Goal: Transaction & Acquisition: Purchase product/service

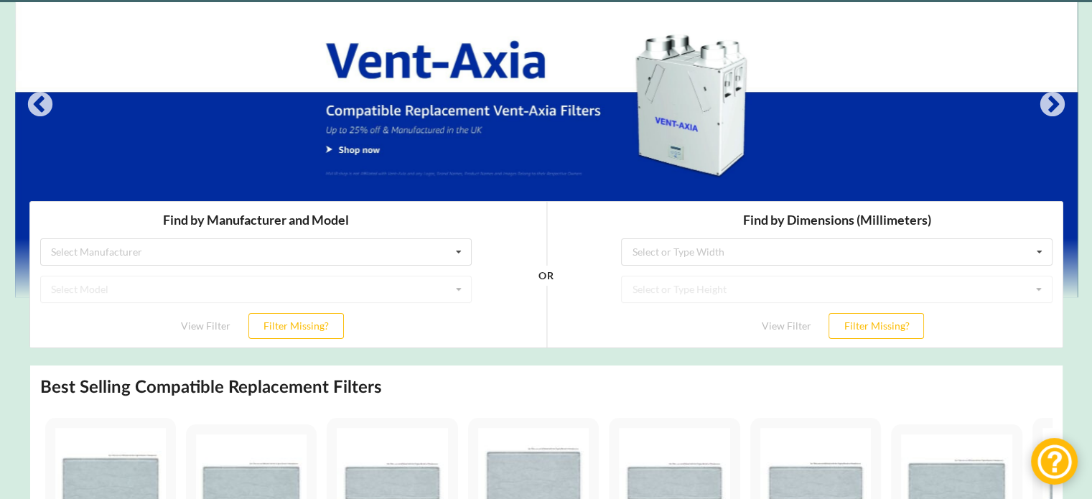
scroll to position [215, 0]
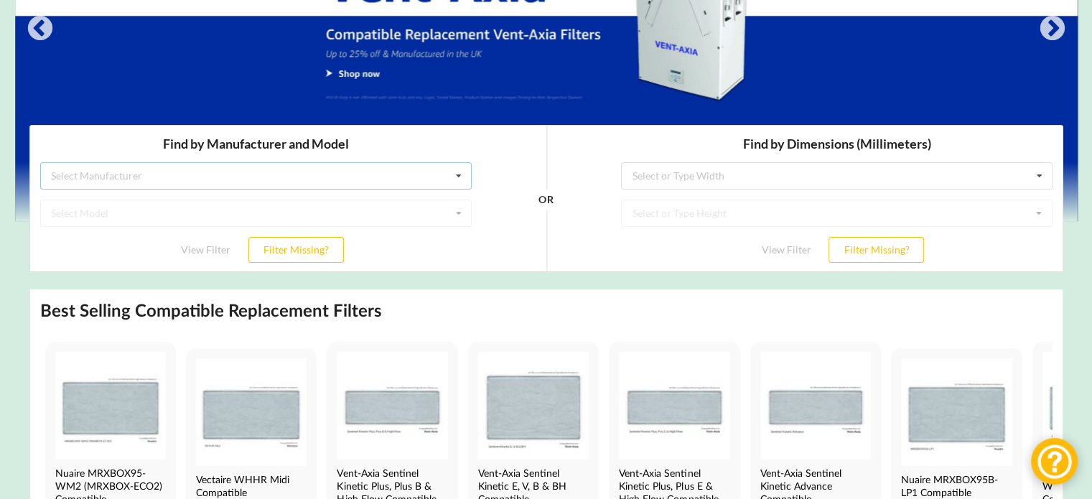
click at [455, 169] on icon at bounding box center [458, 175] width 22 height 27
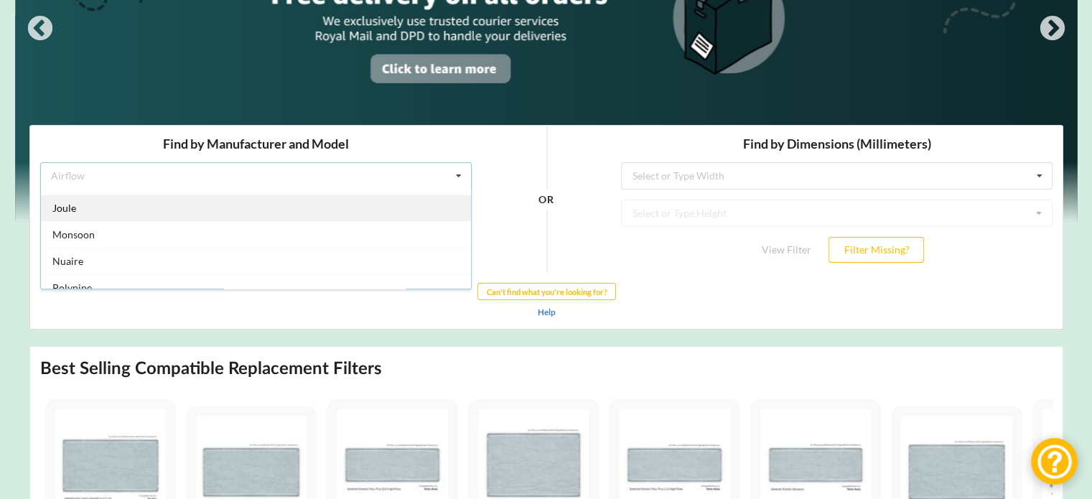
scroll to position [232, 0]
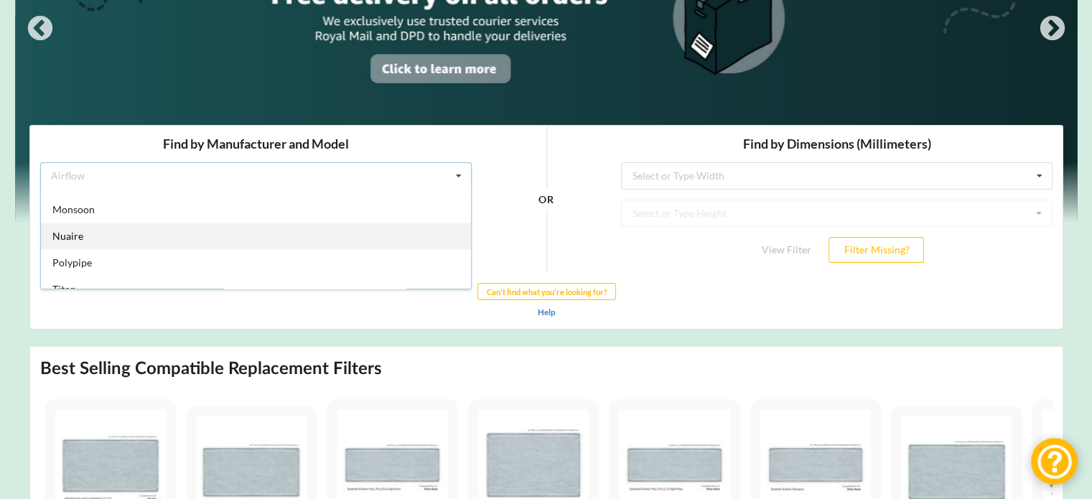
click at [108, 238] on div "Nuaire" at bounding box center [255, 235] width 430 height 27
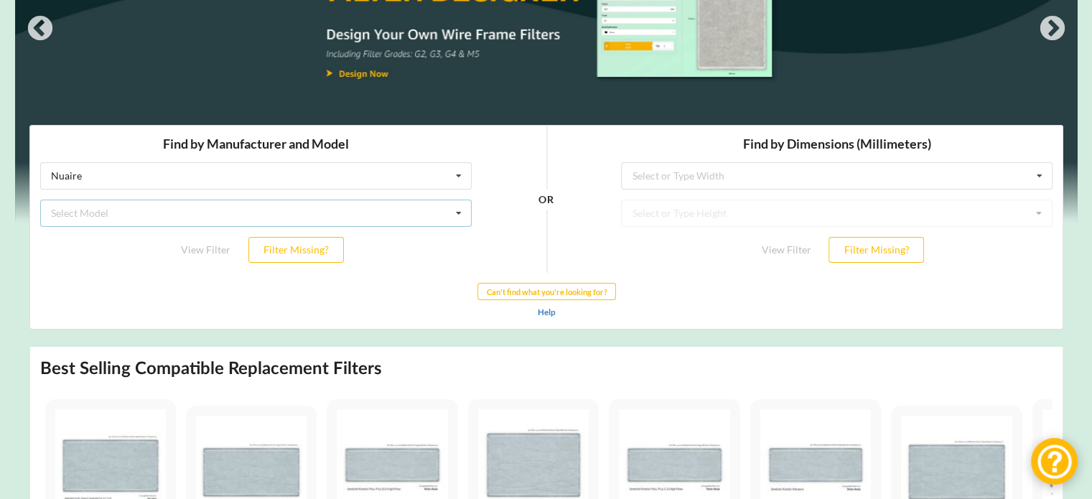
click at [445, 219] on div "Select Model Drimaster Drimaster 2000 Drimaster HC Drimaster Heat Drimaster LC …" at bounding box center [255, 212] width 432 height 27
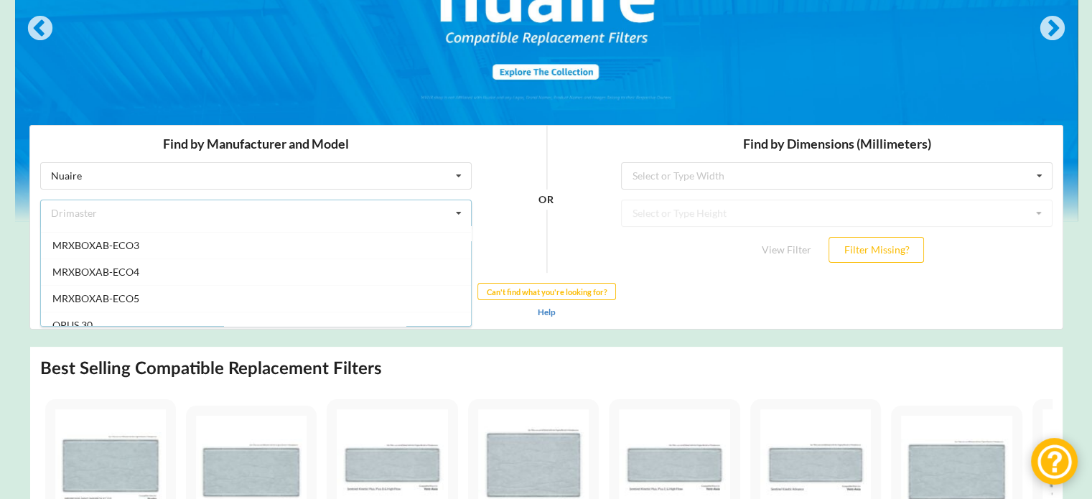
scroll to position [873, 0]
click at [147, 311] on div "MRXBOXAB-ECO5" at bounding box center [255, 322] width 430 height 27
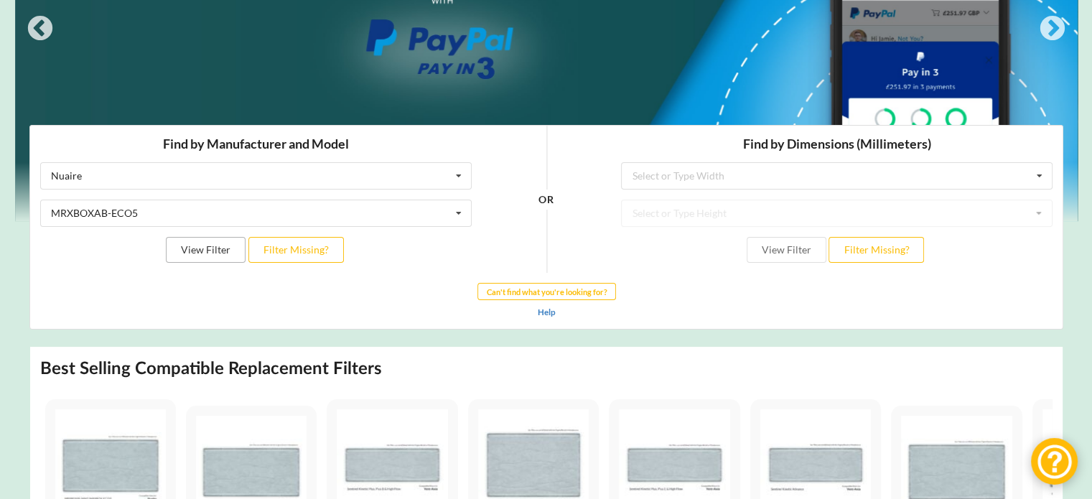
click at [200, 251] on button "View Filter" at bounding box center [205, 249] width 80 height 26
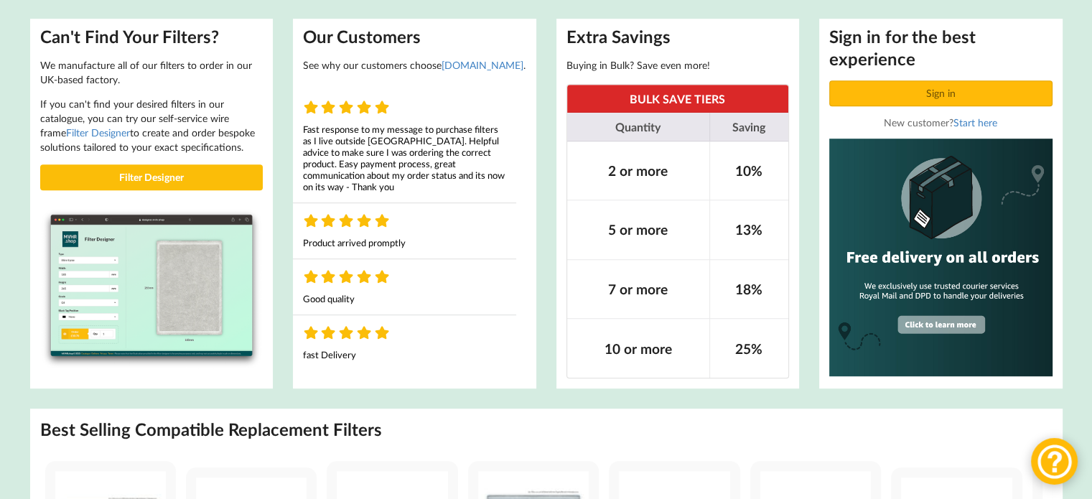
scroll to position [575, 0]
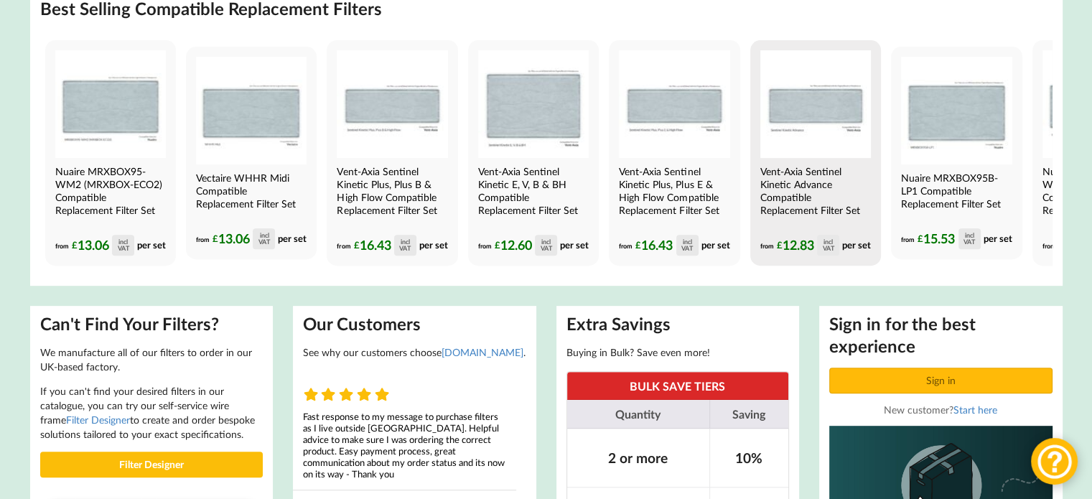
click at [816, 108] on img at bounding box center [816, 104] width 111 height 108
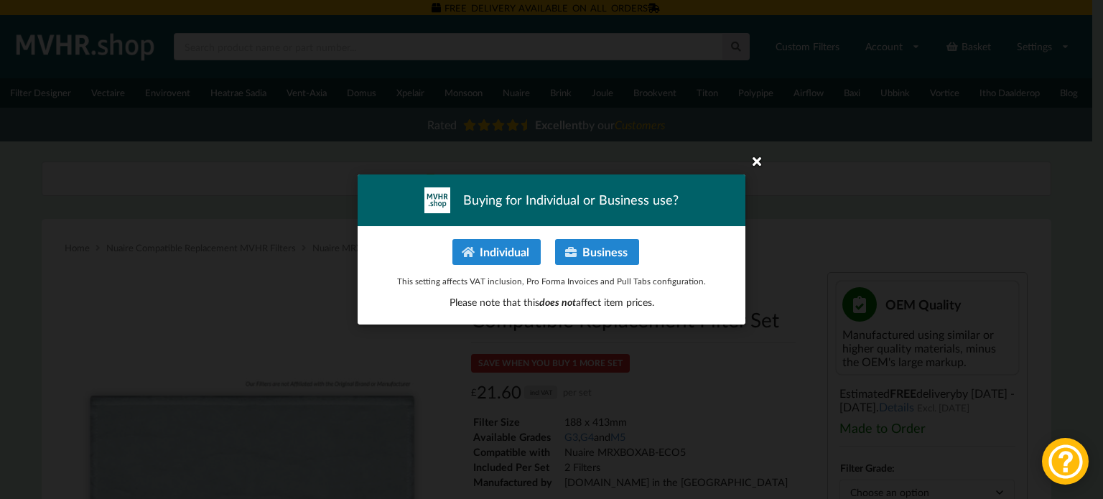
click at [759, 157] on icon at bounding box center [756, 160] width 23 height 23
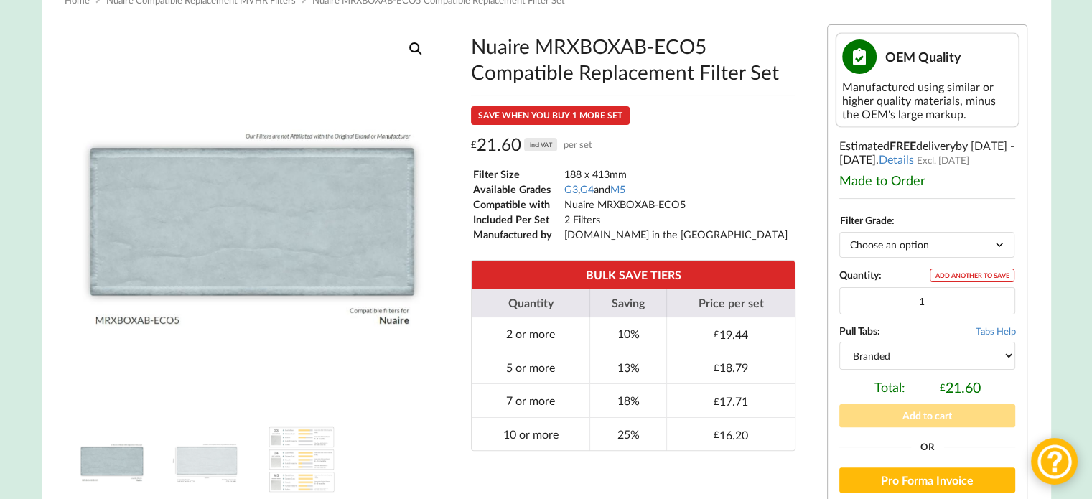
scroll to position [287, 0]
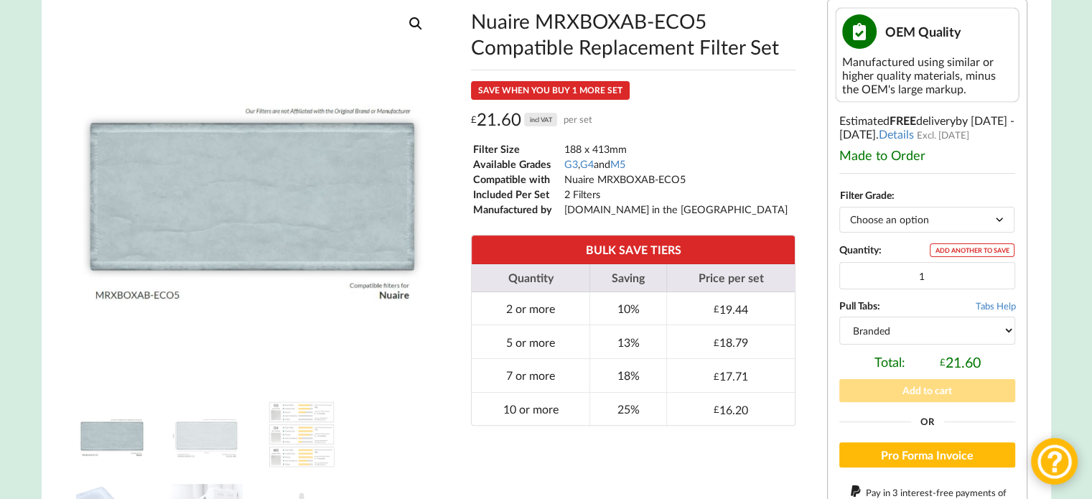
click at [1010, 231] on select "Choose an option G3 G4 M5" at bounding box center [927, 219] width 175 height 25
click at [840, 212] on select "Choose an option G3 G4 M5" at bounding box center [927, 219] width 175 height 25
click at [971, 226] on select "Choose an option G3 G4 M5" at bounding box center [927, 219] width 175 height 25
click at [840, 212] on select "Choose an option G3 G4 M5" at bounding box center [927, 219] width 175 height 25
click at [903, 231] on select "Choose an option G3 G4 M5" at bounding box center [927, 219] width 175 height 25
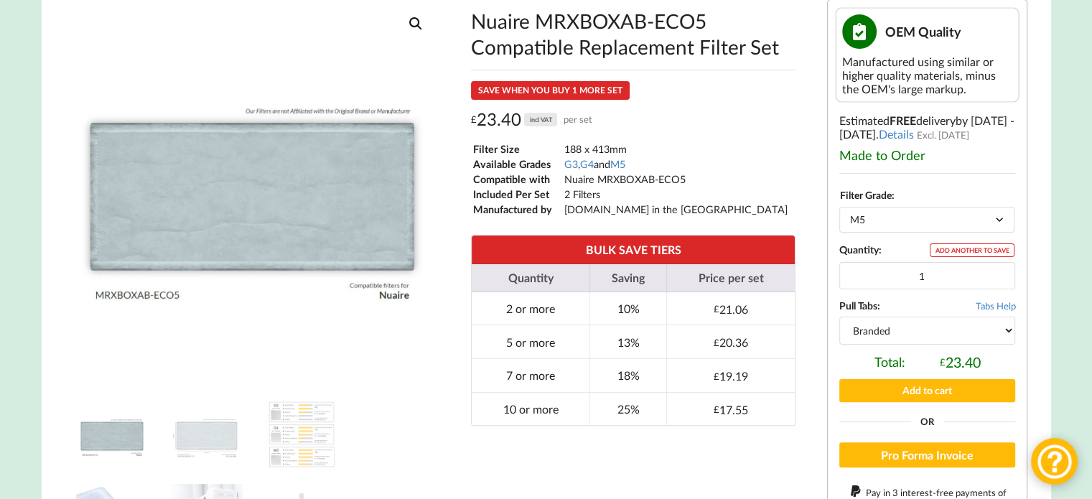
click at [840, 212] on select "Choose an option G3 G4 M5" at bounding box center [927, 219] width 175 height 25
click at [980, 162] on div "Made to Order" at bounding box center [928, 155] width 176 height 16
click at [922, 228] on select "Choose an option G3 G4 M5" at bounding box center [927, 219] width 175 height 25
click at [840, 212] on select "Choose an option G3 G4 M5" at bounding box center [927, 219] width 175 height 25
click at [865, 216] on select "Choose an option G3 G4 M5" at bounding box center [927, 219] width 175 height 25
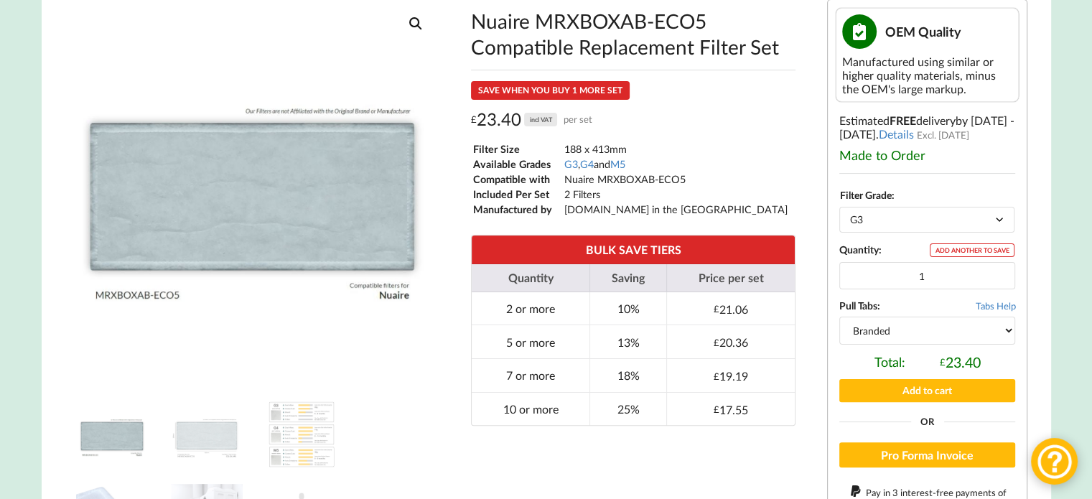
click at [840, 212] on select "Choose an option G3 G4 M5" at bounding box center [927, 219] width 175 height 25
select select "G3"
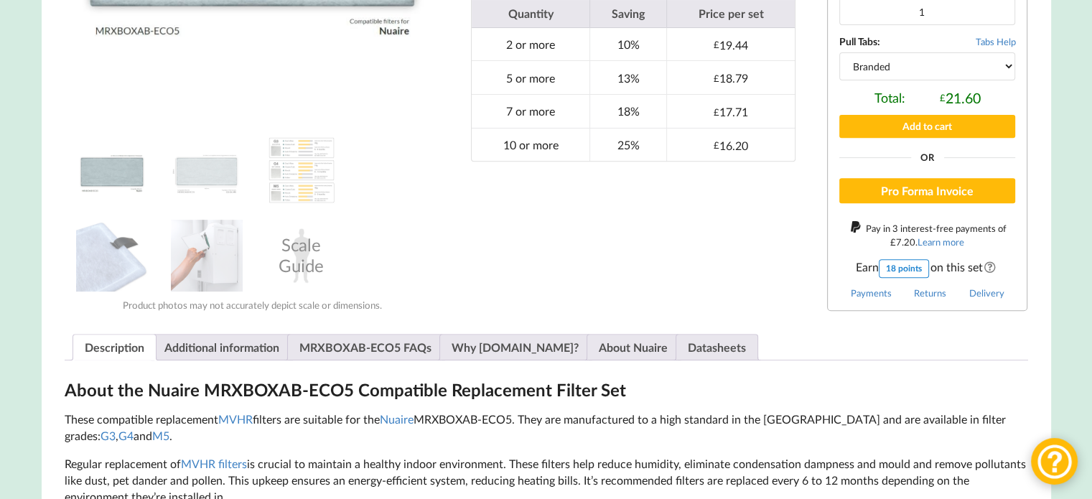
scroll to position [575, 0]
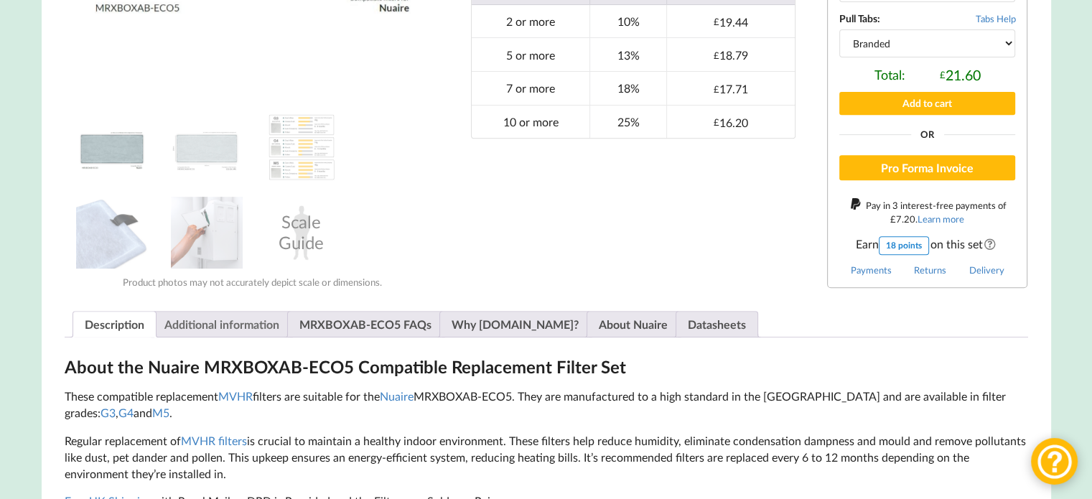
click at [215, 326] on link "Additional information" at bounding box center [221, 324] width 115 height 25
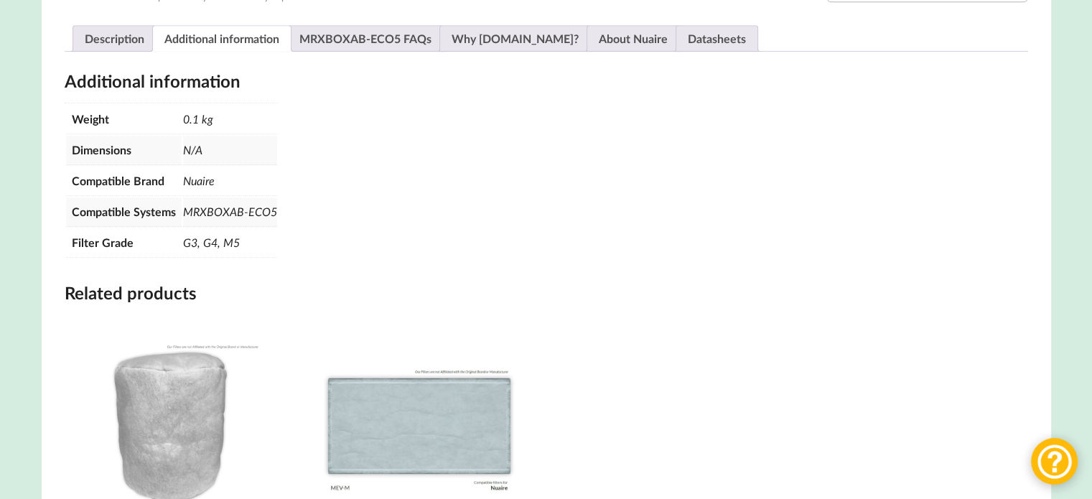
scroll to position [862, 0]
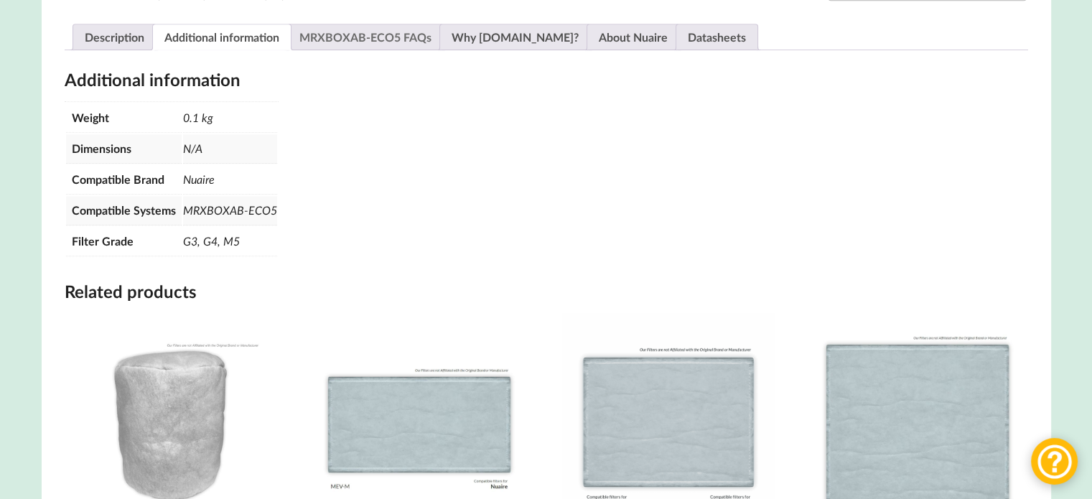
click at [383, 42] on link "MRXBOXAB-ECO5 FAQs" at bounding box center [365, 36] width 132 height 25
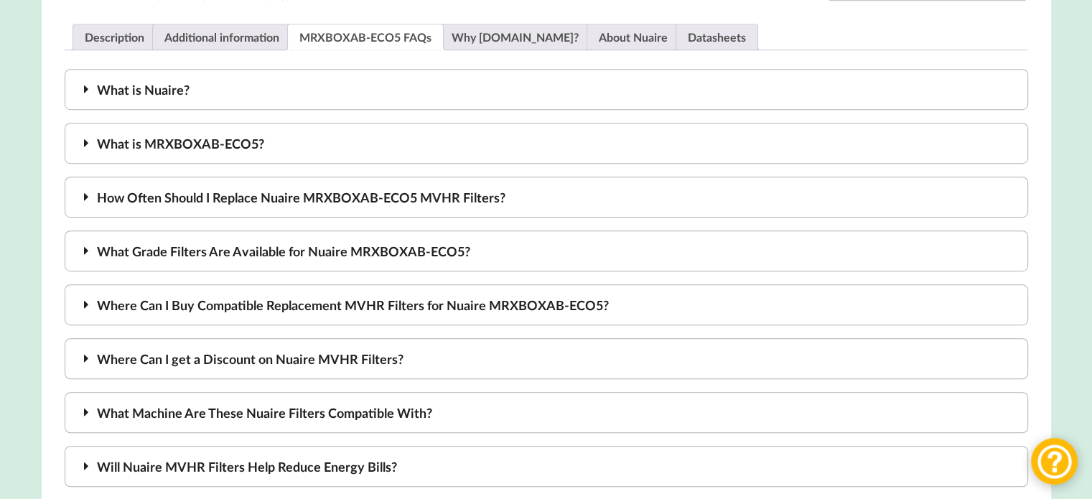
click at [83, 94] on icon at bounding box center [86, 89] width 17 height 13
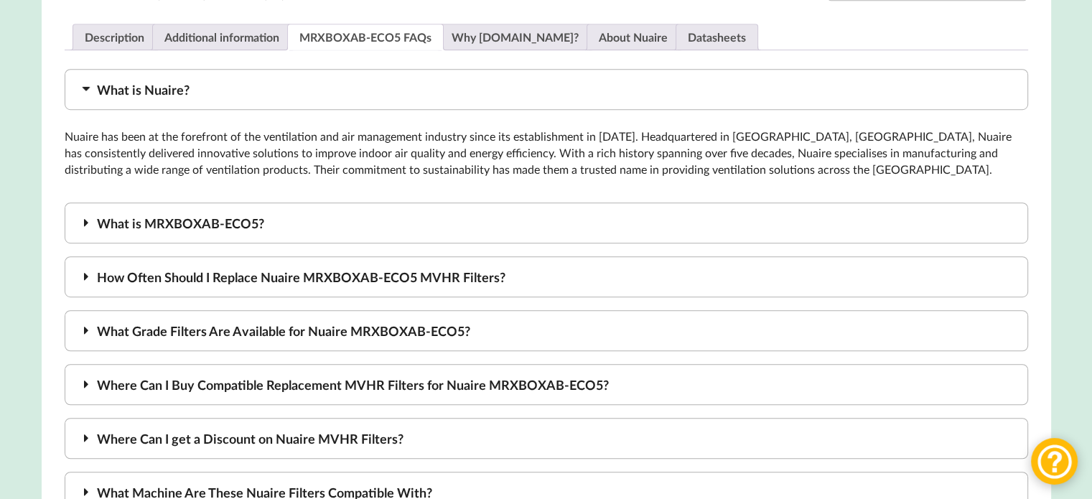
click at [86, 225] on icon at bounding box center [86, 222] width 17 height 13
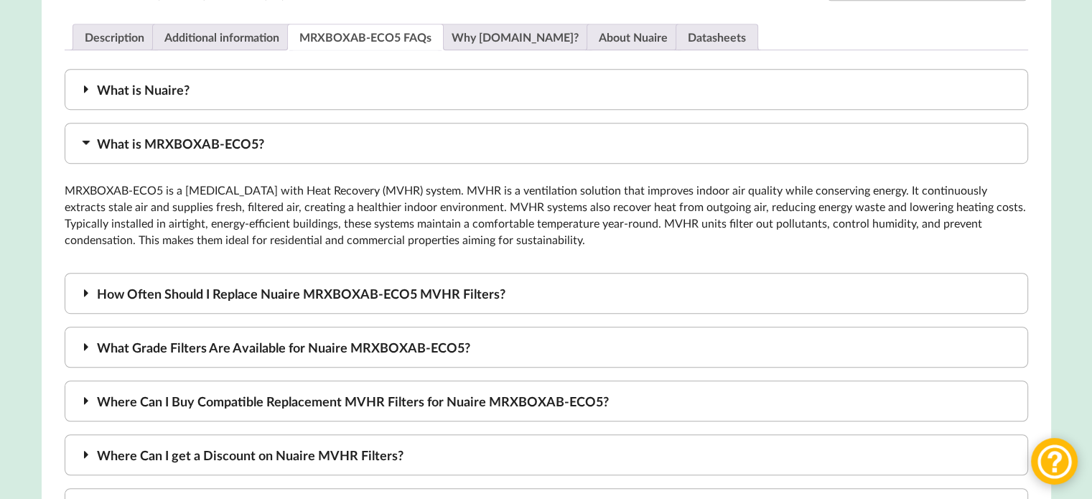
click at [86, 299] on icon at bounding box center [86, 293] width 17 height 13
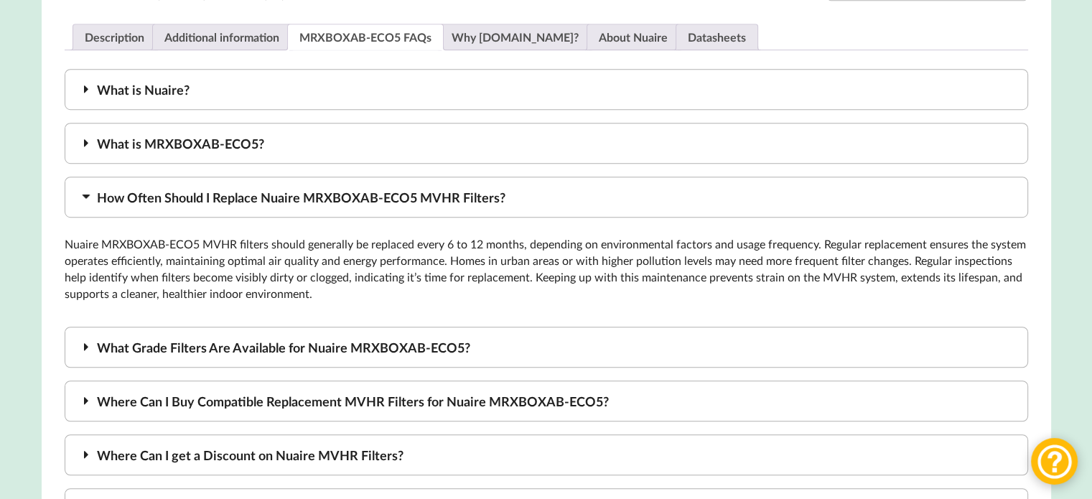
click at [85, 363] on div "What Grade Filters Are Available for Nuaire MRXBOXAB-ECO5?" at bounding box center [547, 347] width 964 height 41
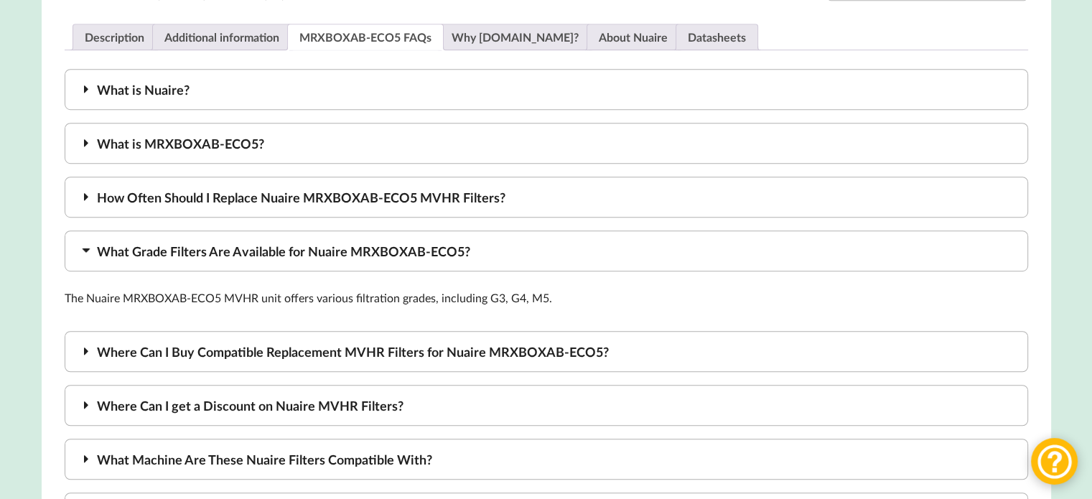
click at [83, 370] on div "Where Can I Buy Compatible Replacement MVHR Filters for Nuaire MRXBOXAB-ECO5?" at bounding box center [547, 351] width 964 height 41
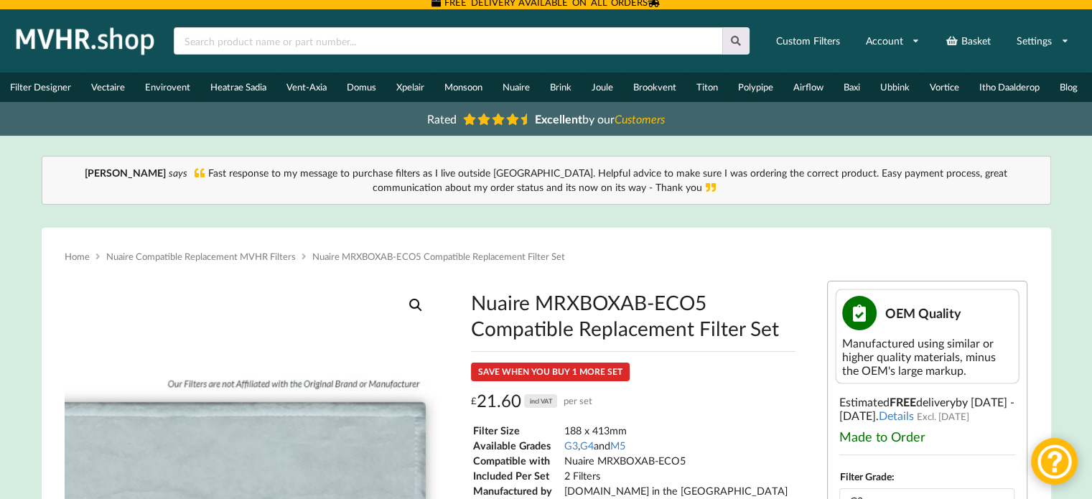
scroll to position [0, 0]
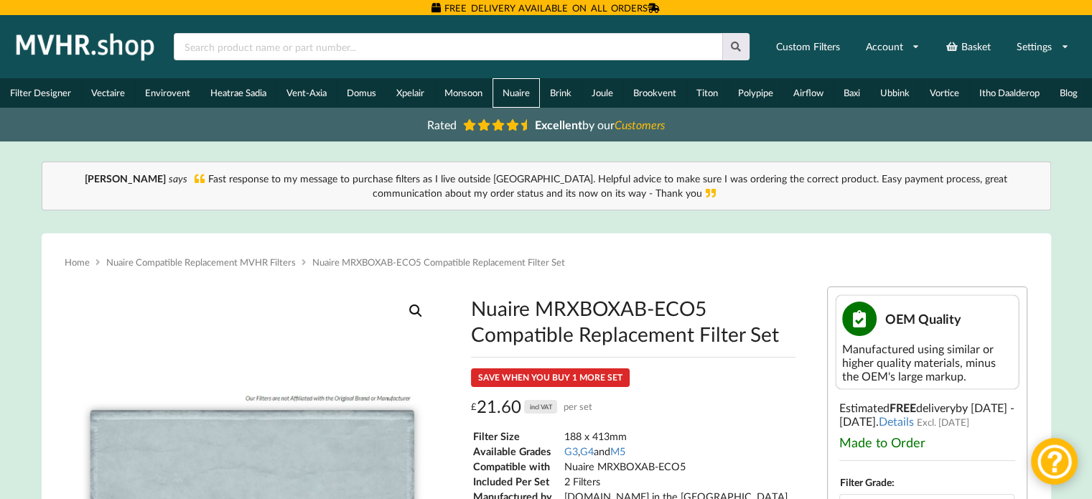
click at [517, 91] on link "Nuaire" at bounding box center [516, 92] width 47 height 29
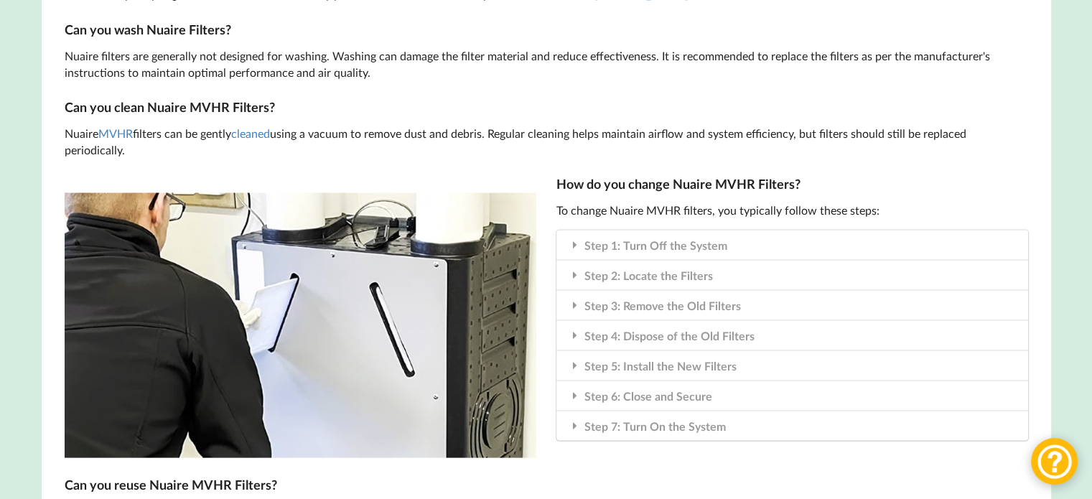
scroll to position [2873, 0]
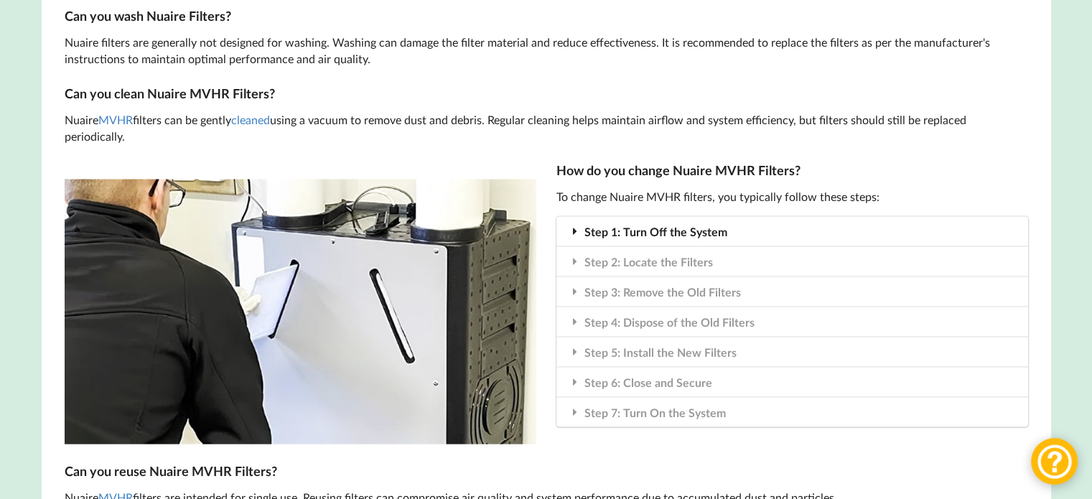
click at [575, 237] on icon at bounding box center [575, 231] width 14 height 11
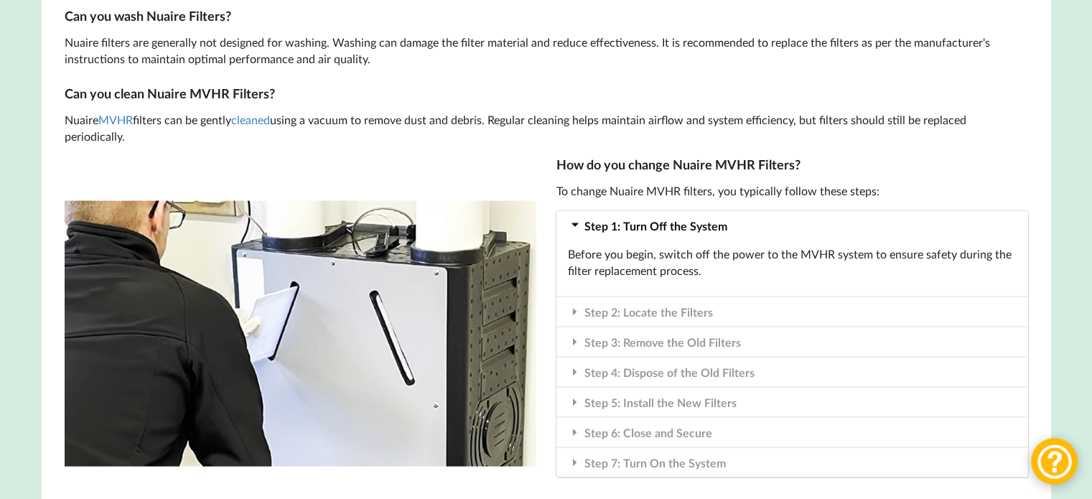
click at [575, 239] on div "Step 1: Turn Off the System" at bounding box center [793, 225] width 472 height 29
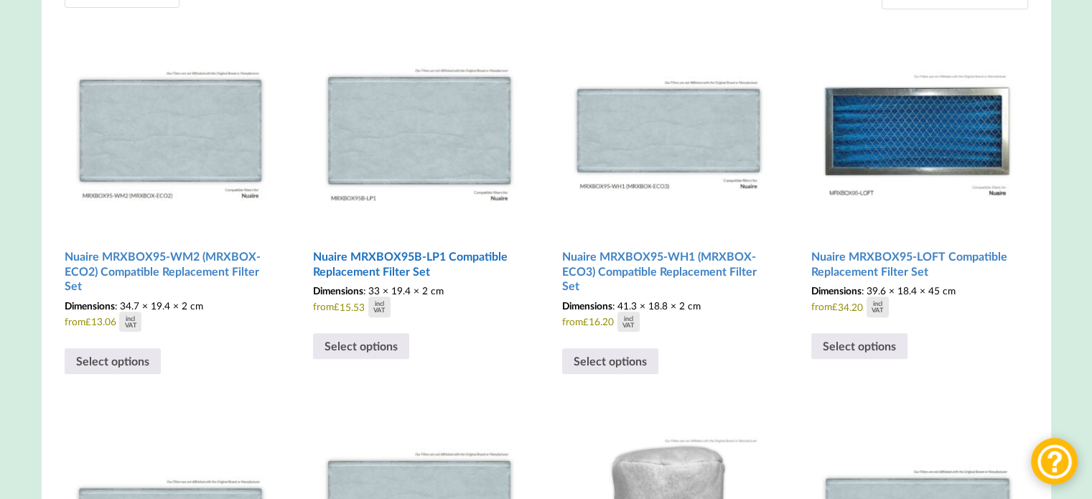
scroll to position [503, 0]
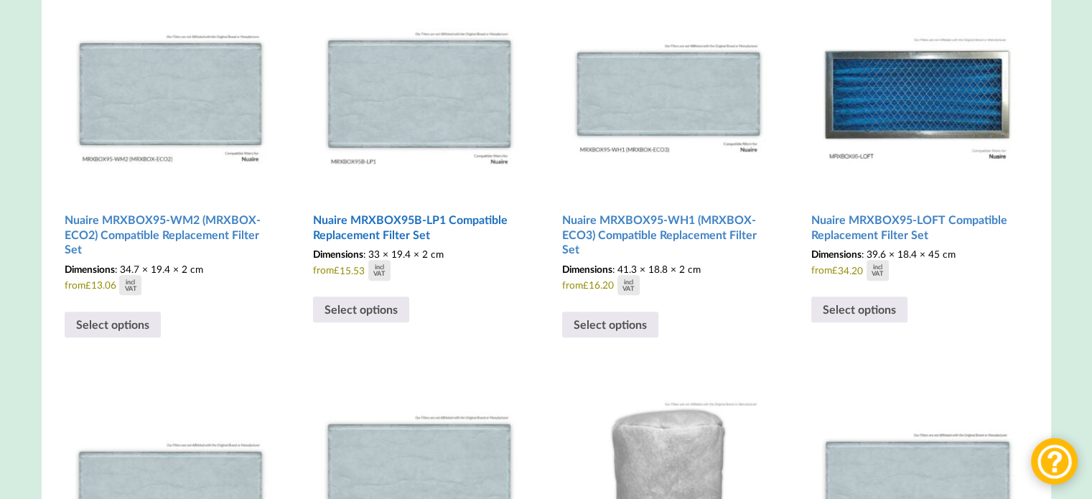
click at [439, 80] on img at bounding box center [419, 89] width 213 height 213
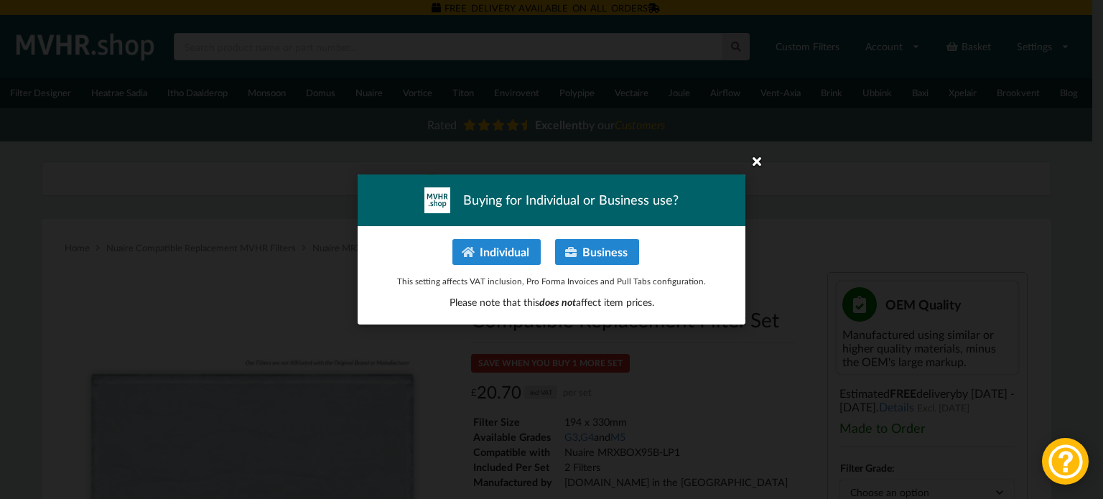
click at [759, 163] on icon at bounding box center [756, 160] width 23 height 23
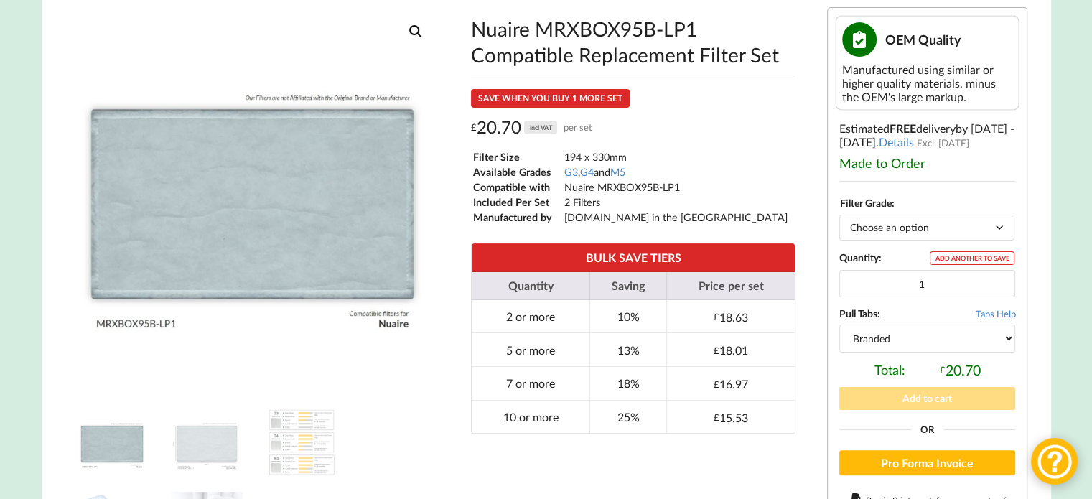
scroll to position [287, 0]
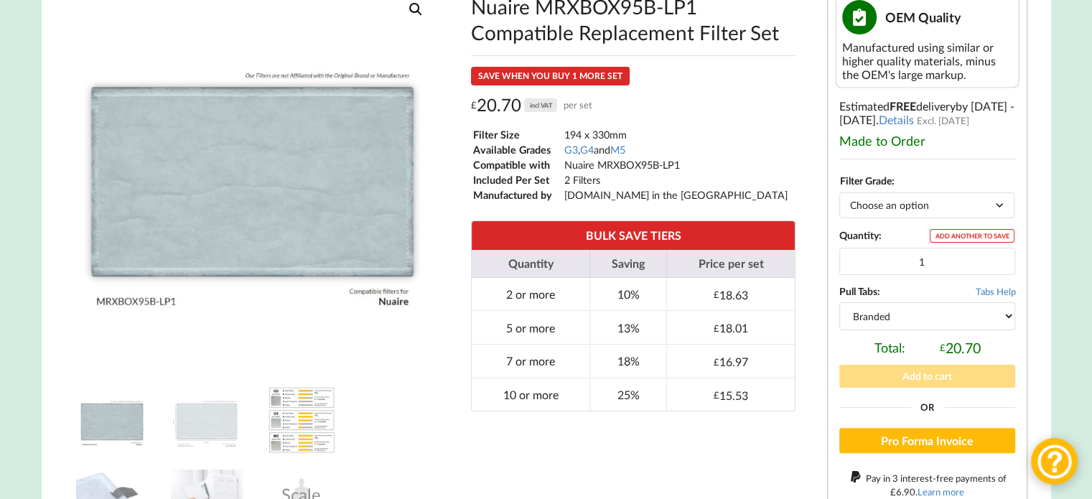
click at [304, 423] on img at bounding box center [302, 420] width 72 height 72
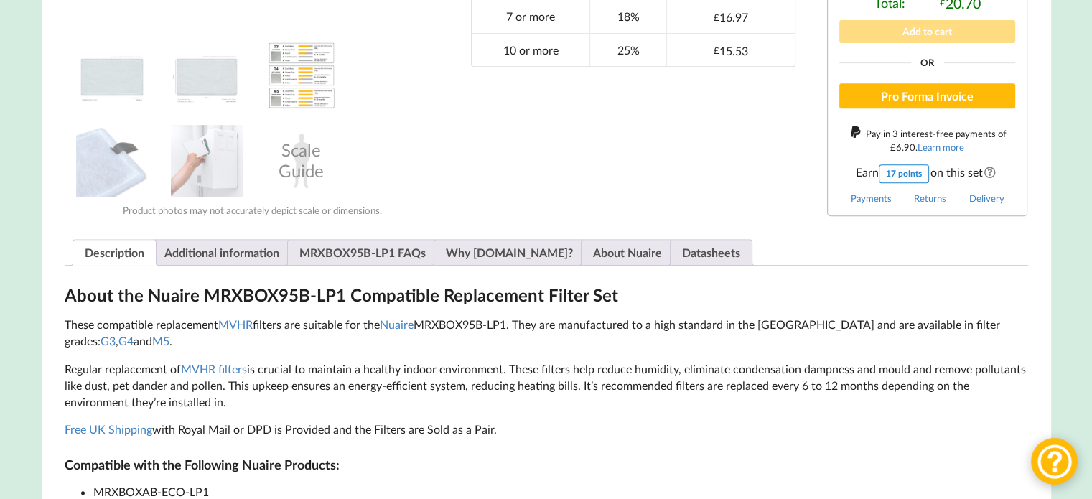
scroll to position [646, 0]
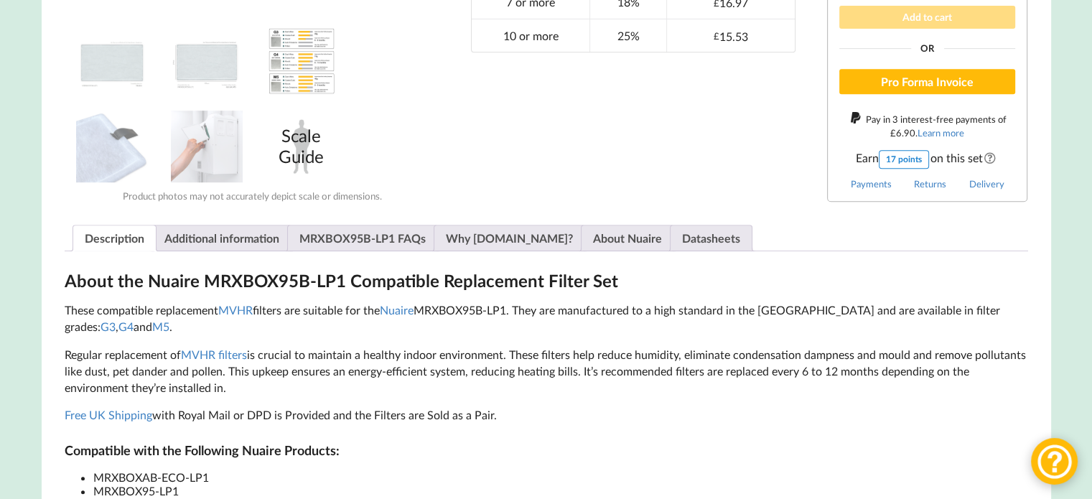
click at [291, 147] on div "Scale Guide" at bounding box center [302, 147] width 72 height 72
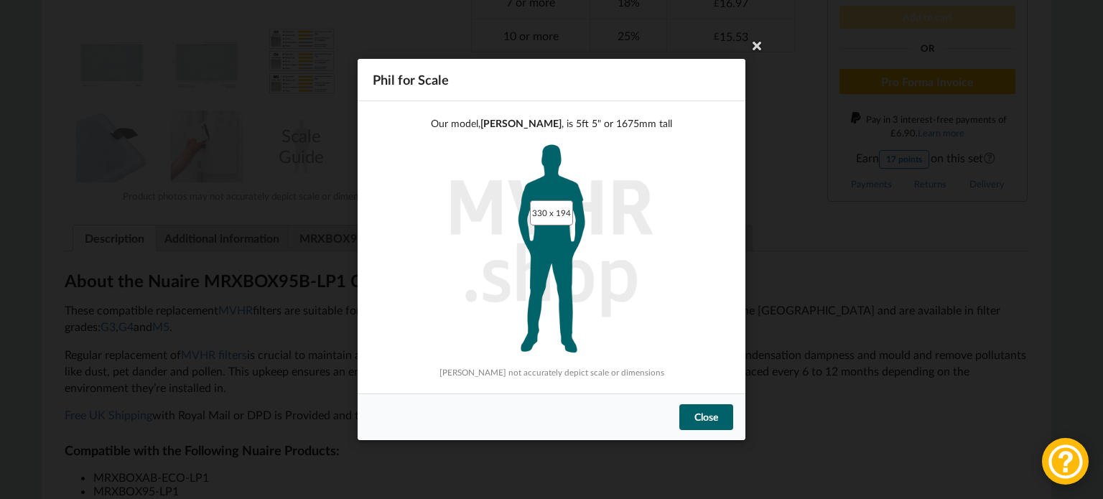
click at [721, 427] on div "Close" at bounding box center [706, 417] width 54 height 26
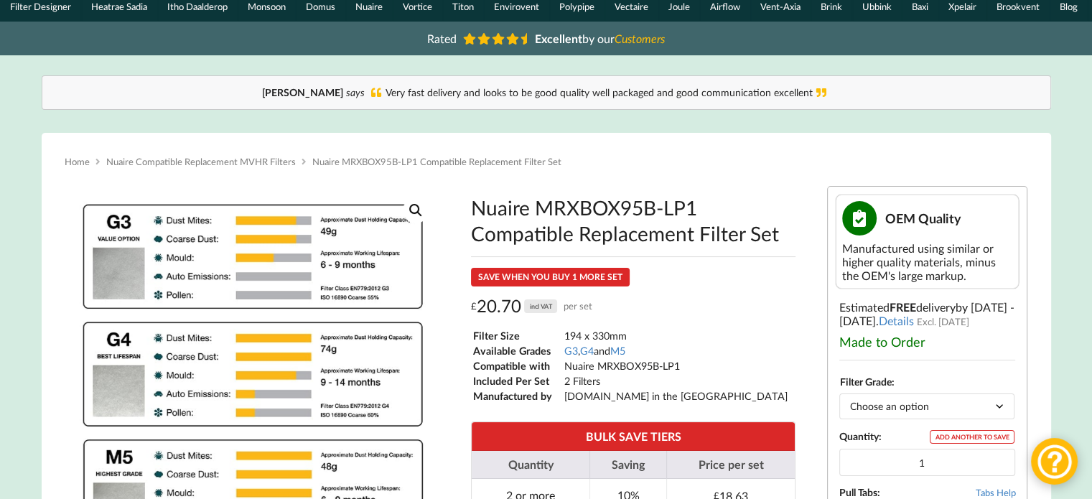
scroll to position [0, 0]
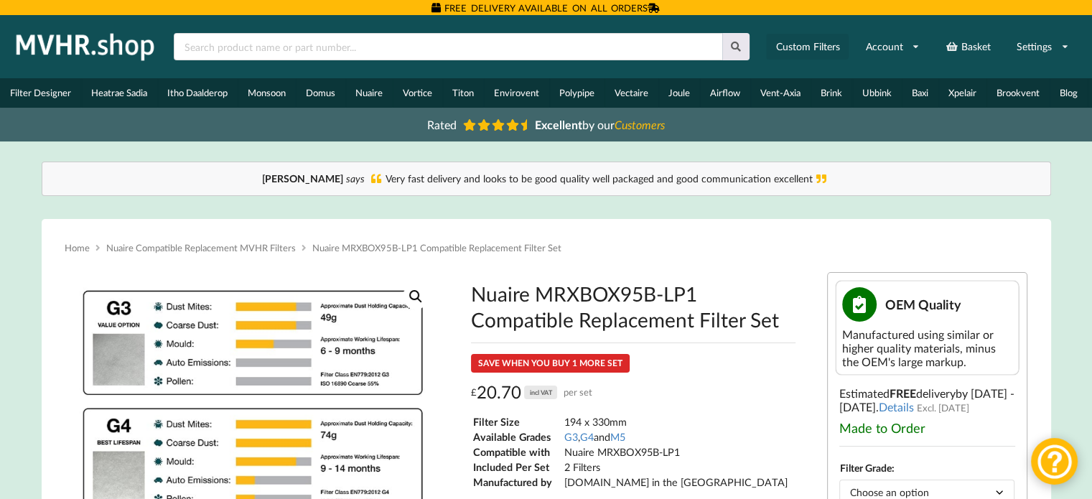
click at [827, 45] on link "Custom Filters" at bounding box center [807, 47] width 83 height 26
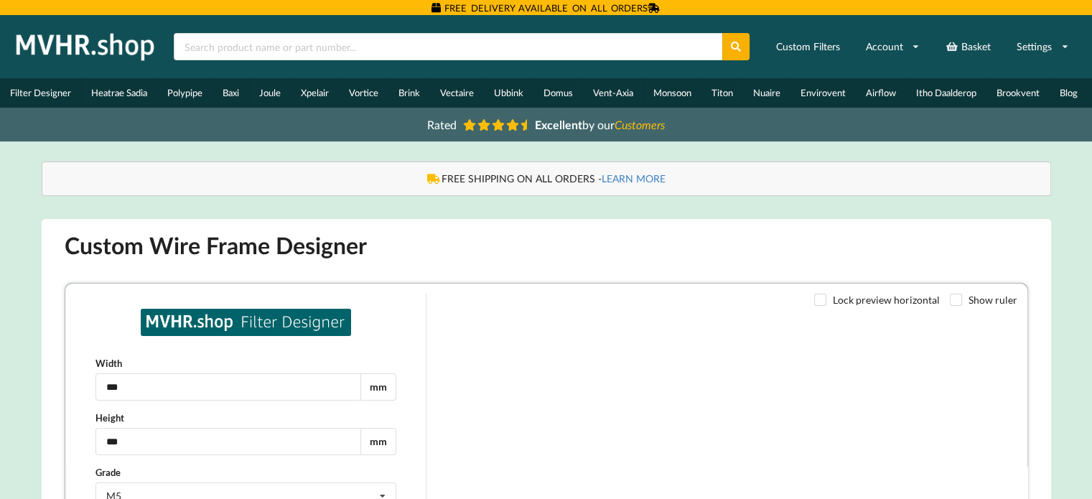
type input "***"
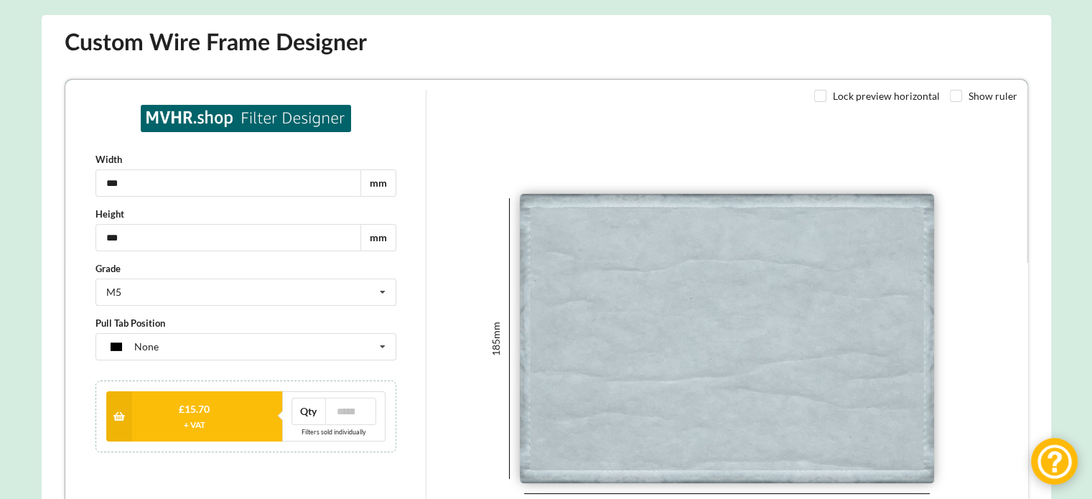
scroll to position [215, 0]
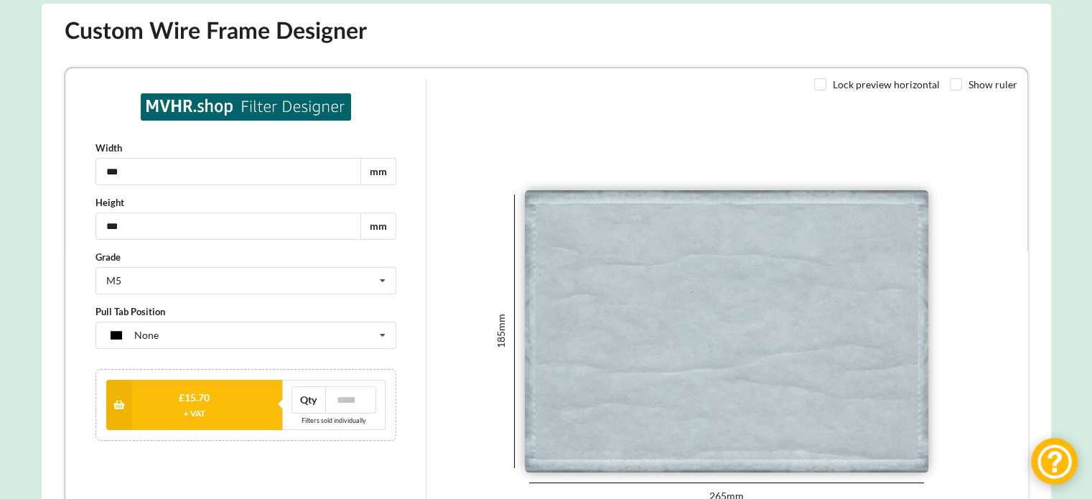
click at [221, 173] on input "***" at bounding box center [226, 170] width 265 height 27
click at [198, 280] on div "M5 G2 G3 G4 M5" at bounding box center [244, 279] width 301 height 27
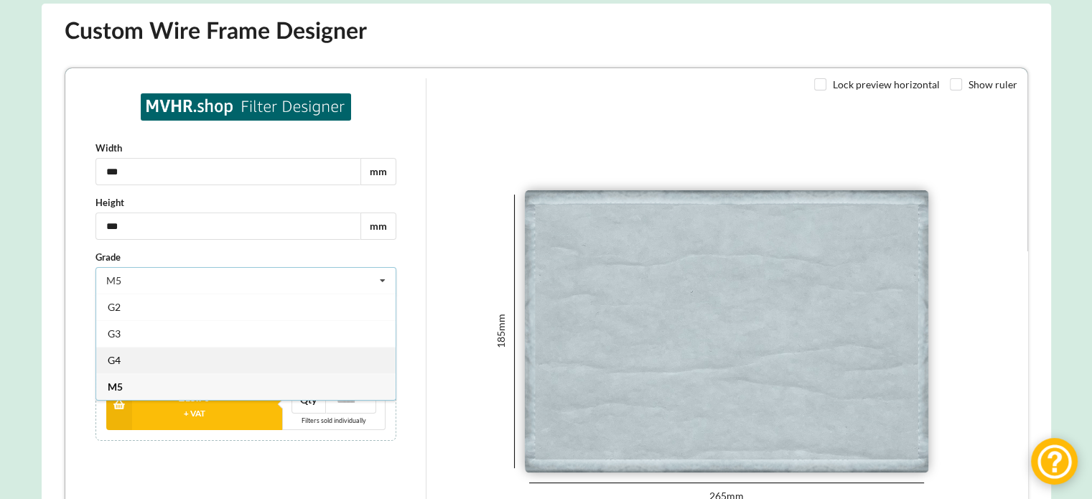
click at [150, 364] on div "G4" at bounding box center [244, 359] width 299 height 27
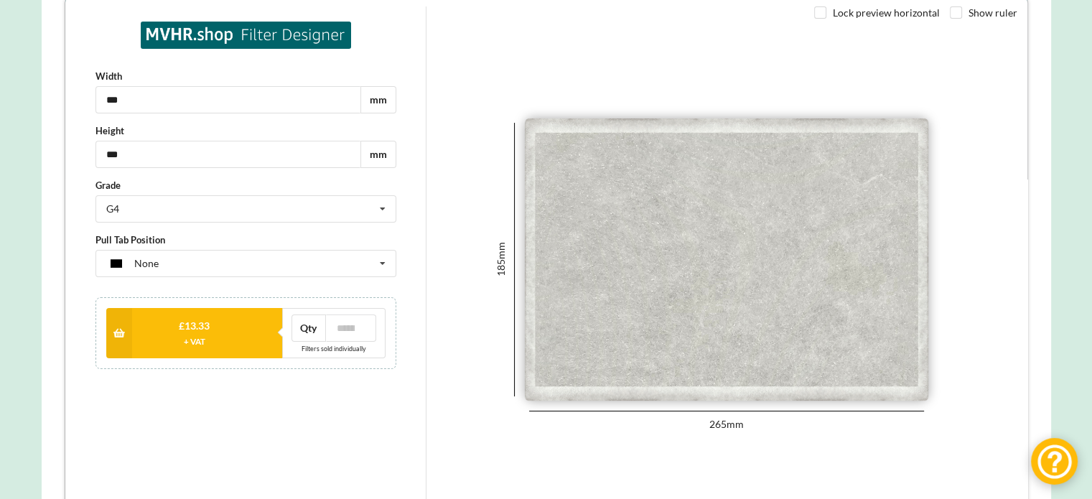
scroll to position [287, 0]
click at [209, 215] on div "G4 G2 G3 G4 M5" at bounding box center [244, 208] width 301 height 27
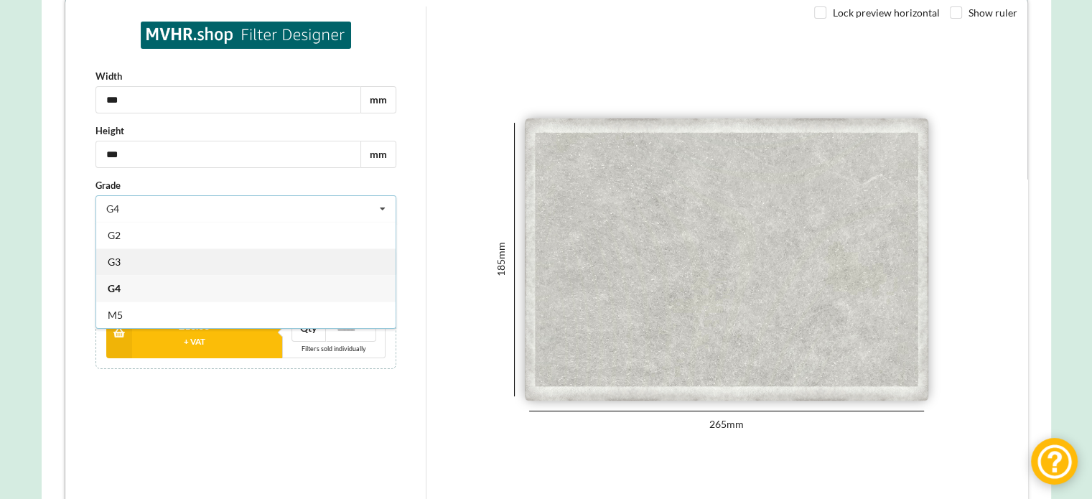
click at [159, 258] on div "G3" at bounding box center [244, 261] width 299 height 27
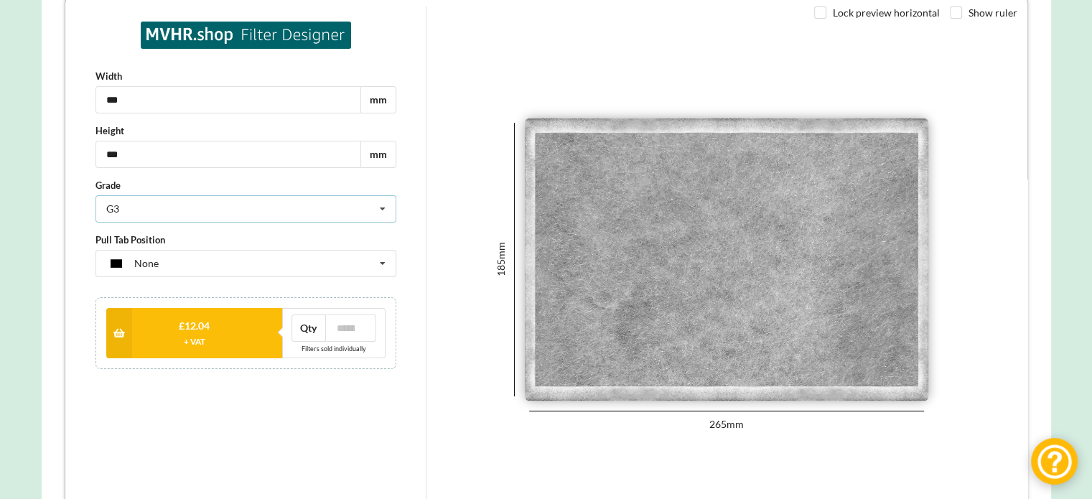
click at [165, 214] on div "G3 G2 G3 G4 M5" at bounding box center [244, 208] width 301 height 27
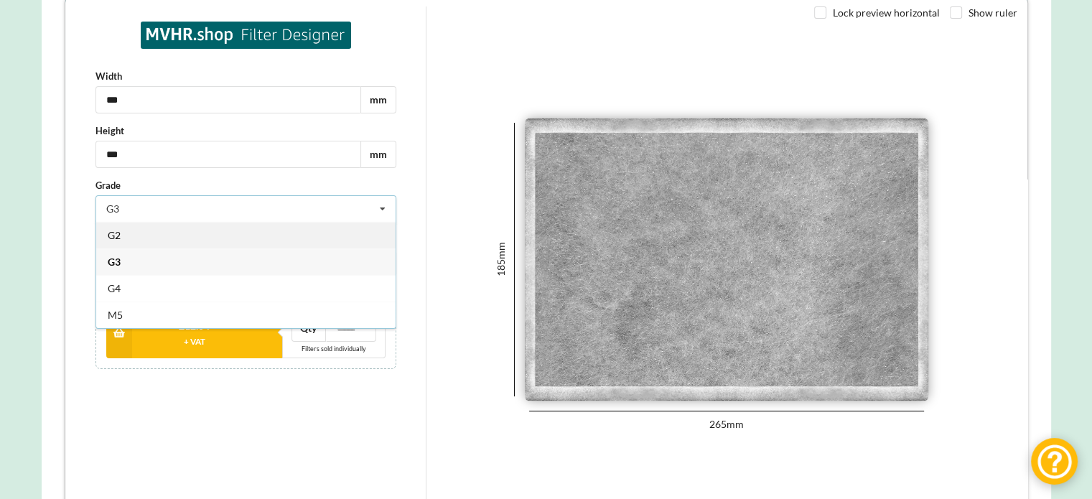
click at [154, 240] on div "G2" at bounding box center [244, 235] width 299 height 27
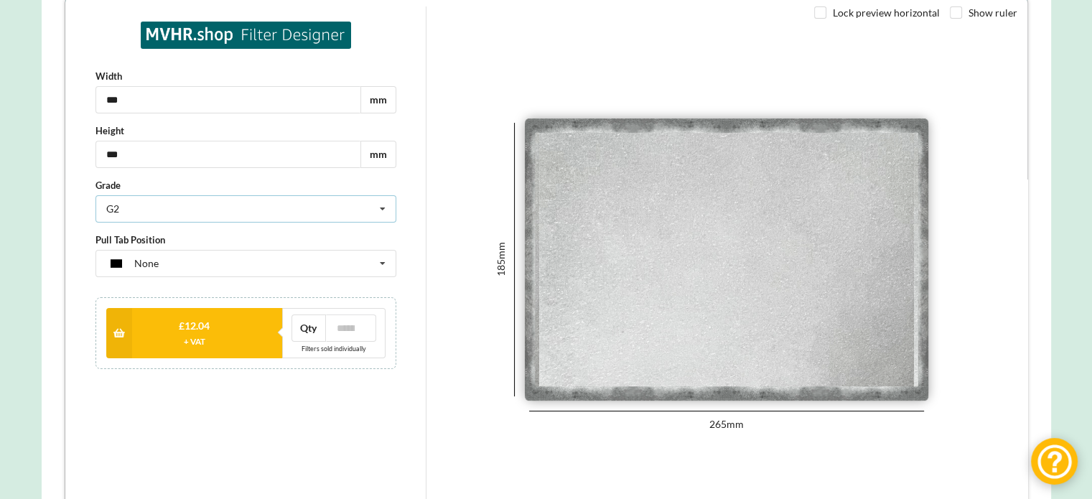
click at [144, 208] on div "G2 G2 G3 G4 M5" at bounding box center [244, 208] width 301 height 27
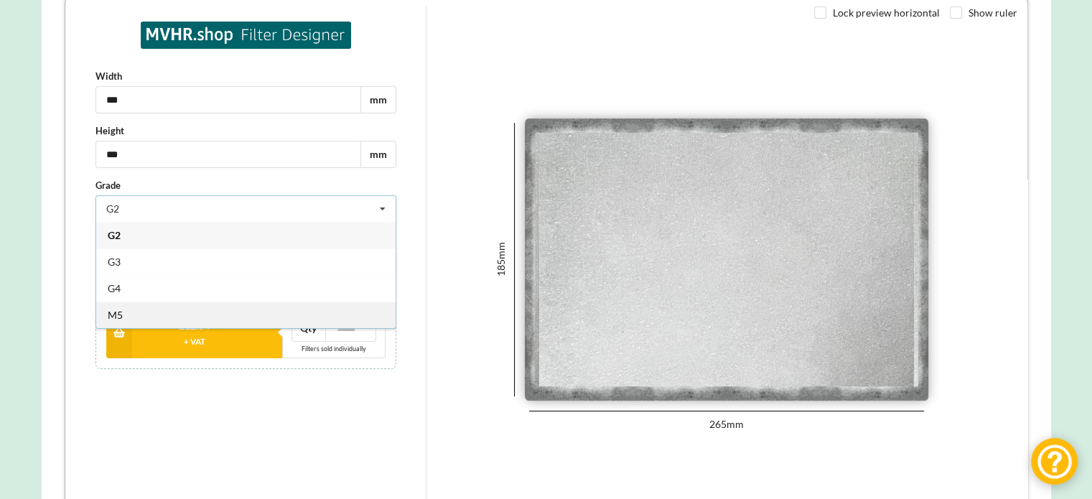
click at [138, 323] on div "M5" at bounding box center [244, 315] width 299 height 27
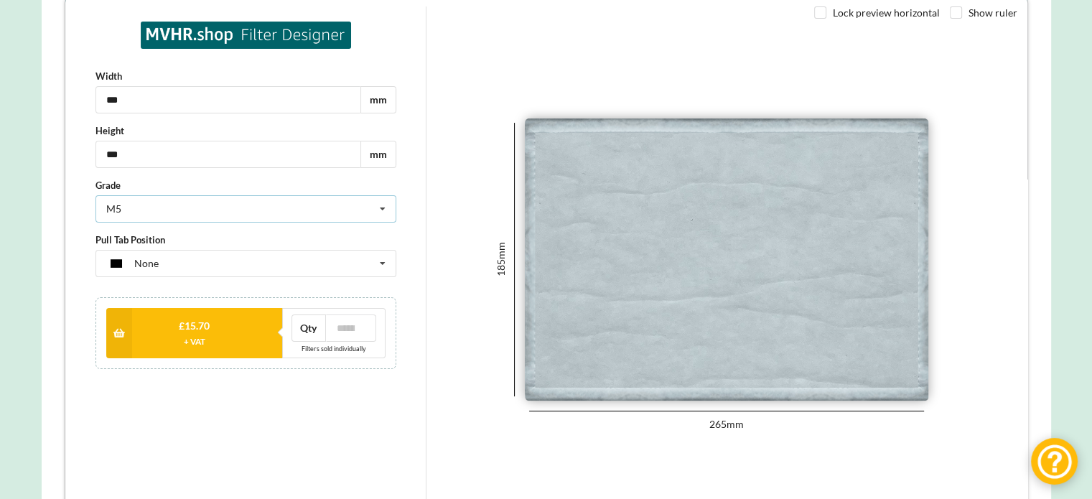
click at [135, 218] on div "M5 G2 G3 G4 M5" at bounding box center [244, 208] width 301 height 27
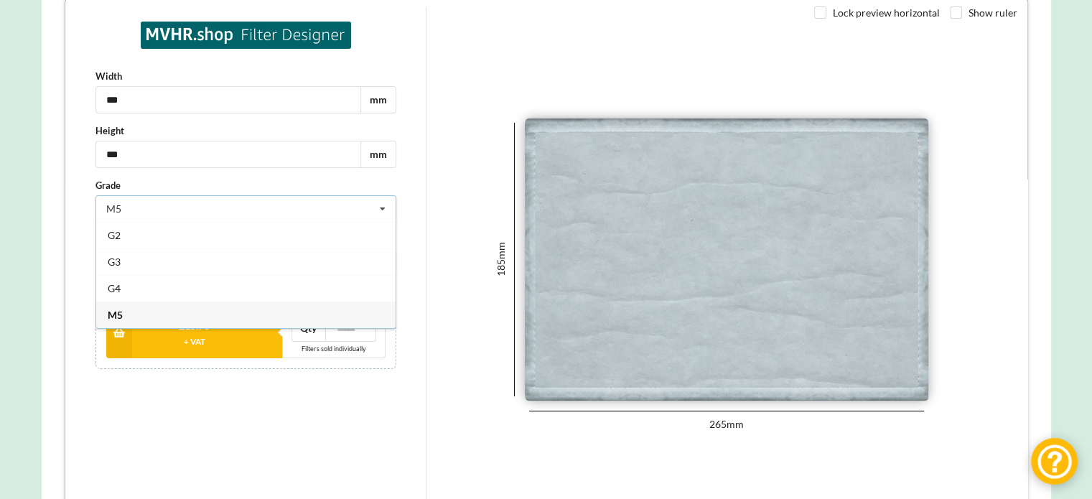
click at [135, 218] on div "M5 G2 G3 G4 M5" at bounding box center [244, 208] width 301 height 27
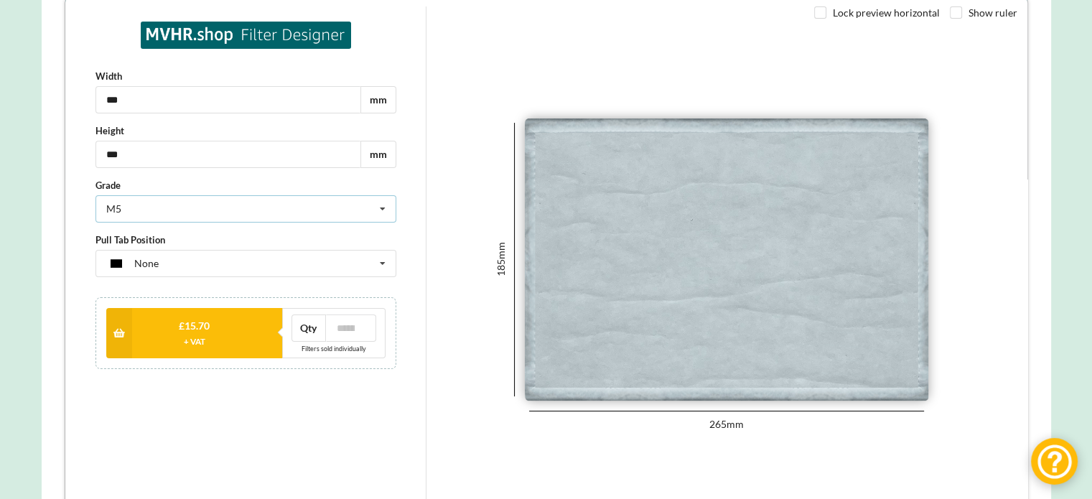
click at [135, 219] on div "M5 G2 G3 G4 M5" at bounding box center [244, 208] width 301 height 27
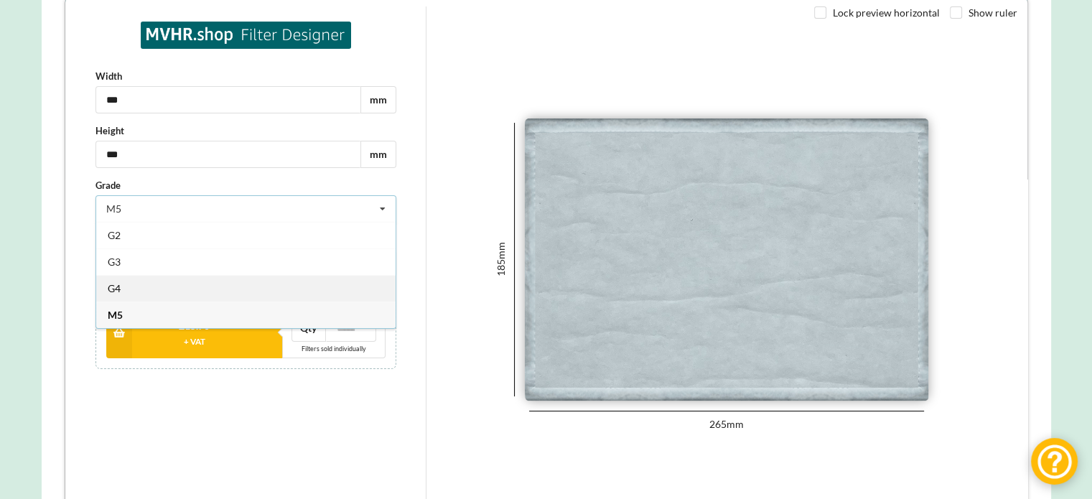
click at [138, 294] on div "G4" at bounding box center [244, 288] width 299 height 27
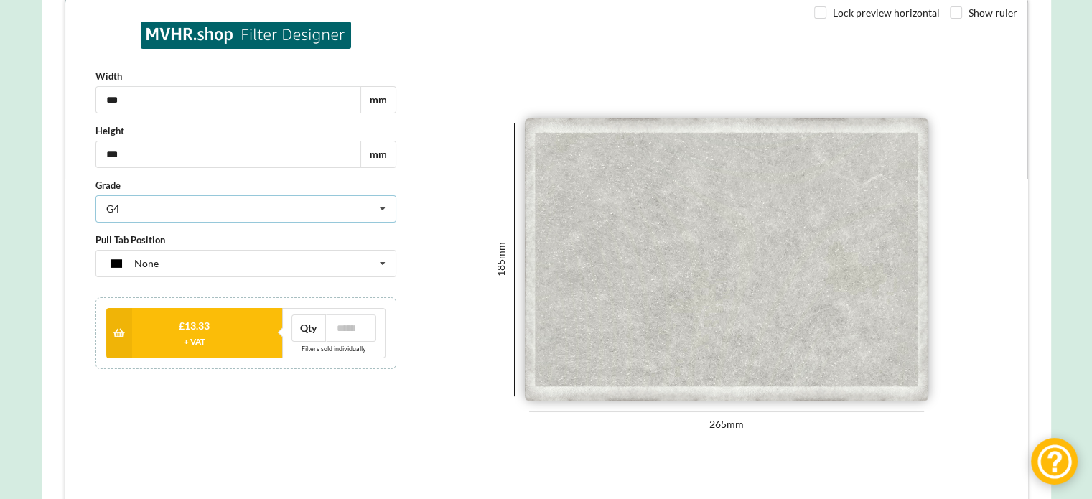
click at [131, 209] on div "G4 G2 G3 G4 M5" at bounding box center [244, 208] width 301 height 27
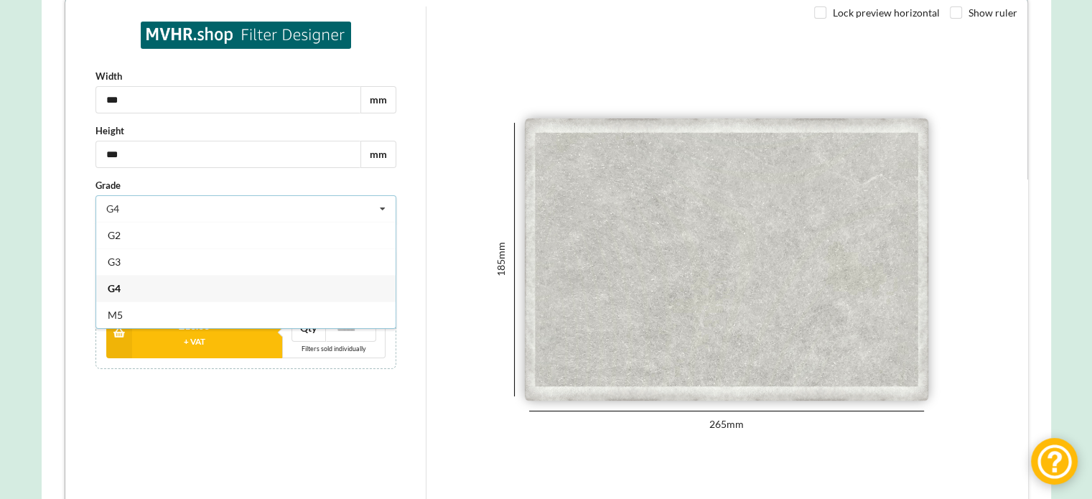
click at [113, 284] on span "G4" at bounding box center [112, 288] width 13 height 12
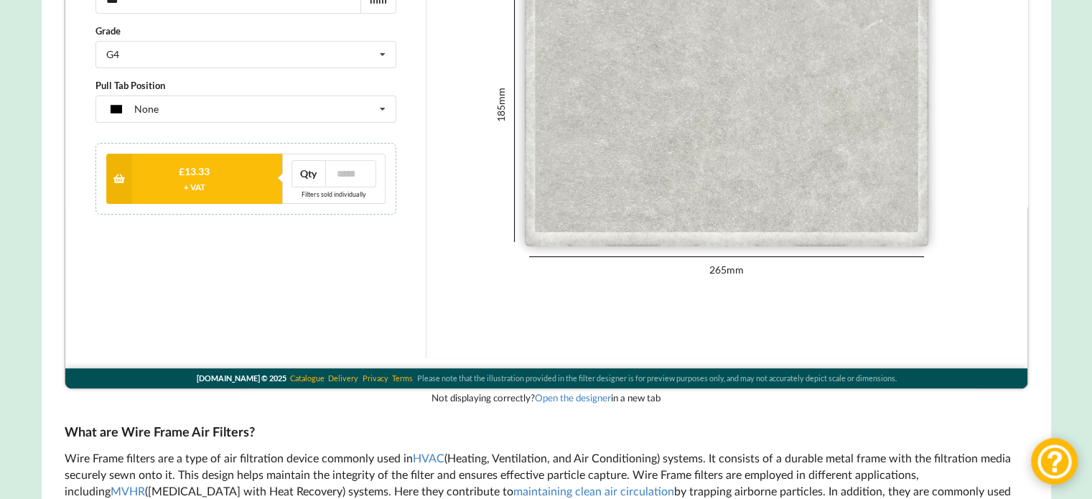
scroll to position [359, 0]
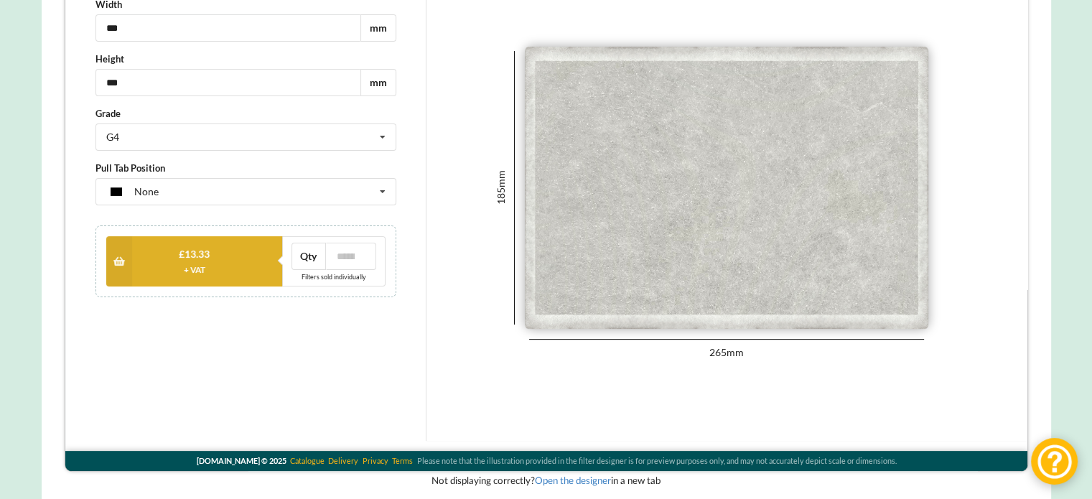
click at [185, 262] on button "£ 13.33 + VAT" at bounding box center [193, 261] width 177 height 50
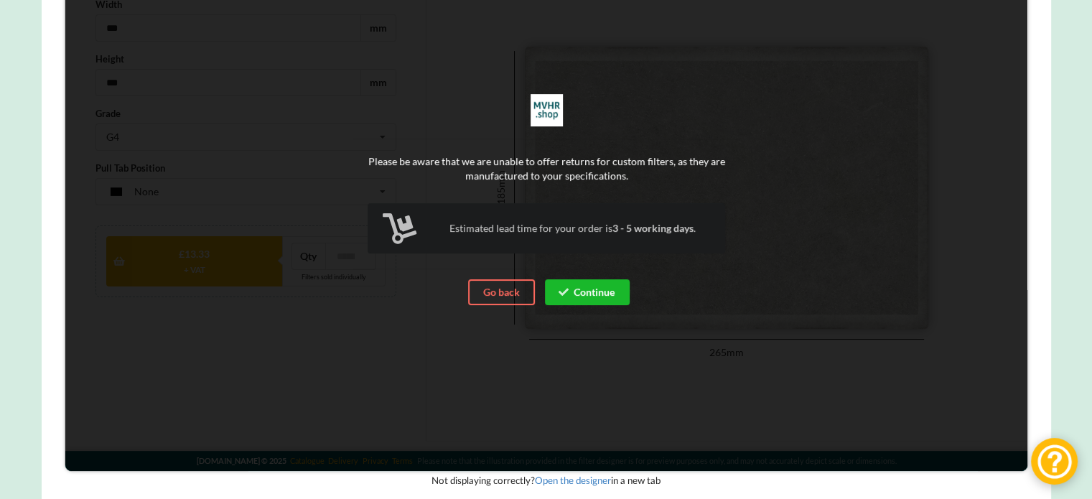
click at [595, 299] on button "Continue" at bounding box center [586, 292] width 85 height 26
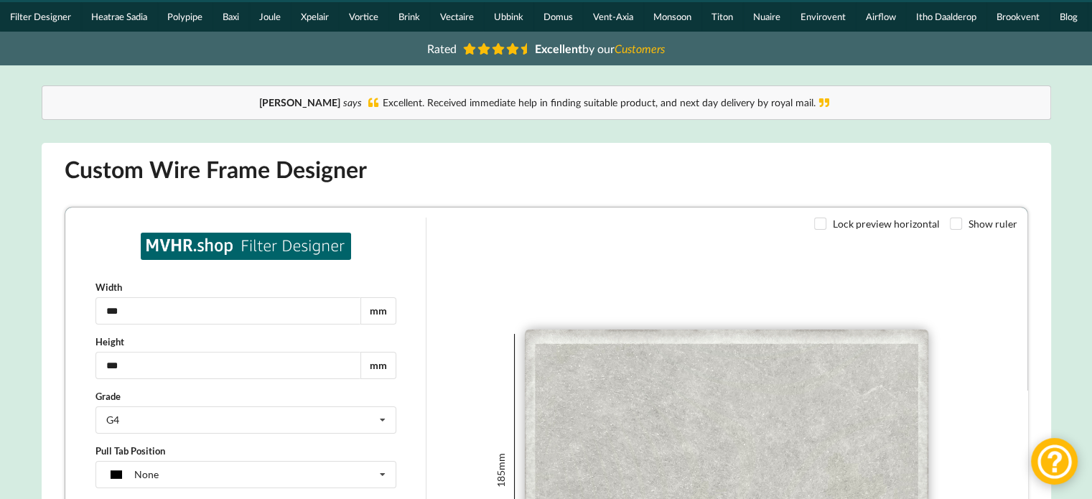
scroll to position [0, 0]
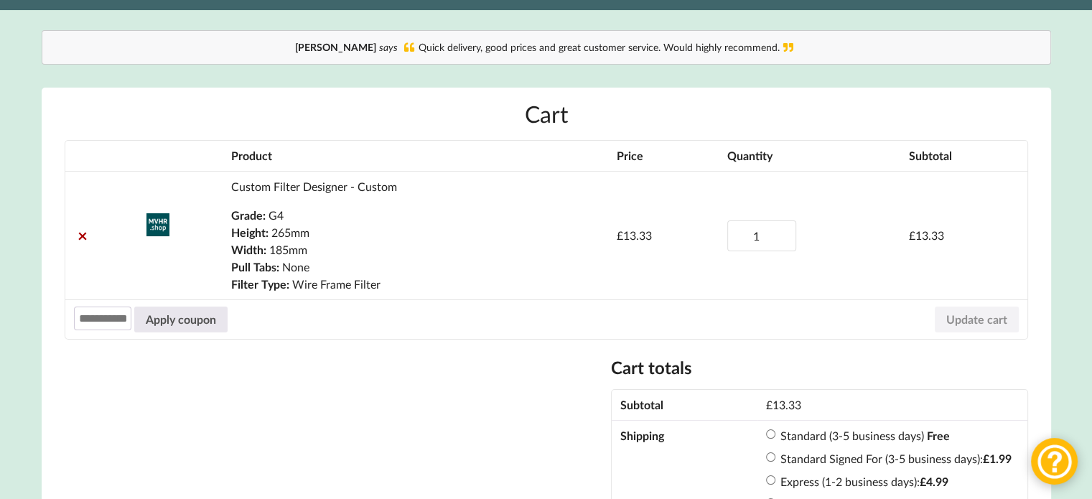
scroll to position [72, 0]
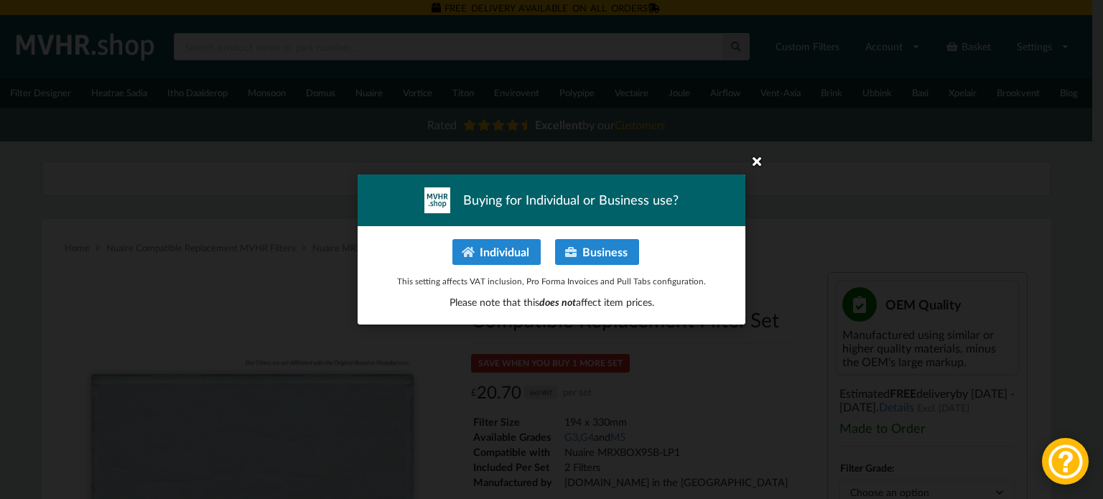
click at [760, 157] on icon at bounding box center [756, 160] width 23 height 23
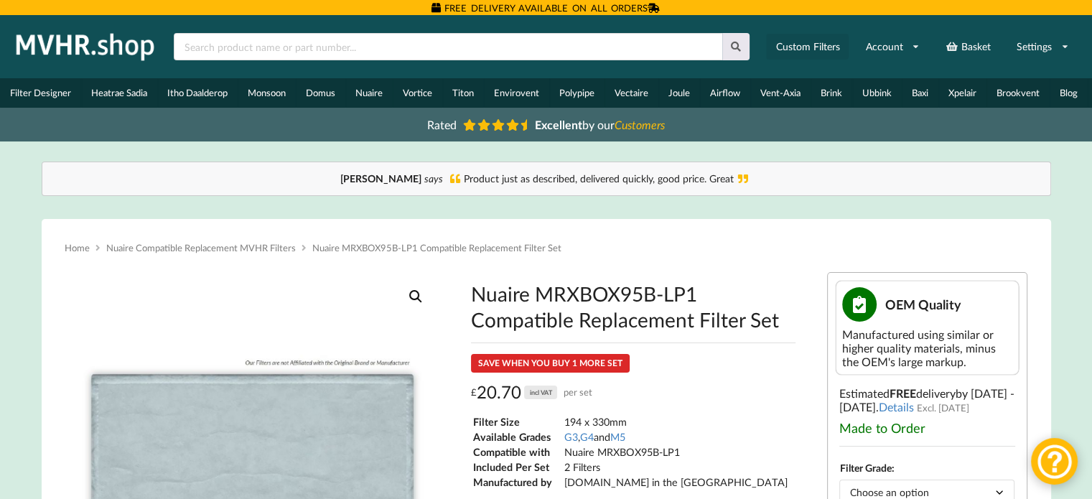
click at [805, 47] on link "Custom Filters" at bounding box center [807, 47] width 83 height 26
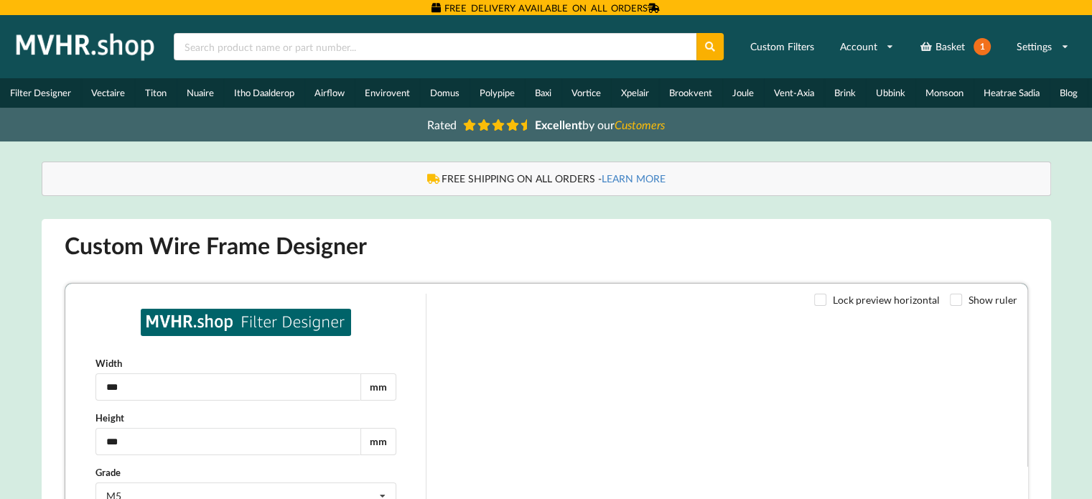
type input "***"
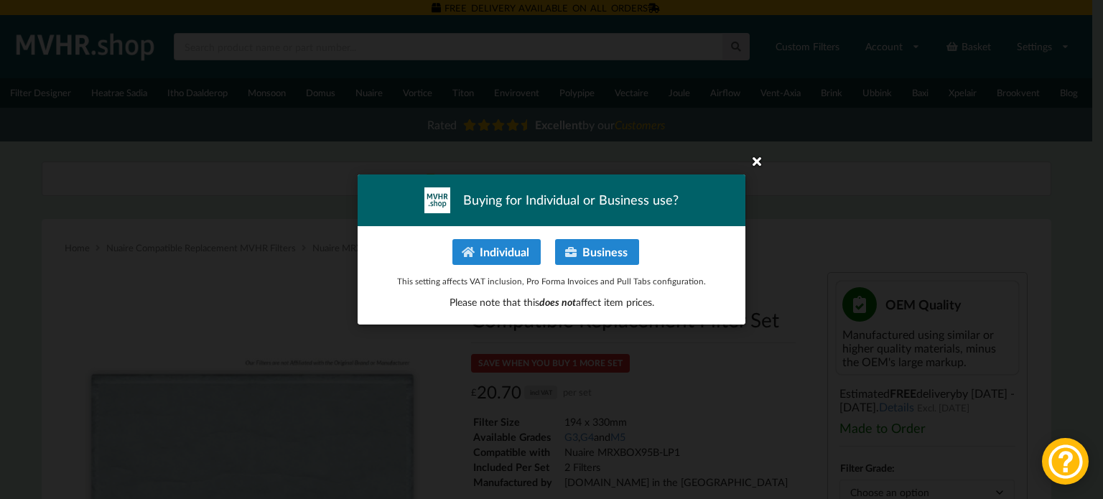
click at [756, 159] on icon at bounding box center [756, 160] width 23 height 23
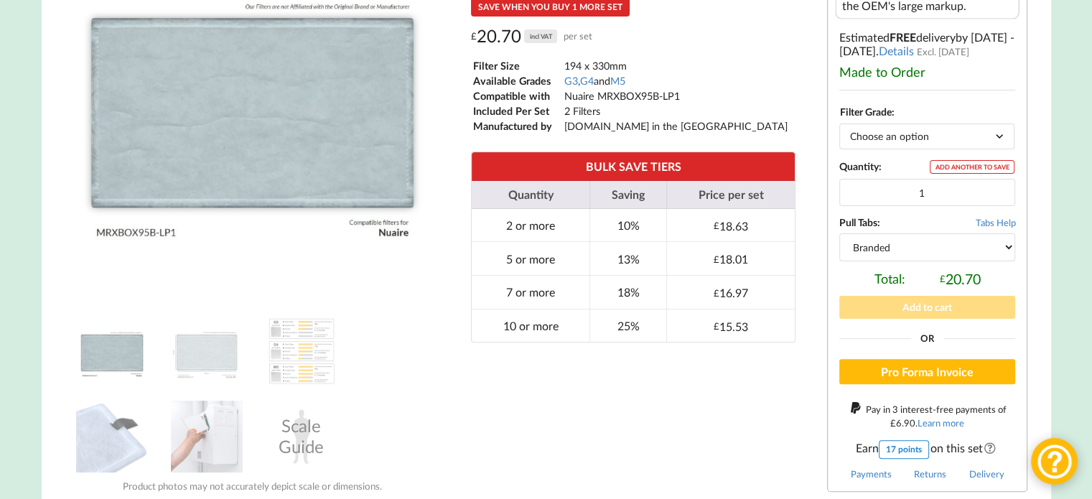
scroll to position [359, 0]
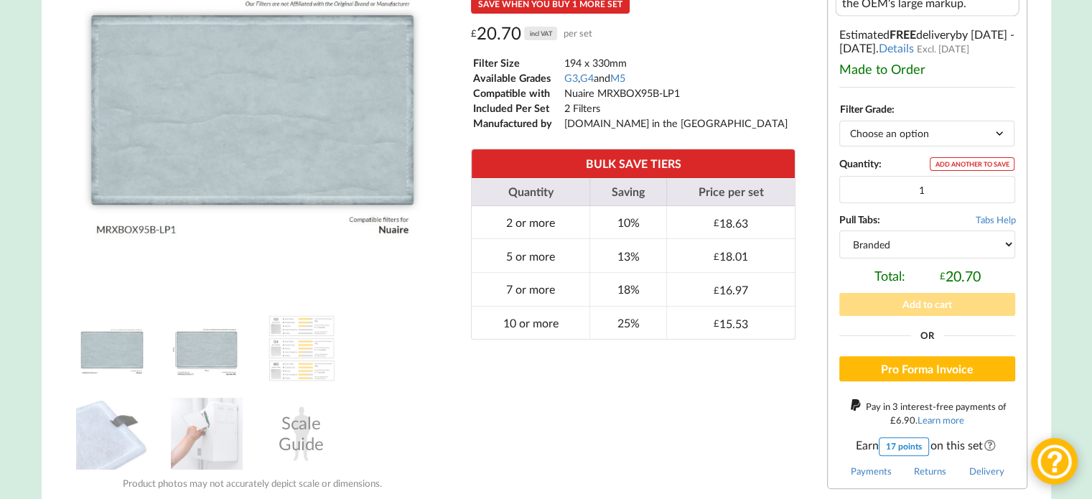
click at [213, 354] on img at bounding box center [207, 348] width 72 height 72
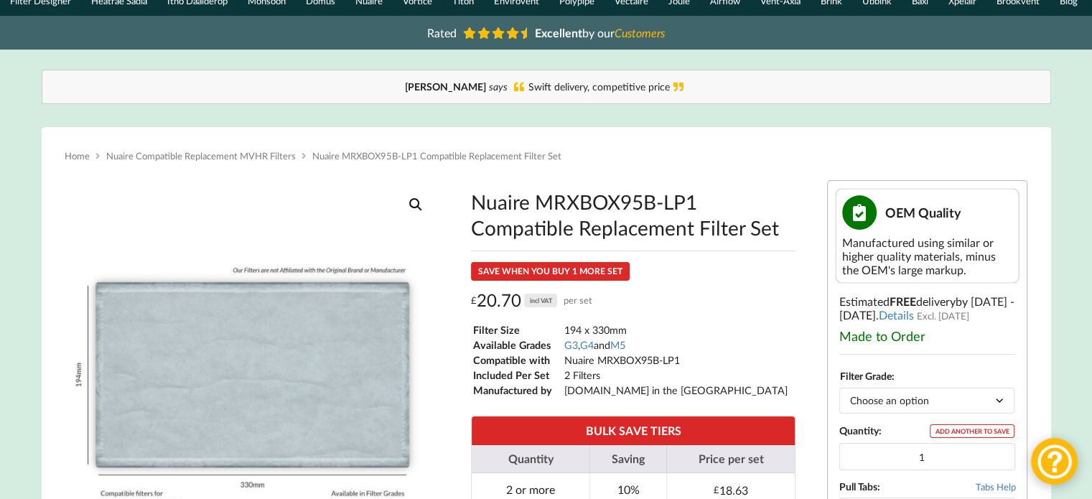
scroll to position [0, 0]
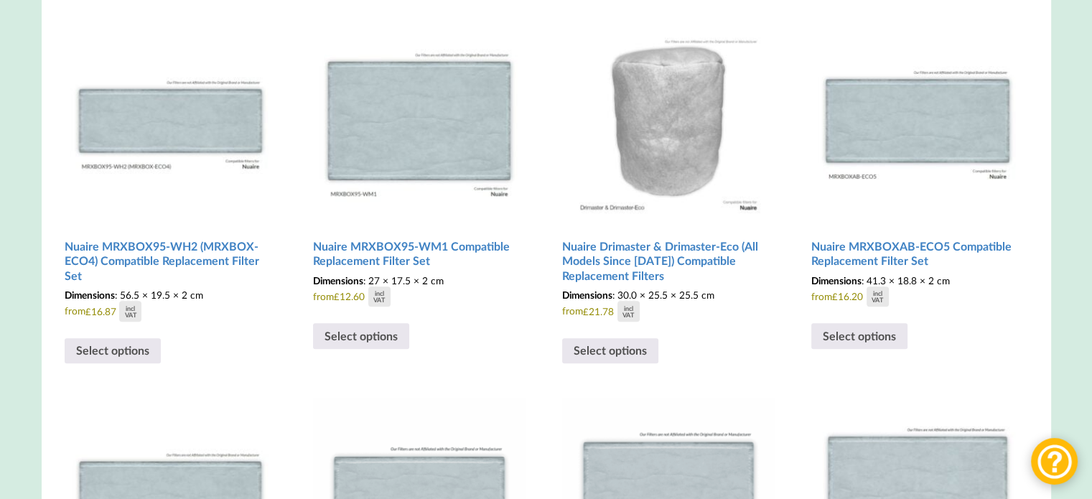
scroll to position [876, 0]
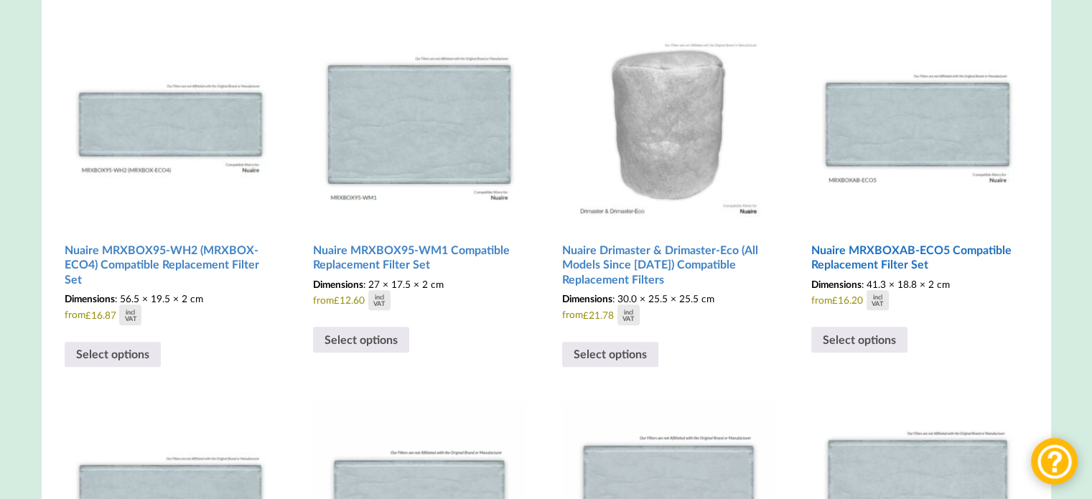
click at [946, 140] on img at bounding box center [918, 119] width 213 height 213
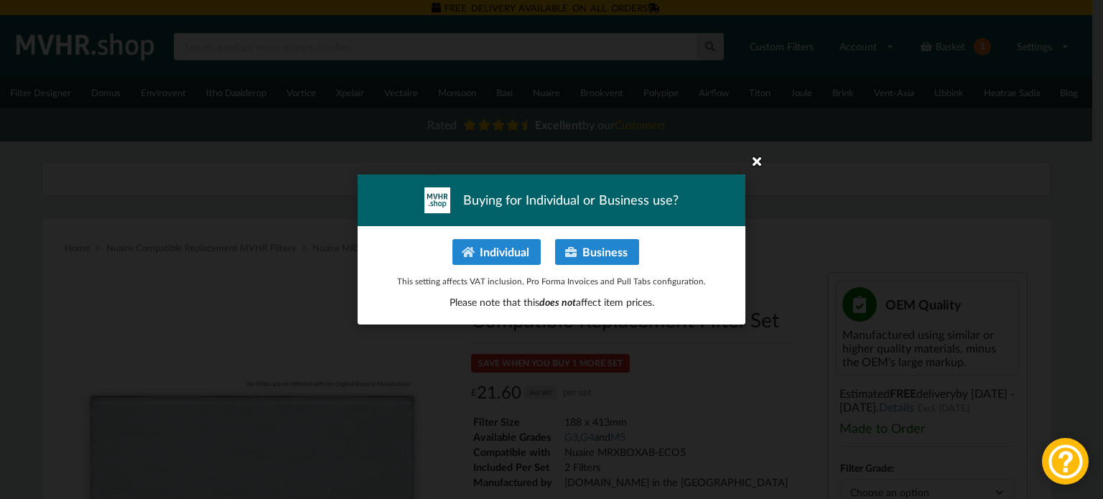
click at [752, 162] on icon at bounding box center [756, 160] width 23 height 23
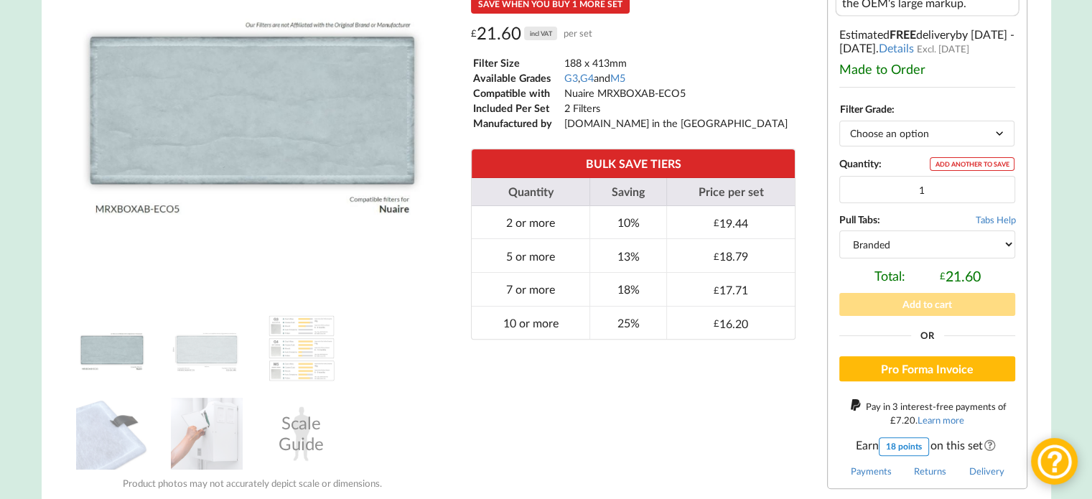
scroll to position [359, 0]
click at [944, 250] on select "Branded Black" at bounding box center [928, 244] width 176 height 27
click at [840, 234] on select "Branded Black" at bounding box center [928, 244] width 176 height 27
click at [884, 246] on select "Branded Black" at bounding box center [928, 244] width 176 height 27
click at [840, 234] on select "Branded Black" at bounding box center [928, 244] width 176 height 27
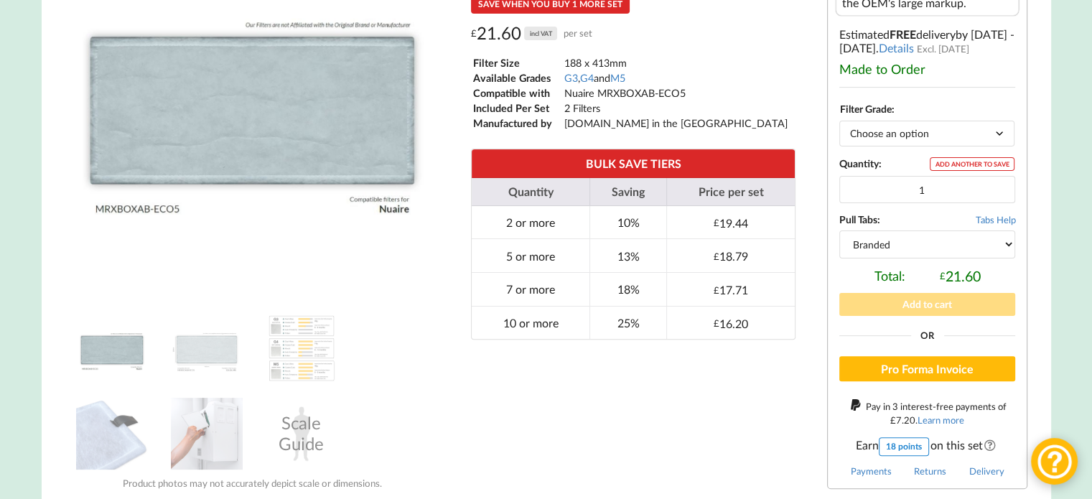
click at [655, 436] on div "Nuaire MRXBOXAB-ECO5 Compatible Replacement Filter Set SAVE WHEN YOU BUY 1 MORE…" at bounding box center [634, 201] width 368 height 596
click at [934, 251] on select "Branded Black" at bounding box center [928, 244] width 176 height 27
click at [693, 448] on div "Nuaire MRXBOXAB-ECO5 Compatible Replacement Filter Set SAVE WHEN YOU BUY 1 MORE…" at bounding box center [634, 201] width 368 height 596
click at [867, 246] on select "Branded Black" at bounding box center [928, 244] width 176 height 27
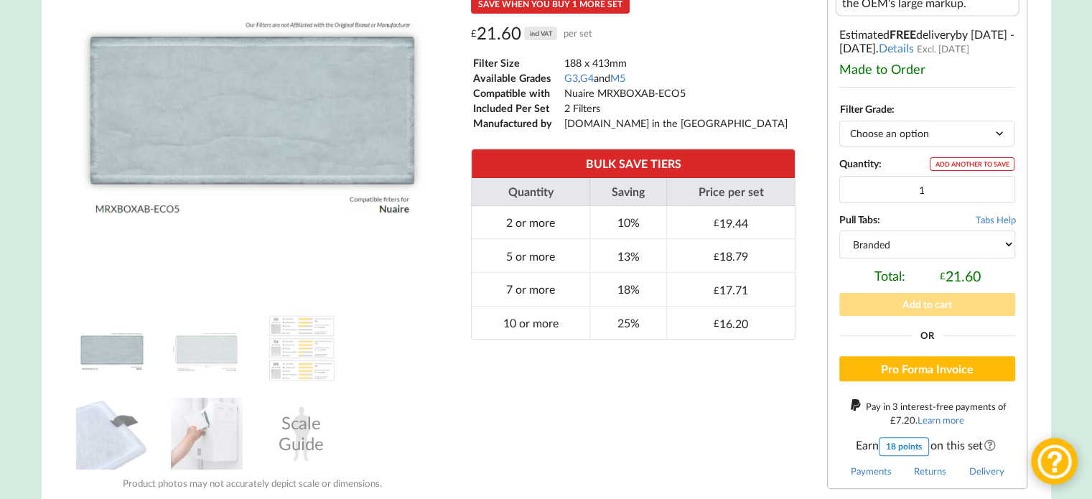
select select "black"
click at [840, 234] on select "Branded Black" at bounding box center [928, 244] width 176 height 27
click at [631, 452] on div "Nuaire MRXBOXAB-ECO5 Compatible Replacement Filter Set SAVE WHEN YOU BUY 1 MORE…" at bounding box center [634, 201] width 368 height 596
click at [880, 141] on select "Choose an option G3 G4 M5" at bounding box center [927, 133] width 175 height 25
click at [840, 126] on select "Choose an option G3 G4 M5" at bounding box center [927, 133] width 175 height 25
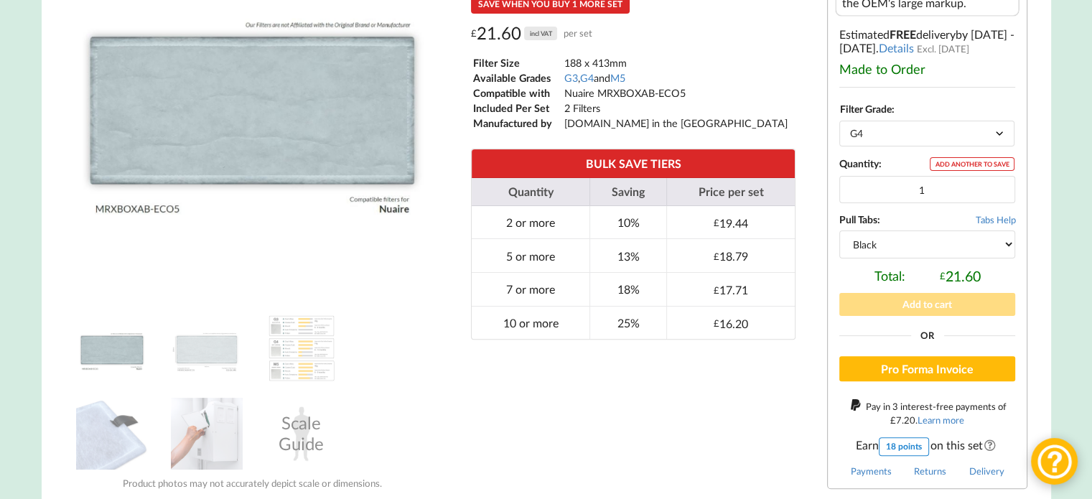
select select "G4"
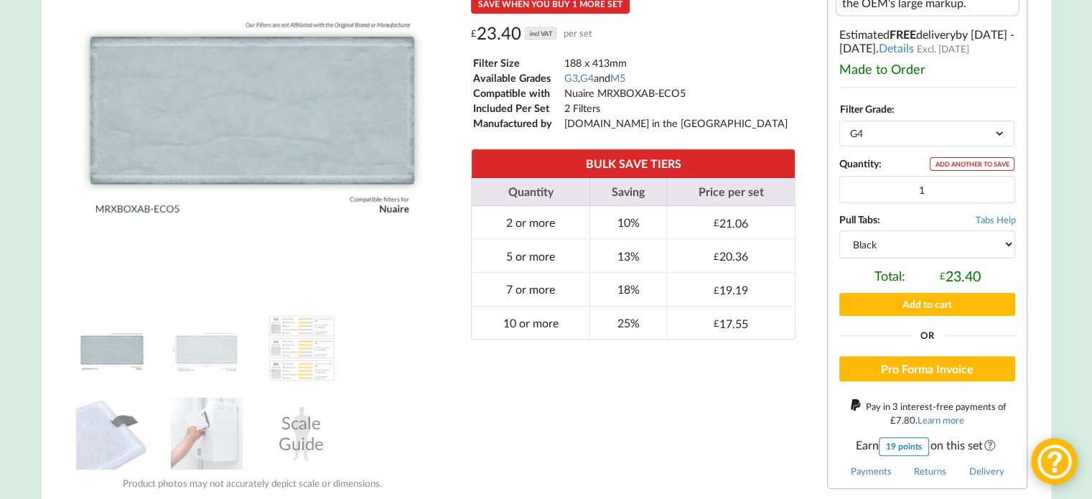
click at [558, 410] on div "Nuaire MRXBOXAB-ECO5 Compatible Replacement Filter Set SAVE WHEN YOU BUY 1 MORE…" at bounding box center [634, 201] width 368 height 596
drag, startPoint x: 564, startPoint y: 67, endPoint x: 677, endPoint y: 65, distance: 113.5
click at [677, 65] on td "188 x 413mm" at bounding box center [676, 63] width 225 height 14
copy td "188 x 413mm"
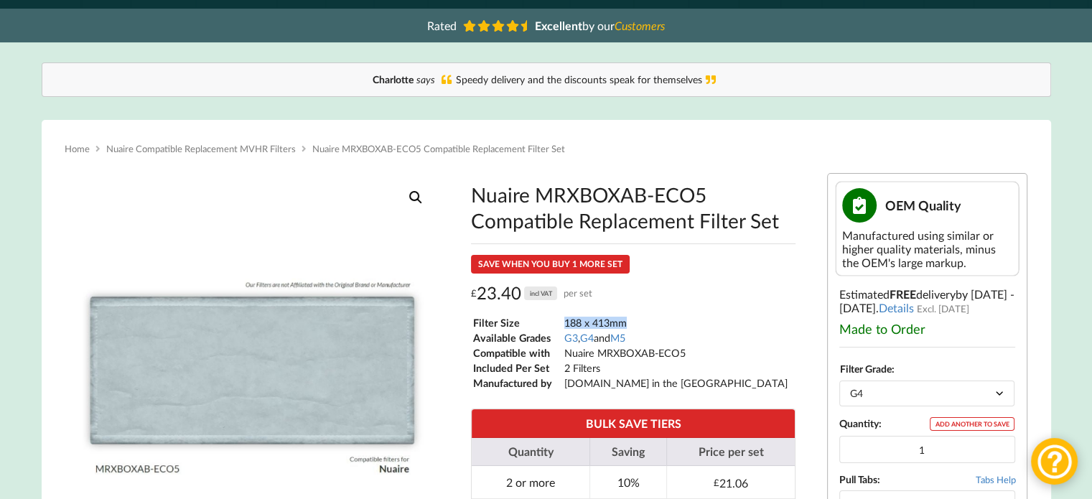
scroll to position [0, 0]
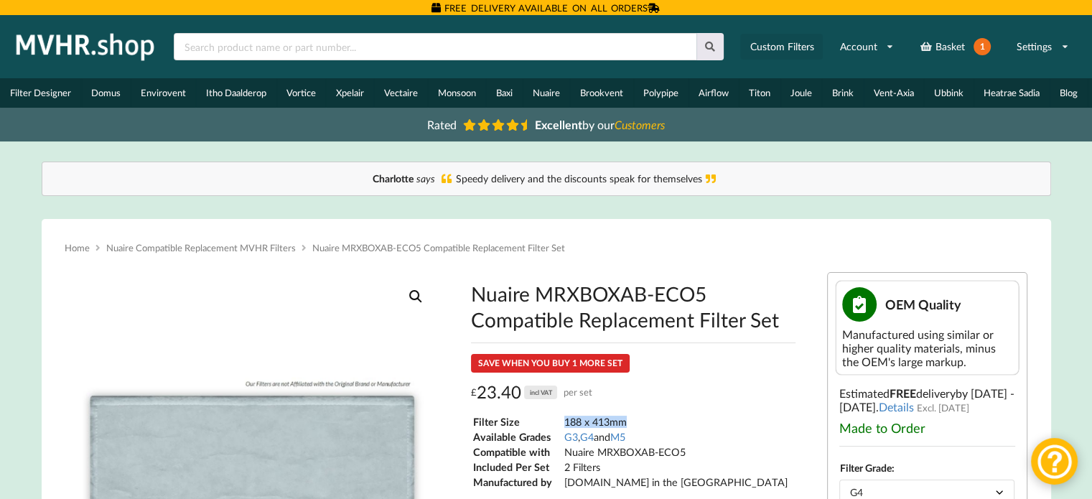
click at [768, 50] on link "Custom Filters" at bounding box center [781, 47] width 83 height 26
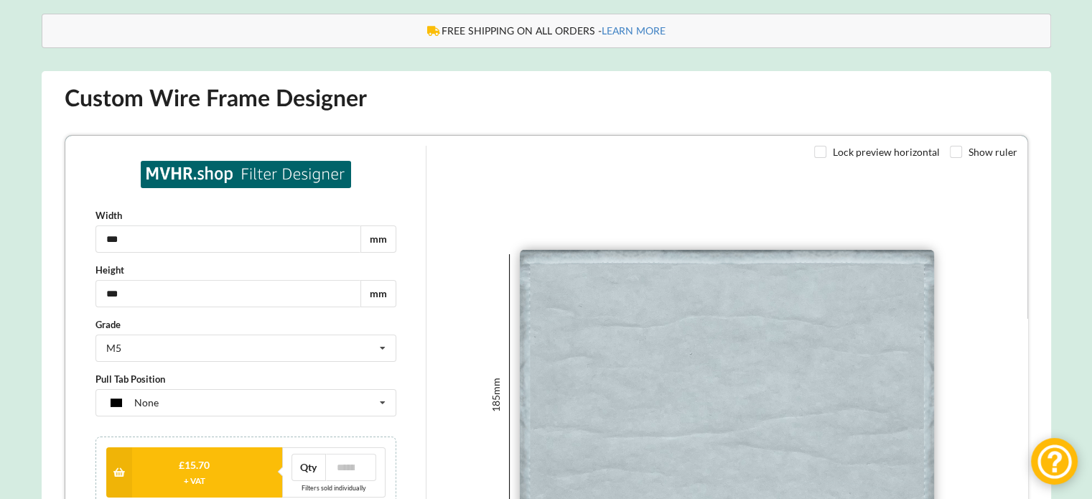
scroll to position [215, 0]
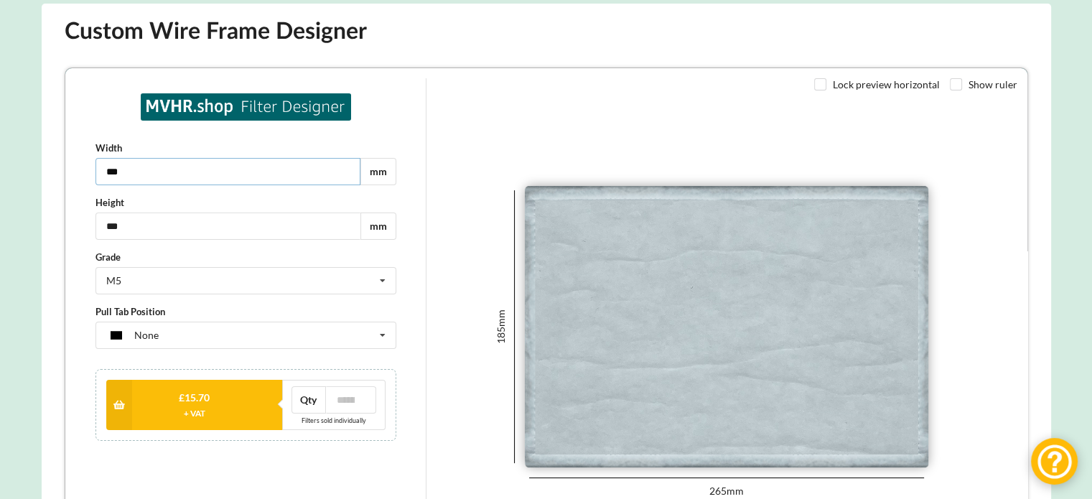
click at [171, 171] on input "***" at bounding box center [226, 170] width 265 height 27
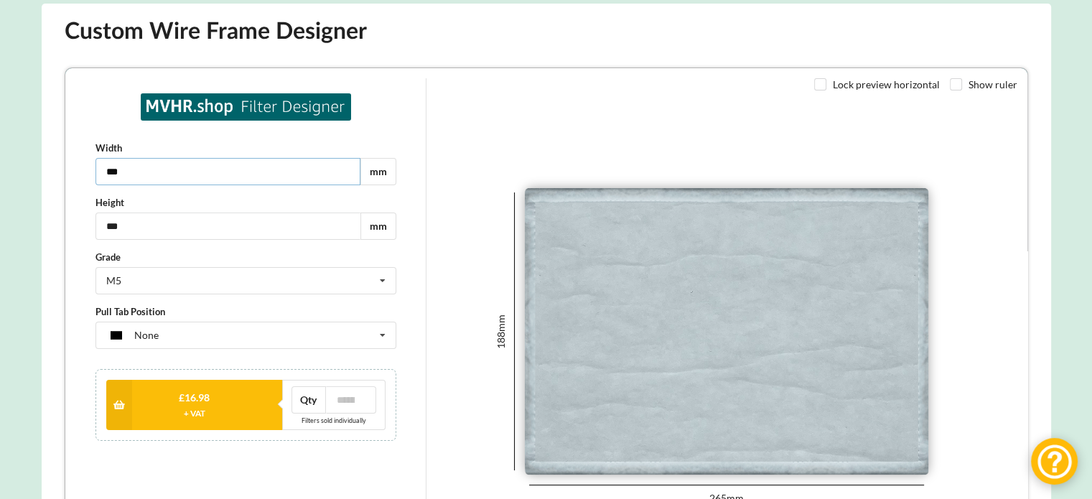
type input "***"
drag, startPoint x: 156, startPoint y: 224, endPoint x: 24, endPoint y: 217, distance: 131.6
click at [64, 217] on html "Width *** mm Height *** mm Grade M5 G2 G3 G4 M5 Pull Tab Position None None Tag…" at bounding box center [545, 341] width 962 height 547
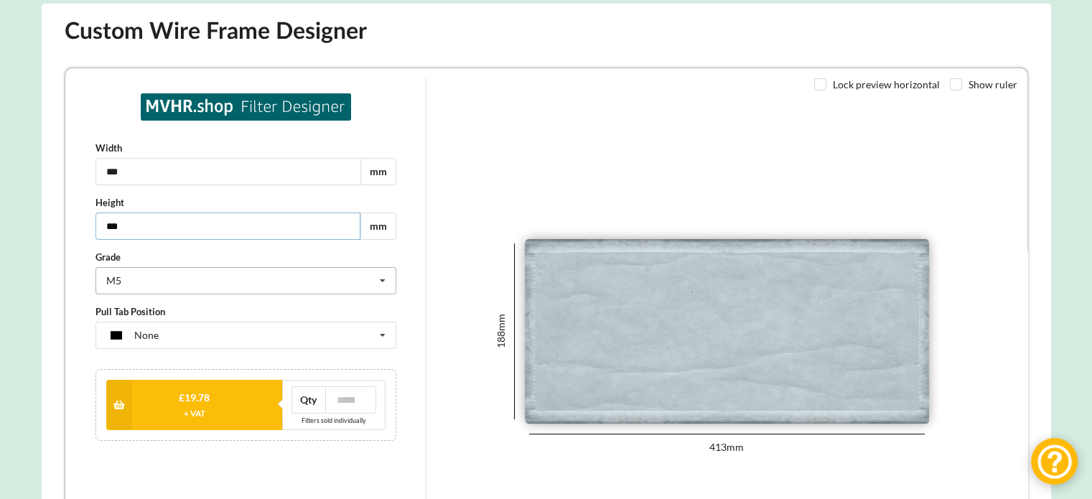
type input "***"
click at [141, 284] on div "M5 G2 G3 G4 M5" at bounding box center [244, 279] width 301 height 27
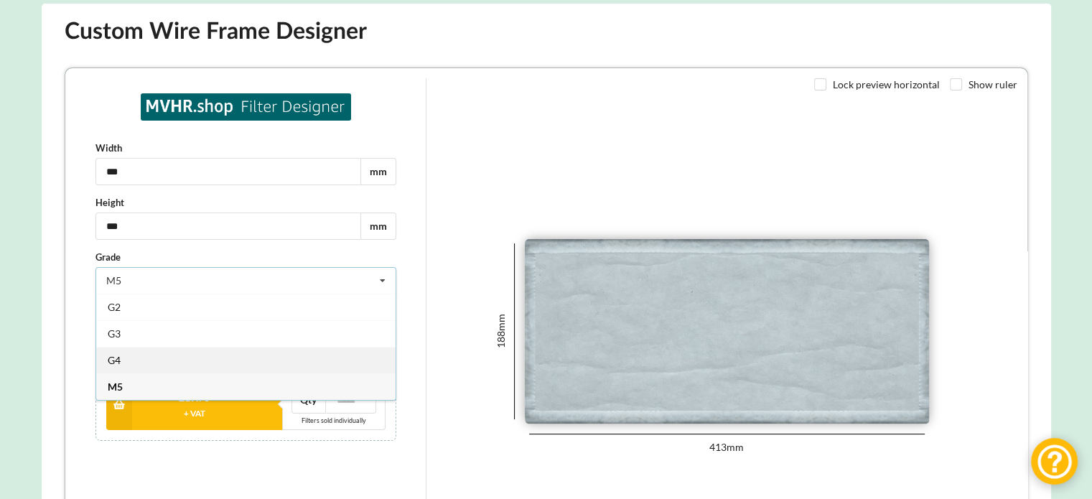
click at [129, 365] on div "G4" at bounding box center [244, 359] width 299 height 27
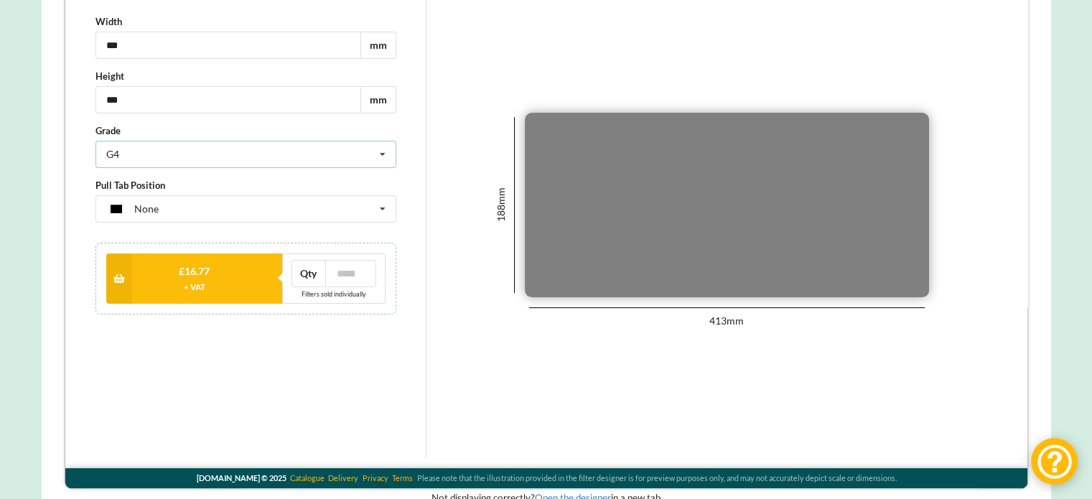
scroll to position [359, 0]
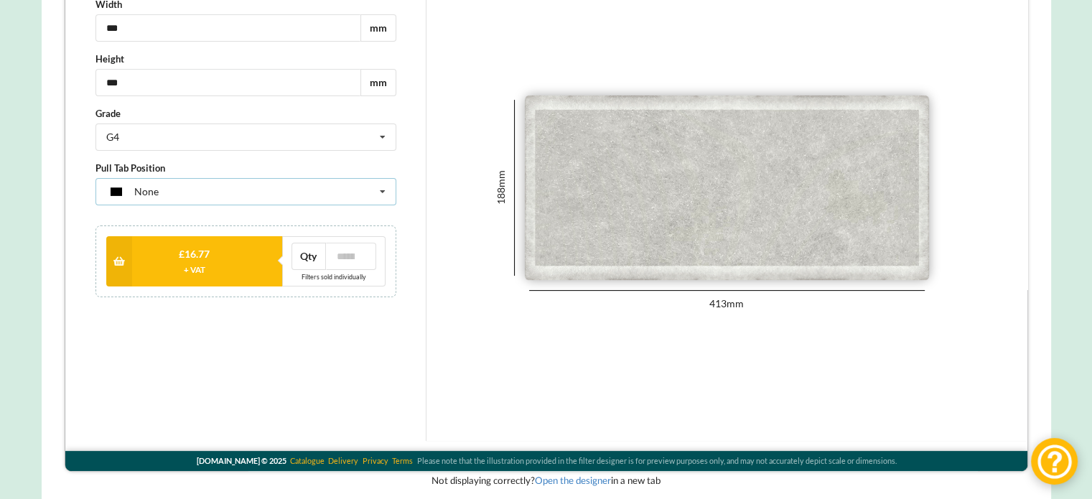
click at [175, 190] on div "None None Tag on shortest side Tag on longest side Two tags on longest side" at bounding box center [244, 191] width 301 height 27
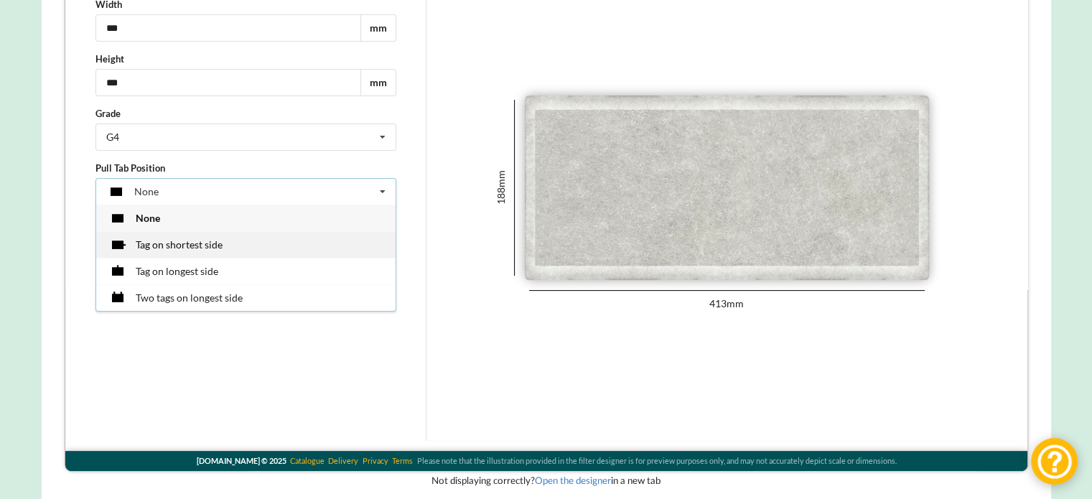
click at [171, 248] on span "Tag on shortest side" at bounding box center [177, 244] width 87 height 12
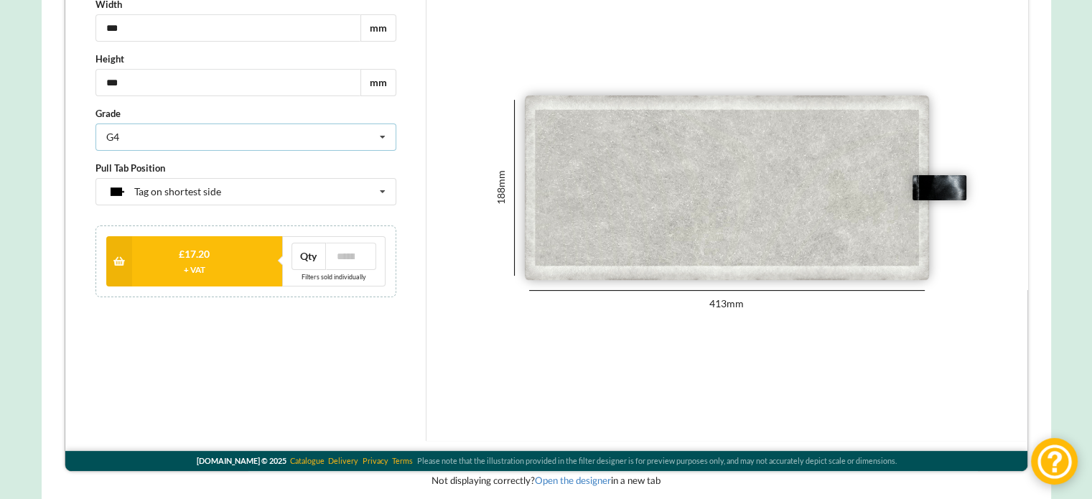
click at [192, 143] on div "G4 G2 G3 G4 M5" at bounding box center [244, 137] width 301 height 27
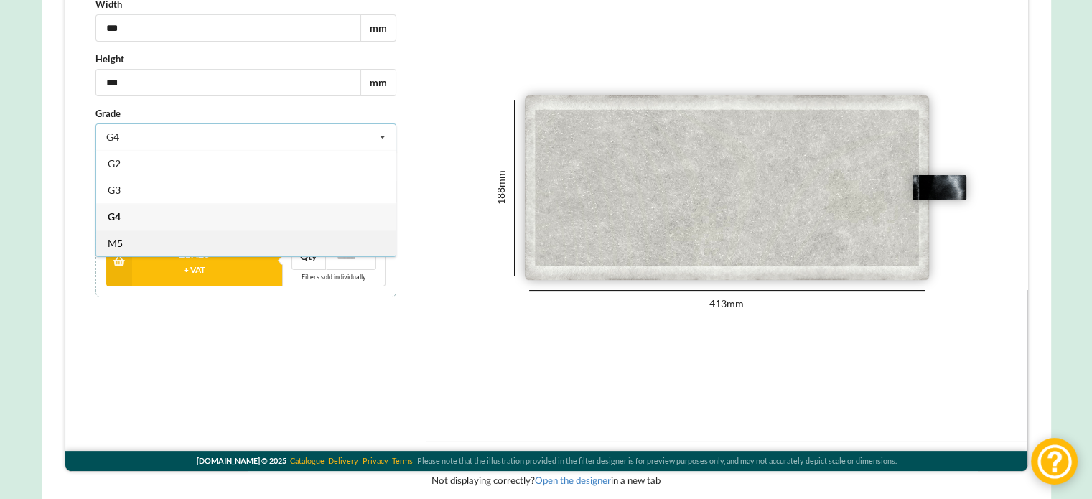
click at [161, 247] on div "M5" at bounding box center [244, 243] width 299 height 27
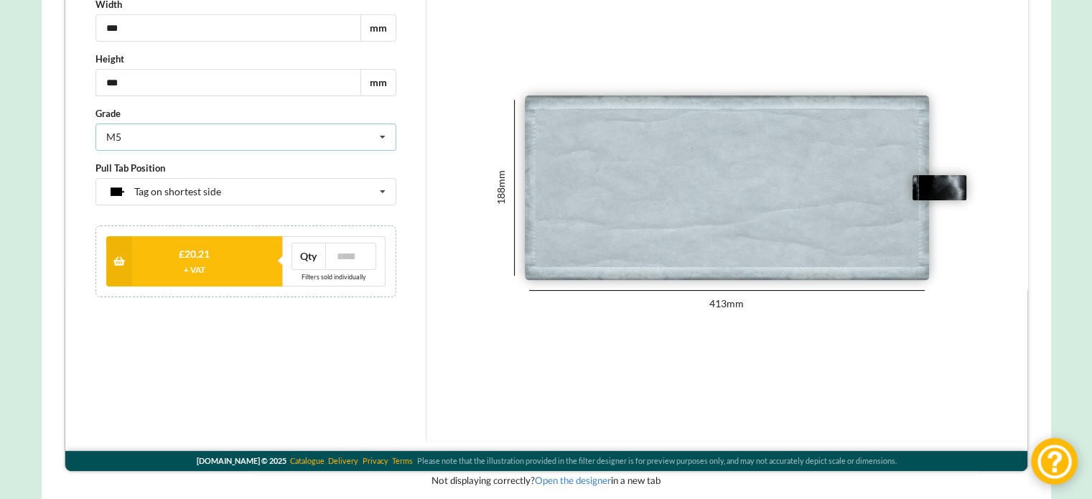
click at [139, 148] on div "M5 G2 G3 G4 M5" at bounding box center [244, 137] width 301 height 27
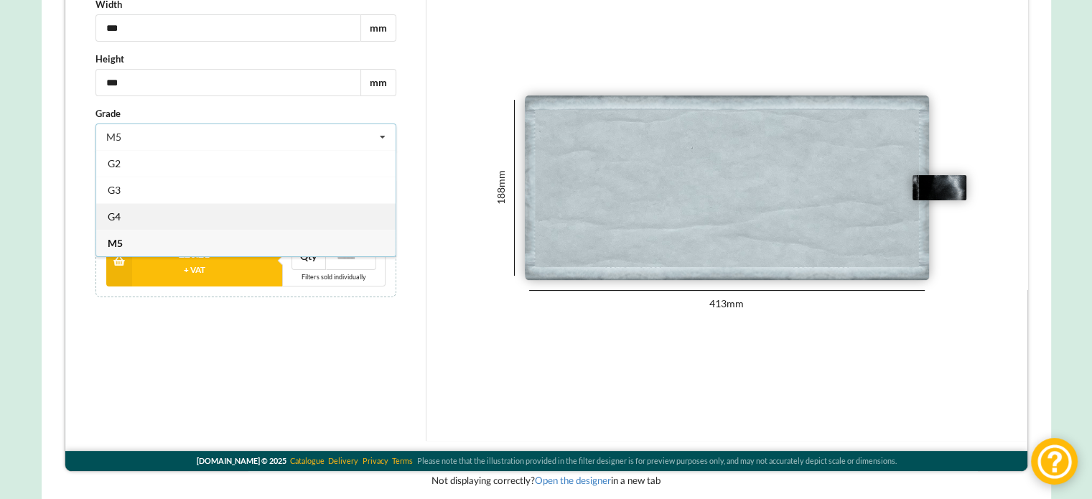
click at [116, 213] on span "G4" at bounding box center [112, 216] width 13 height 12
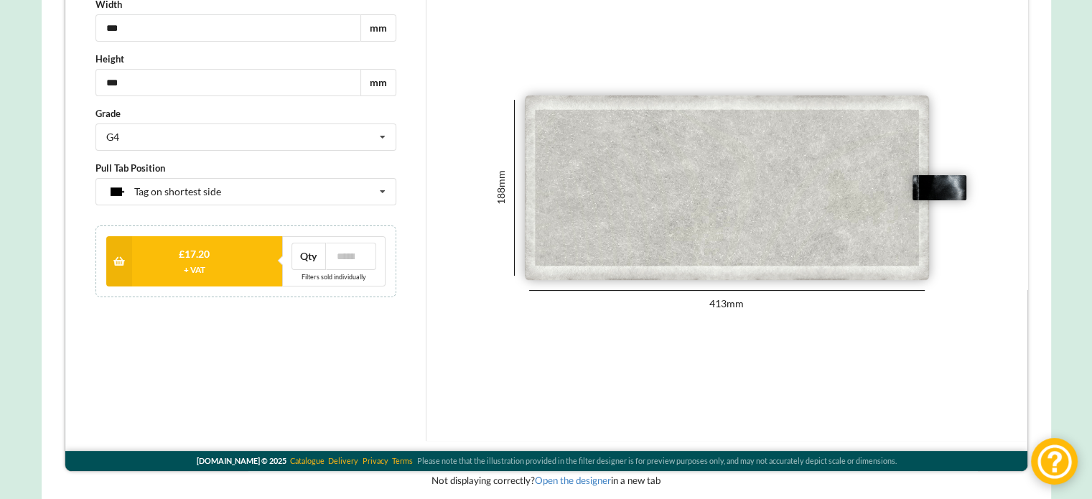
click at [197, 335] on div "Width *** mm Height *** mm Grade G4 G2 G3 G4 M5 Pull Tab Position Tag on shorte…" at bounding box center [244, 188] width 341 height 506
click at [190, 144] on div "G4 G2 G3 G4 M5" at bounding box center [244, 137] width 301 height 27
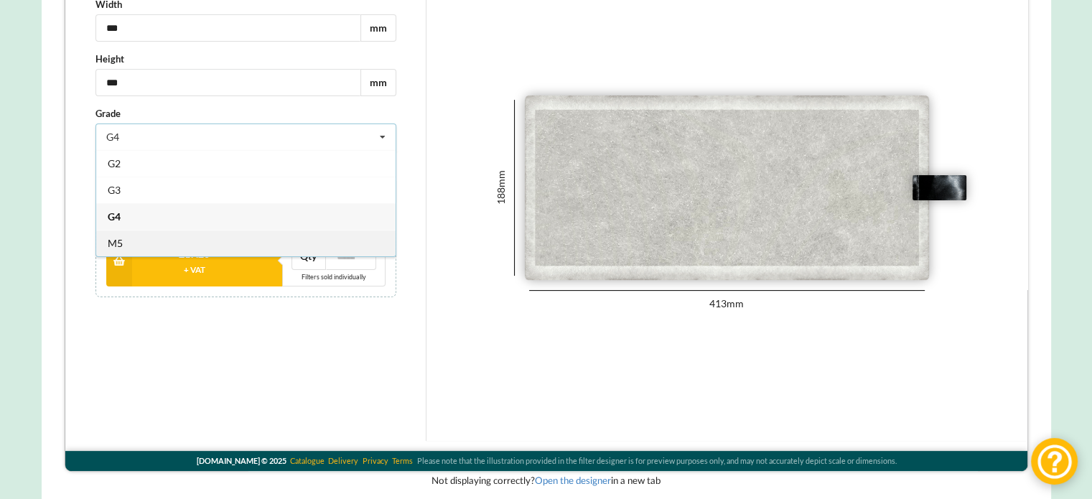
click at [141, 242] on div "M5" at bounding box center [244, 243] width 299 height 27
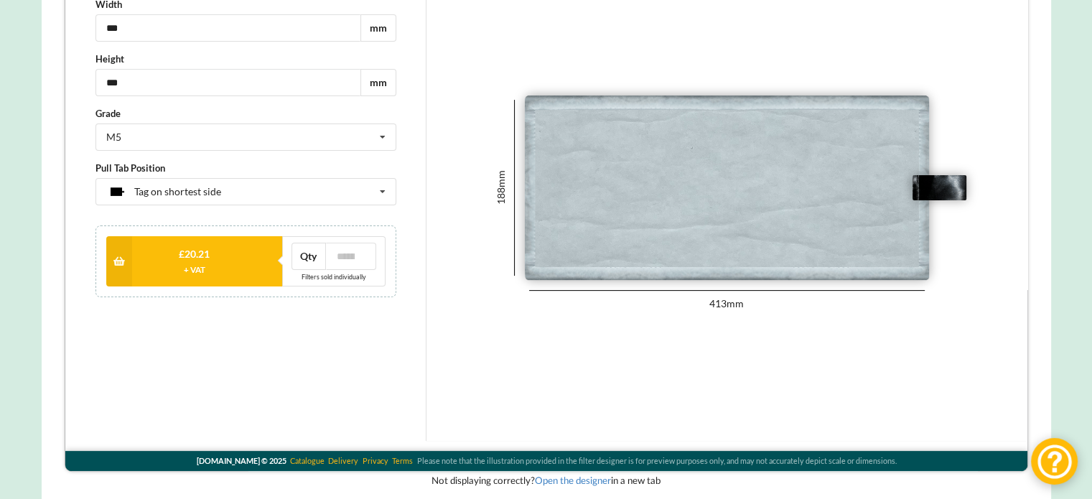
click at [146, 402] on div "Width *** mm Height *** mm Grade M5 G2 G3 G4 M5 Pull Tab Position Tag on shorte…" at bounding box center [244, 188] width 341 height 506
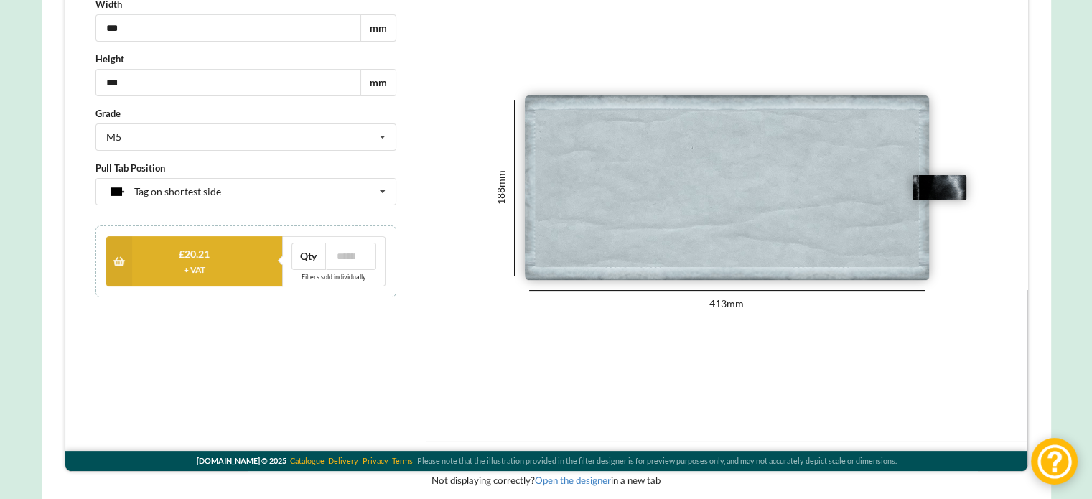
click at [156, 259] on button "£ 20.21 + VAT" at bounding box center [193, 261] width 177 height 50
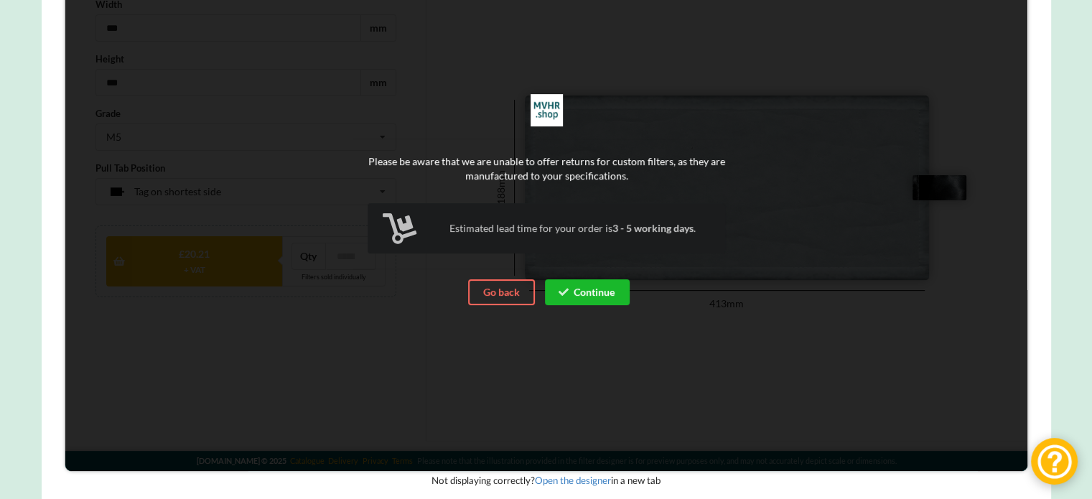
click at [600, 294] on button "Continue" at bounding box center [586, 292] width 85 height 26
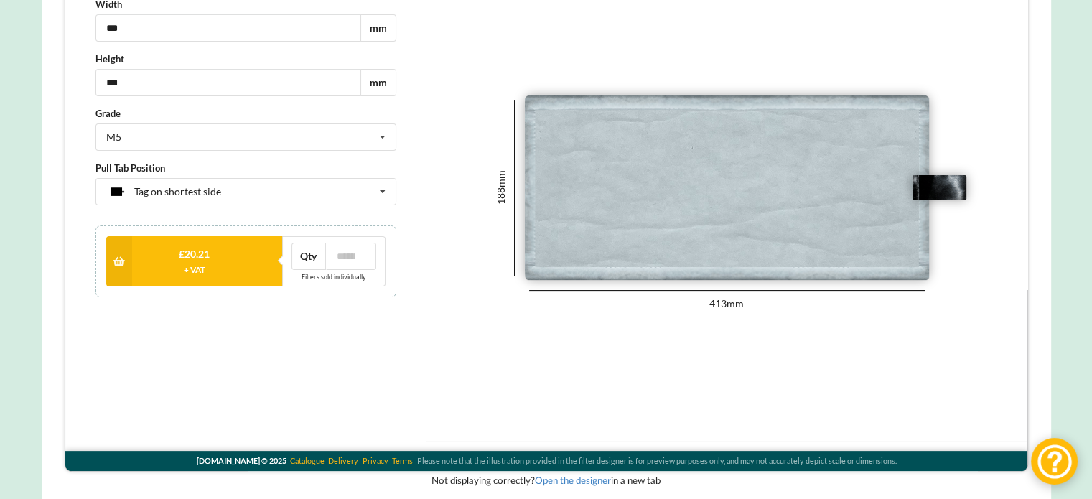
scroll to position [0, 0]
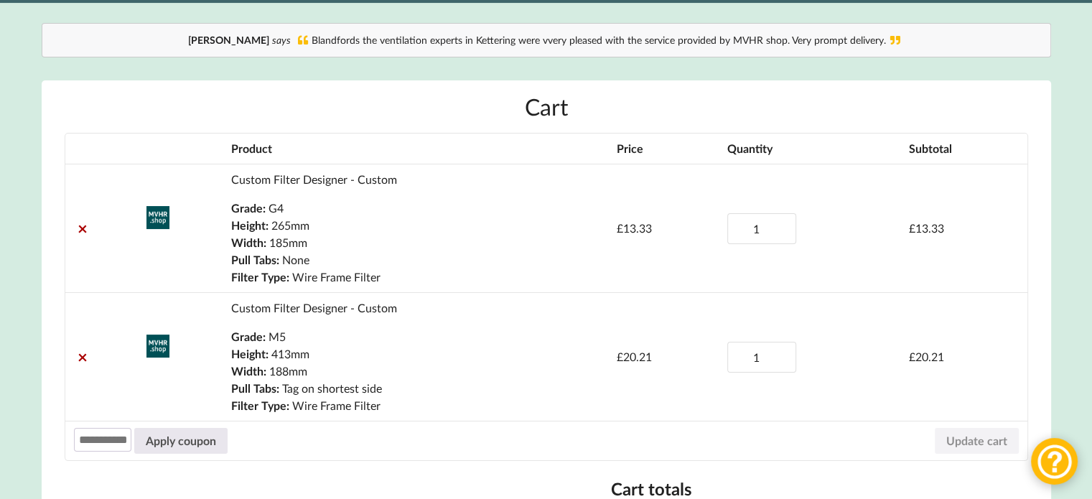
scroll to position [144, 0]
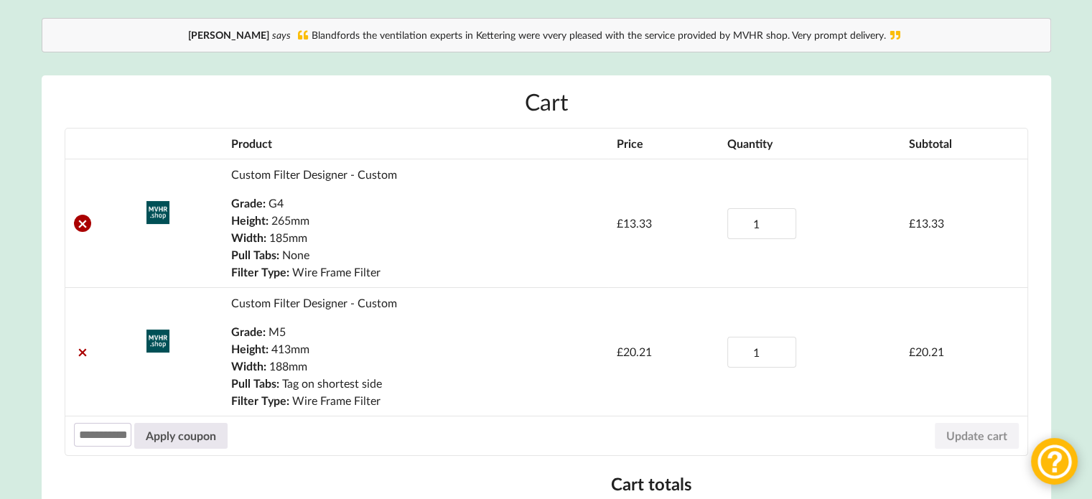
click at [83, 229] on link "×" at bounding box center [82, 223] width 17 height 17
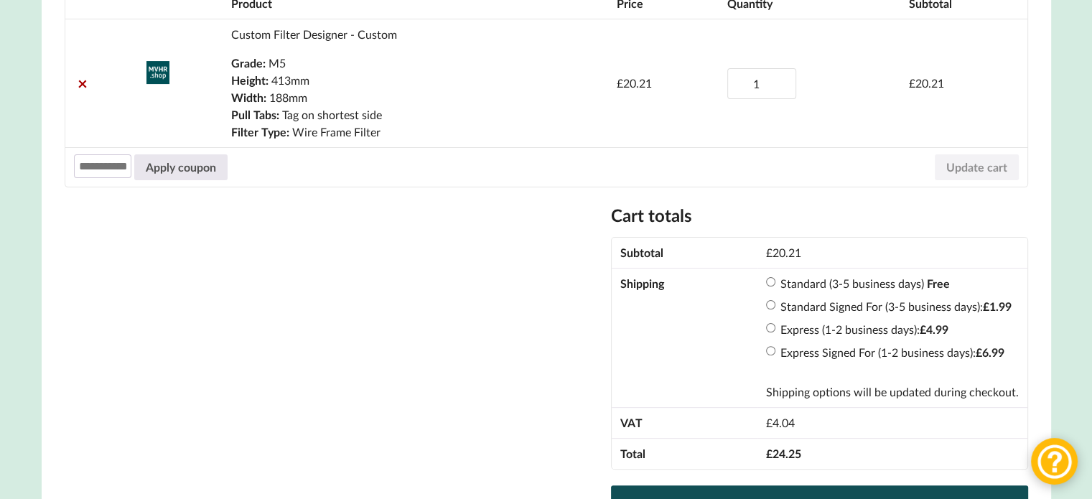
scroll to position [349, 0]
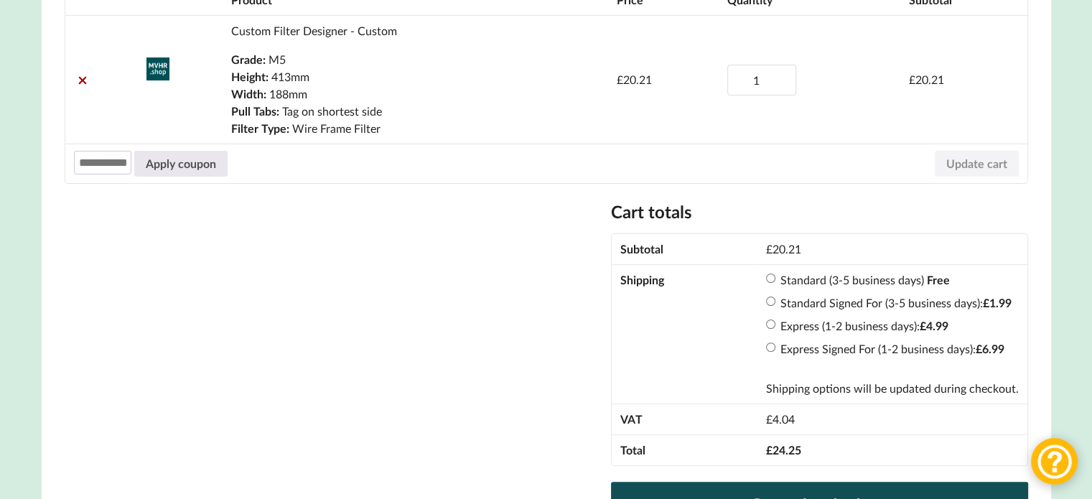
click at [787, 284] on label "Standard (3-5 business days)" at bounding box center [853, 280] width 144 height 14
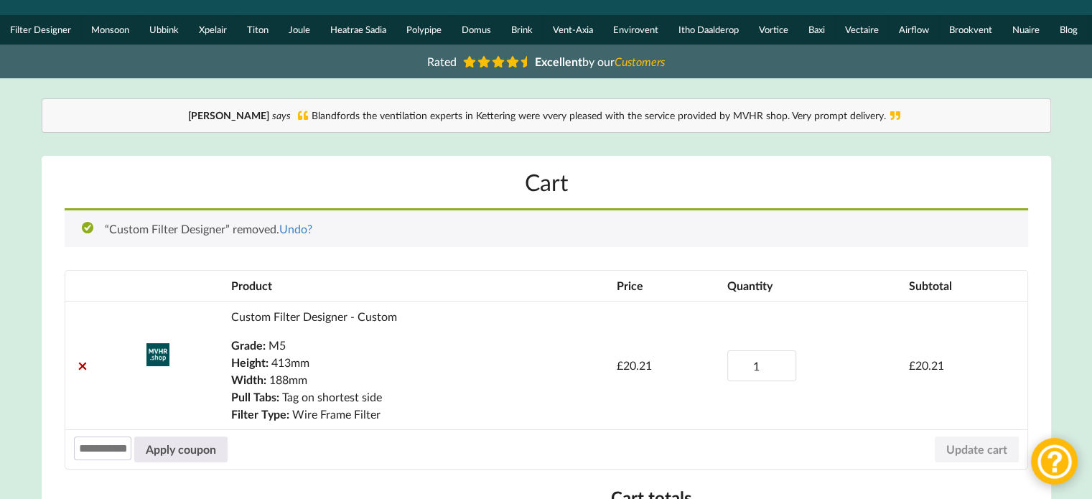
scroll to position [62, 0]
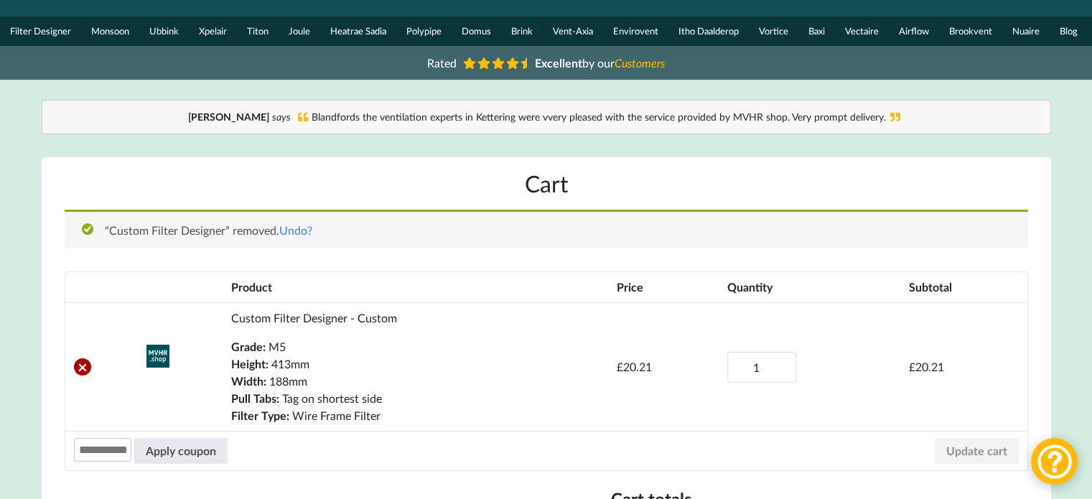
click at [84, 372] on link "×" at bounding box center [82, 366] width 17 height 17
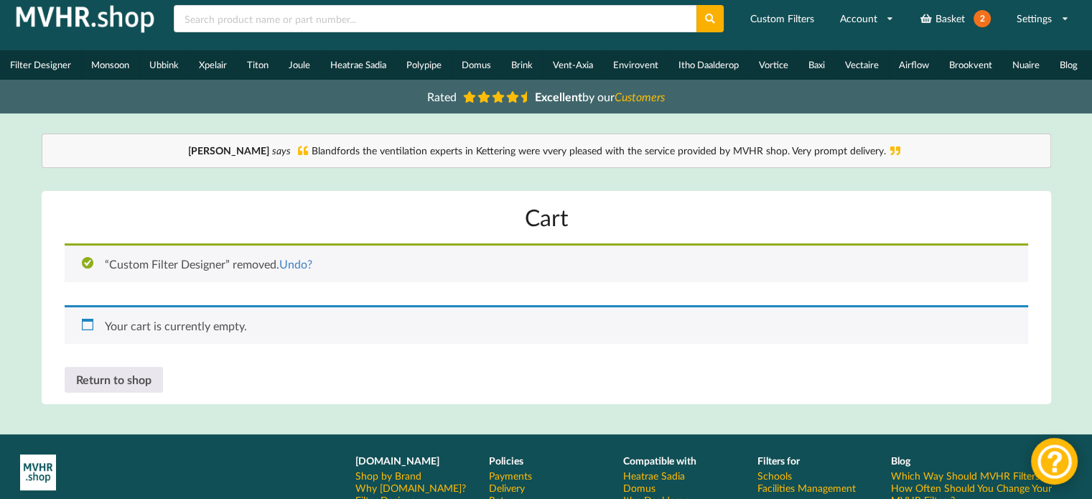
scroll to position [0, 0]
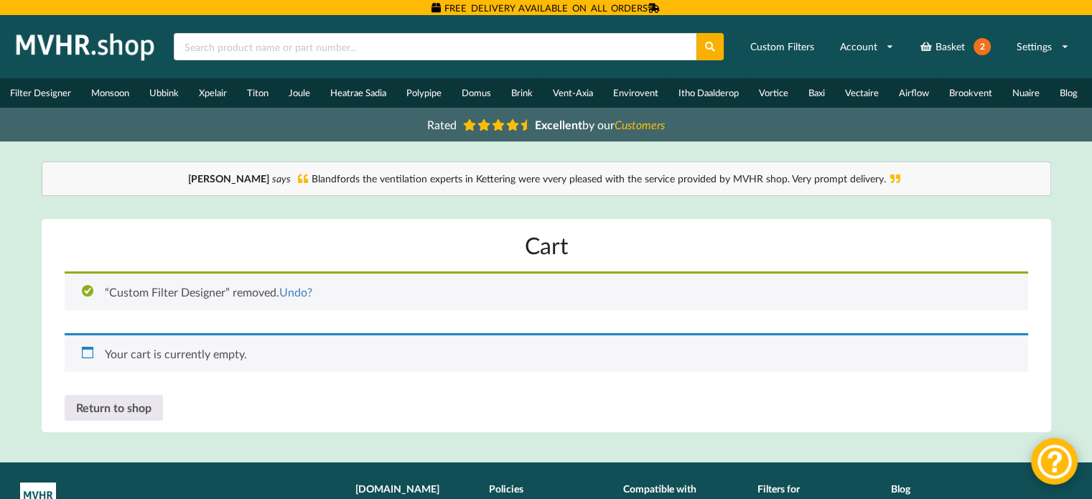
click at [68, 45] on img at bounding box center [85, 47] width 151 height 36
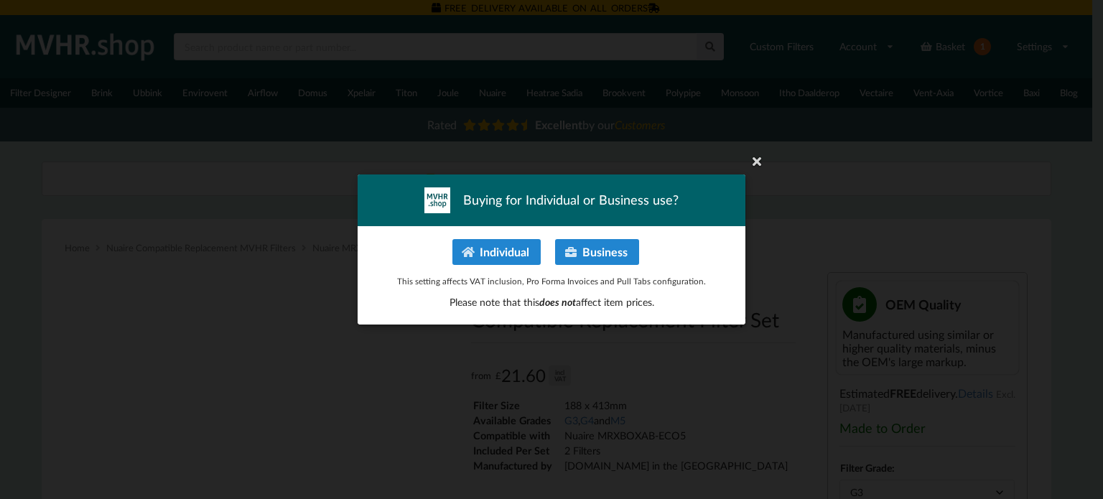
select select "G3"
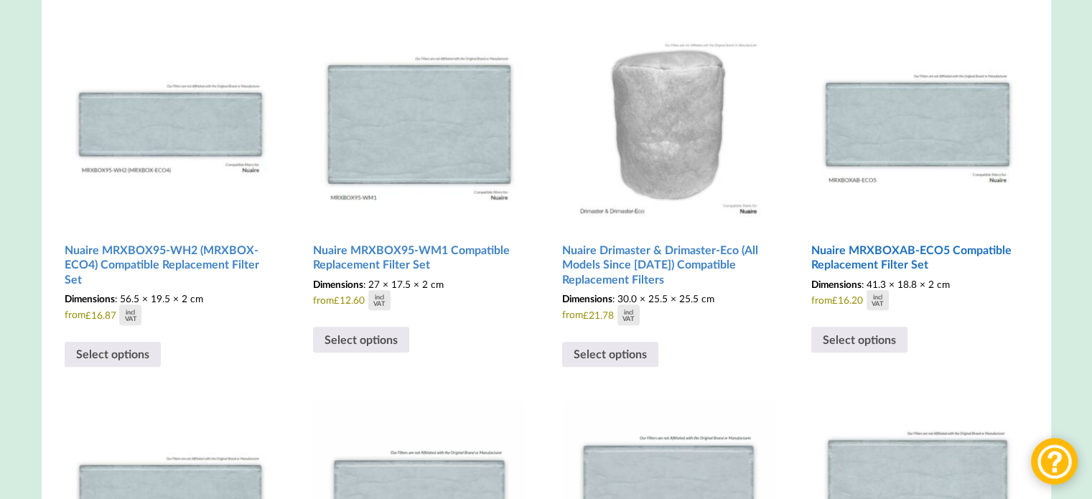
click at [913, 113] on img at bounding box center [918, 119] width 213 height 213
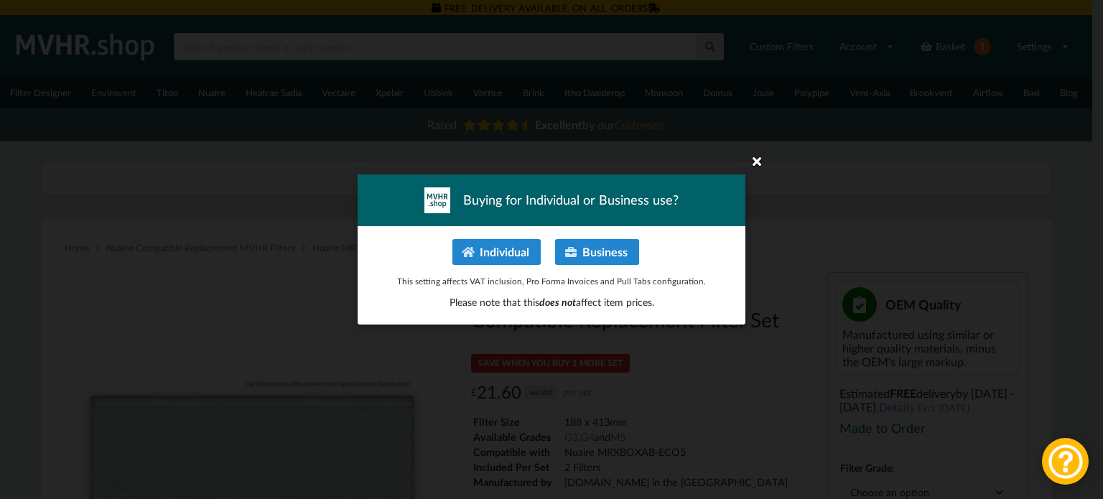
click at [764, 159] on icon at bounding box center [756, 160] width 23 height 23
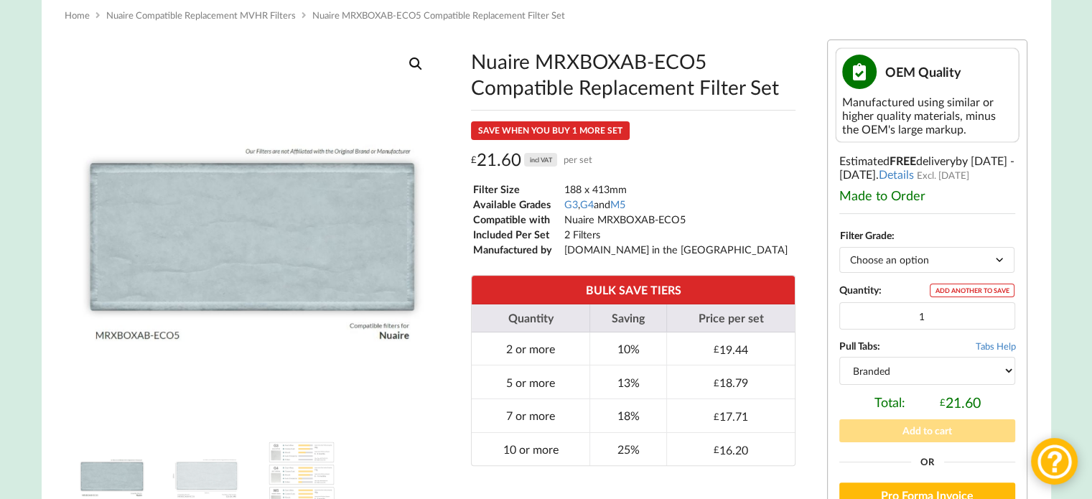
scroll to position [287, 0]
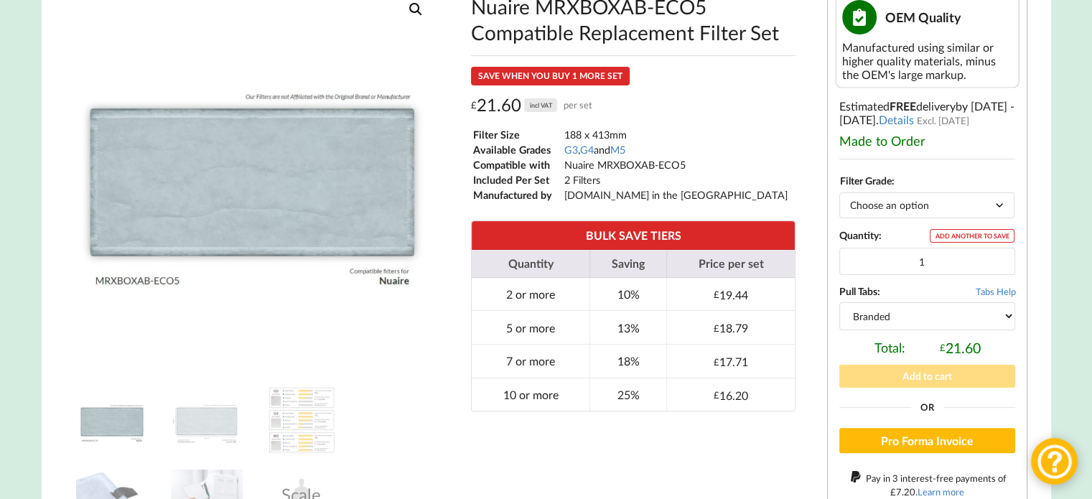
click at [859, 318] on select "Branded Black" at bounding box center [928, 315] width 176 height 27
select select "black"
click at [840, 306] on select "Branded Black" at bounding box center [928, 315] width 176 height 27
click at [883, 210] on select "Choose an option G3 G4 M5" at bounding box center [927, 204] width 175 height 25
select select "M5"
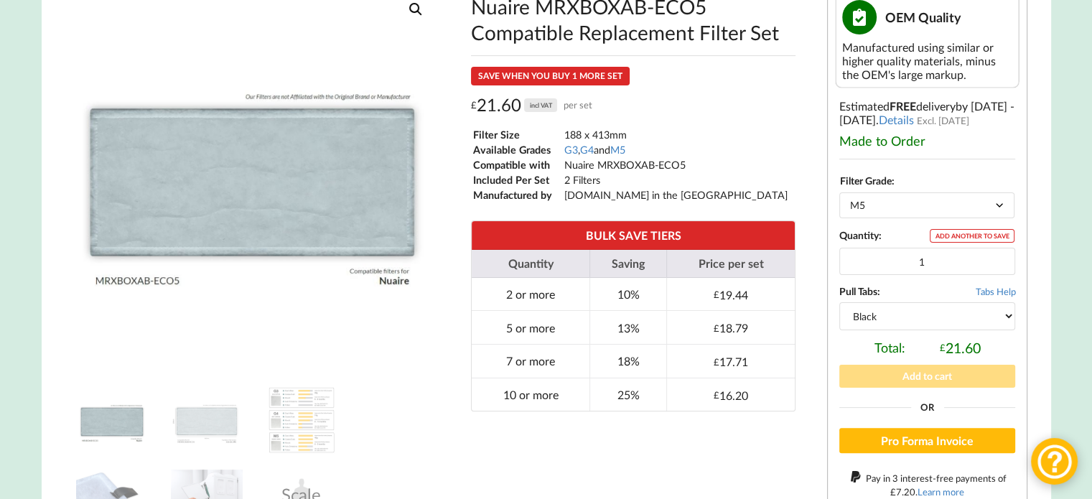
click at [840, 197] on select "Choose an option G3 G4 M5" at bounding box center [927, 204] width 175 height 25
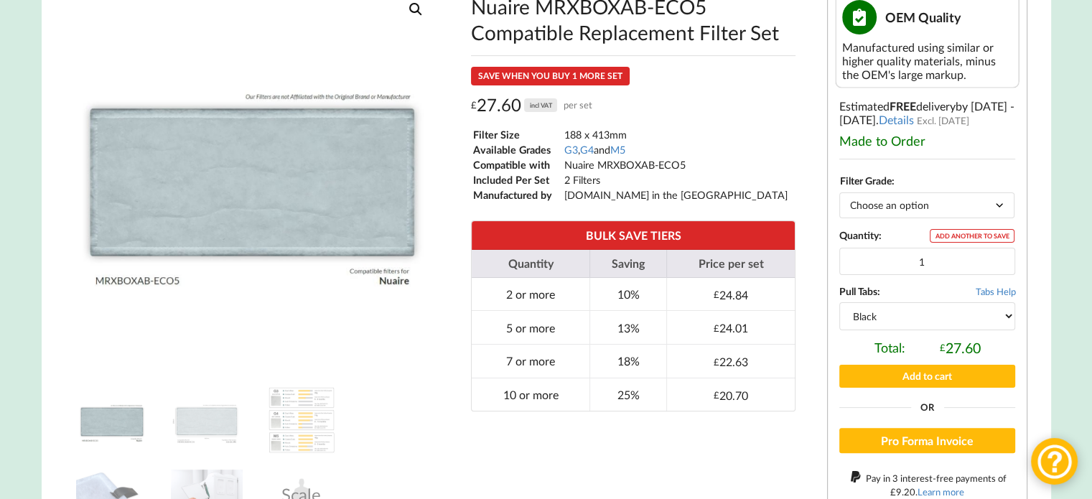
click at [695, 460] on div "Nuaire MRXBOXAB-ECO5 Compatible Replacement Filter Set SAVE WHEN YOU BUY 1 MORE…" at bounding box center [634, 273] width 368 height 596
click at [873, 207] on select "Choose an option G3 G4 M5" at bounding box center [927, 204] width 175 height 25
click at [726, 159] on div "Filter Size 188 x 413mm Available Grades G3 , G4 and M5 Compatible with Nuaire …" at bounding box center [633, 164] width 325 height 77
click at [885, 324] on select "Branded Black" at bounding box center [928, 315] width 176 height 27
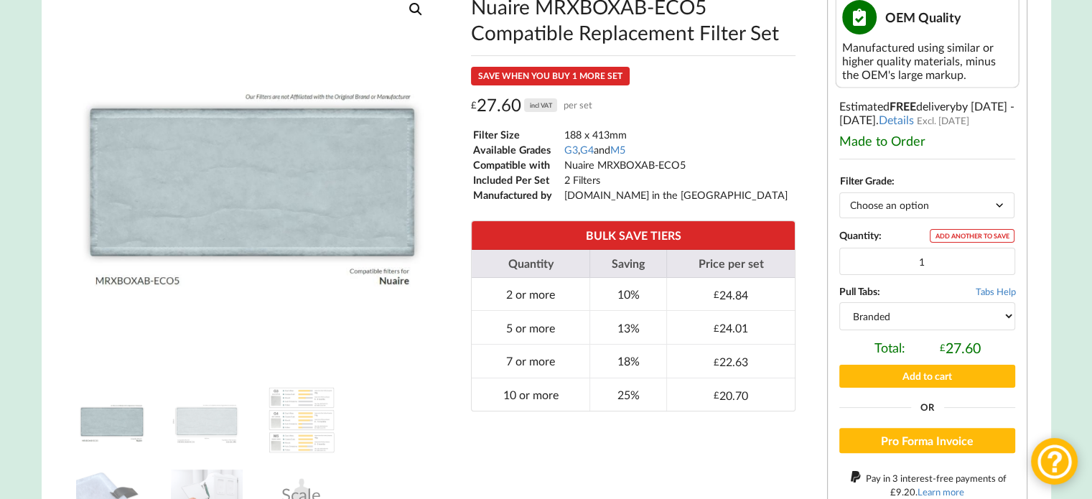
click at [840, 306] on select "Branded Black" at bounding box center [928, 315] width 176 height 27
click at [719, 452] on div "Nuaire MRXBOXAB-ECO5 Compatible Replacement Filter Set SAVE WHEN YOU BUY 1 MORE…" at bounding box center [634, 273] width 368 height 596
click at [916, 327] on select "Branded Black" at bounding box center [928, 315] width 176 height 27
select select "black"
click at [840, 306] on select "Branded Black" at bounding box center [928, 315] width 176 height 27
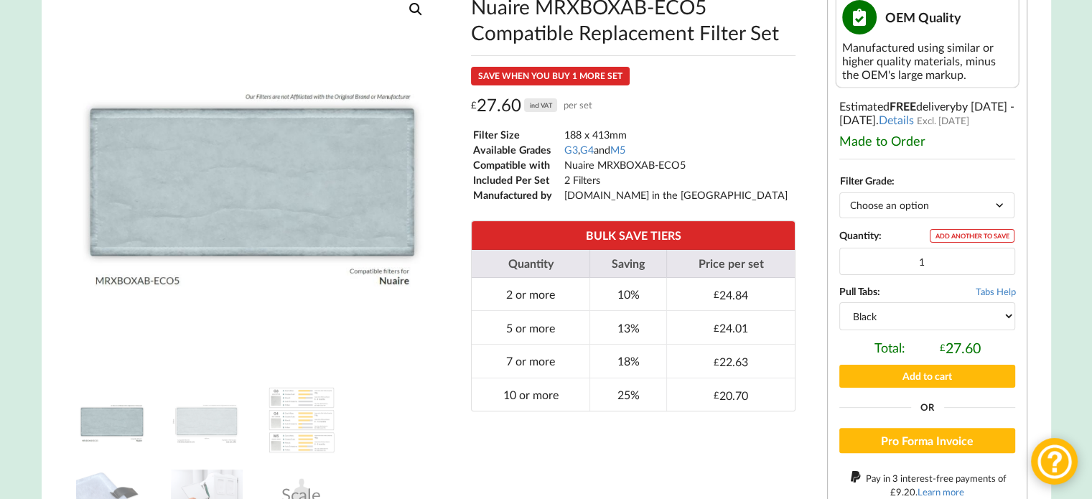
click at [689, 473] on div "Nuaire MRXBOXAB-ECO5 Compatible Replacement Filter Set SAVE WHEN YOU BUY 1 MORE…" at bounding box center [634, 273] width 368 height 596
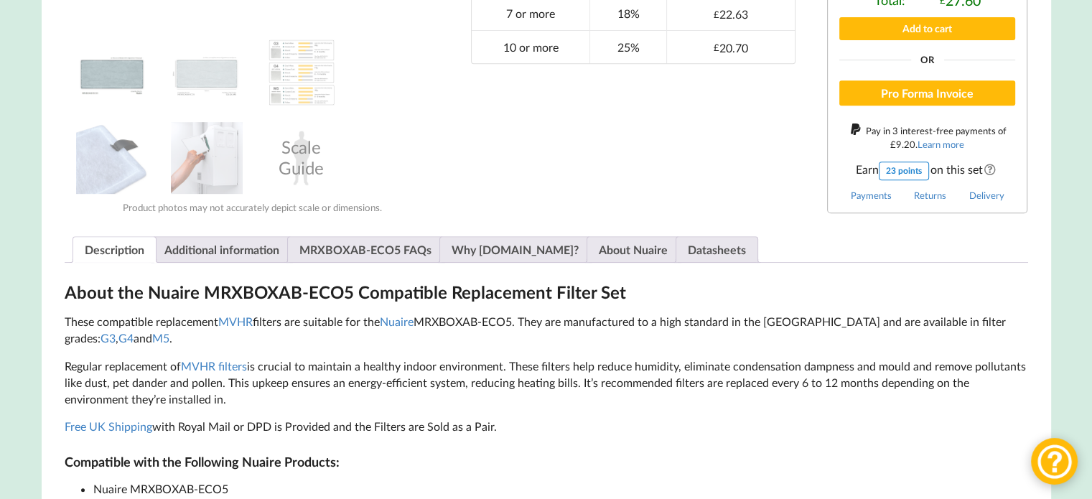
scroll to position [646, 0]
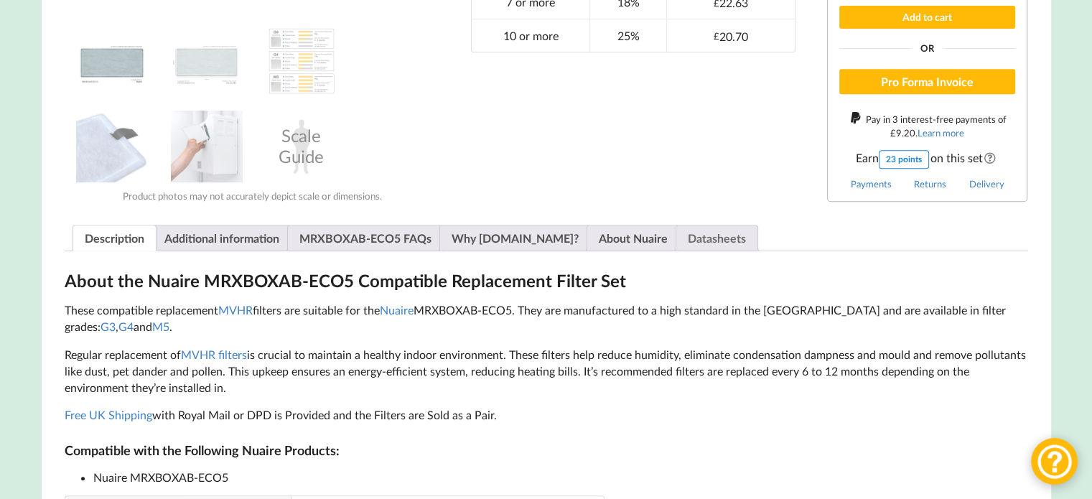
click at [688, 246] on link "Datasheets" at bounding box center [717, 238] width 58 height 25
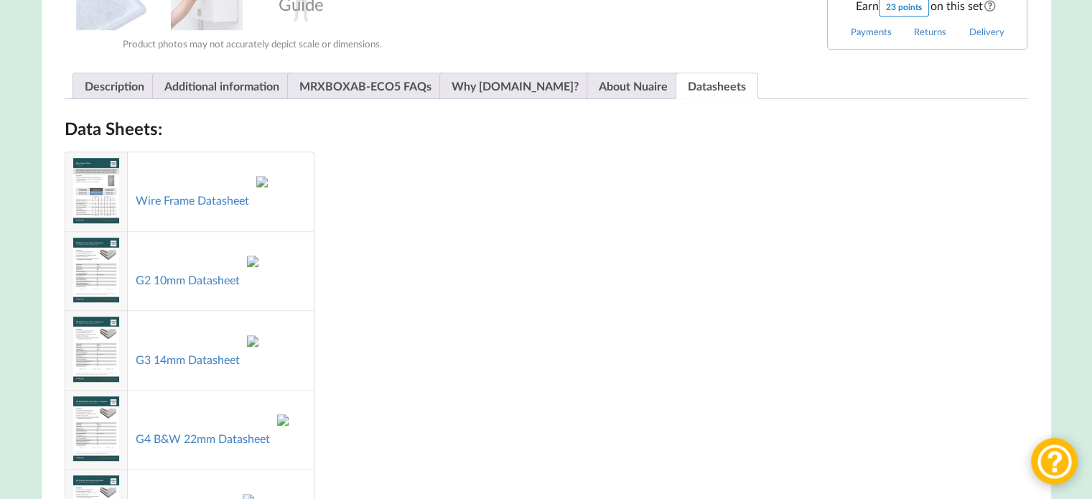
scroll to position [862, 0]
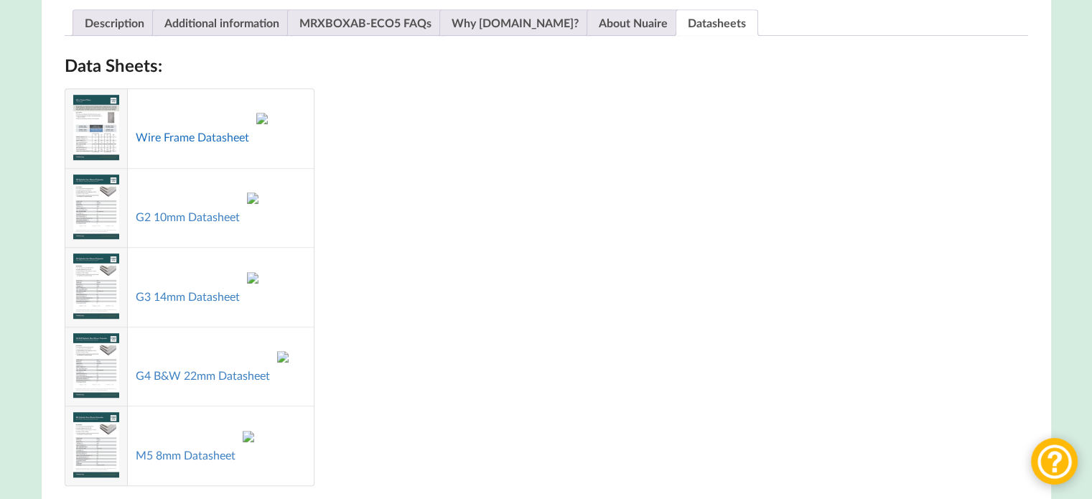
click at [190, 142] on link "Wire Frame Datasheet" at bounding box center [192, 137] width 113 height 14
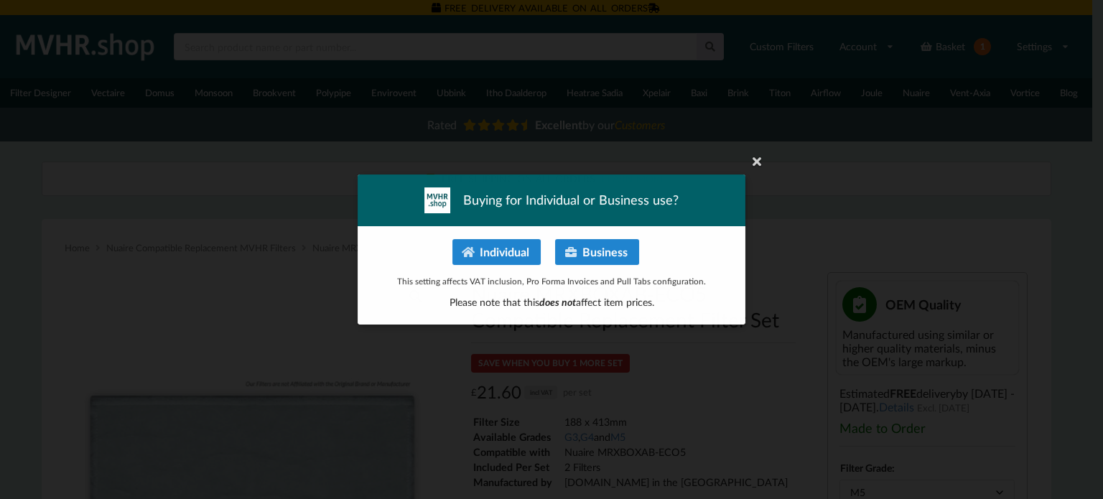
select select "M5"
select select "black"
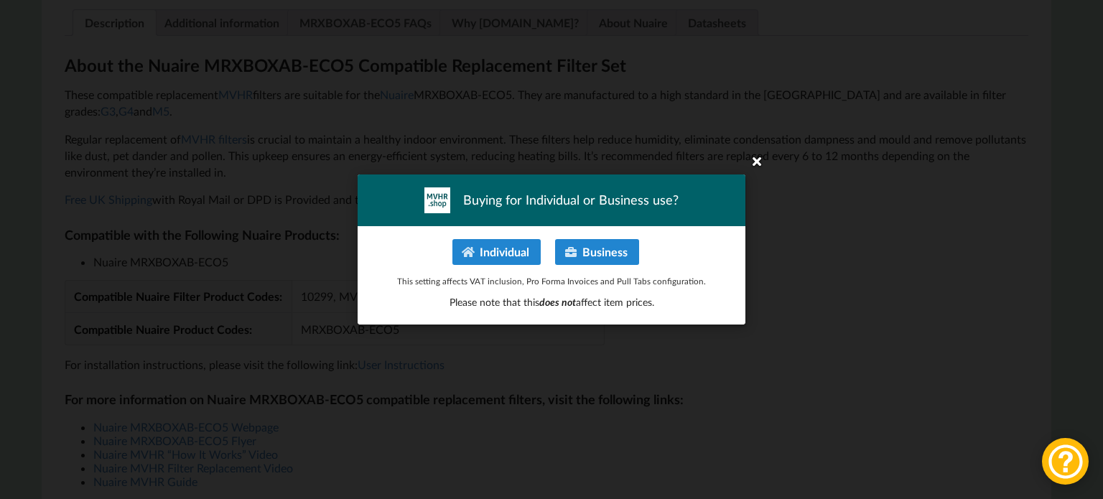
click at [764, 160] on icon at bounding box center [756, 160] width 23 height 23
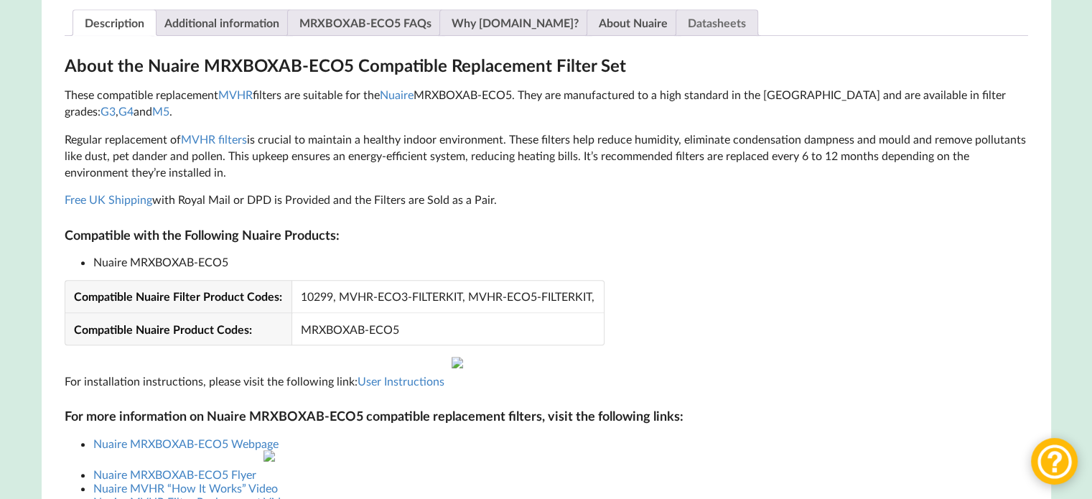
click at [688, 27] on link "Datasheets" at bounding box center [717, 22] width 58 height 25
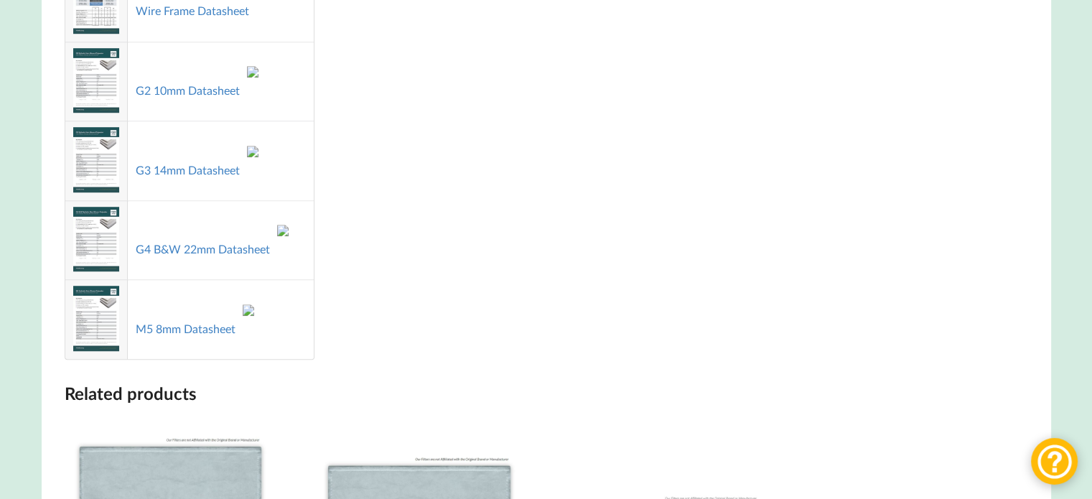
scroll to position [1005, 0]
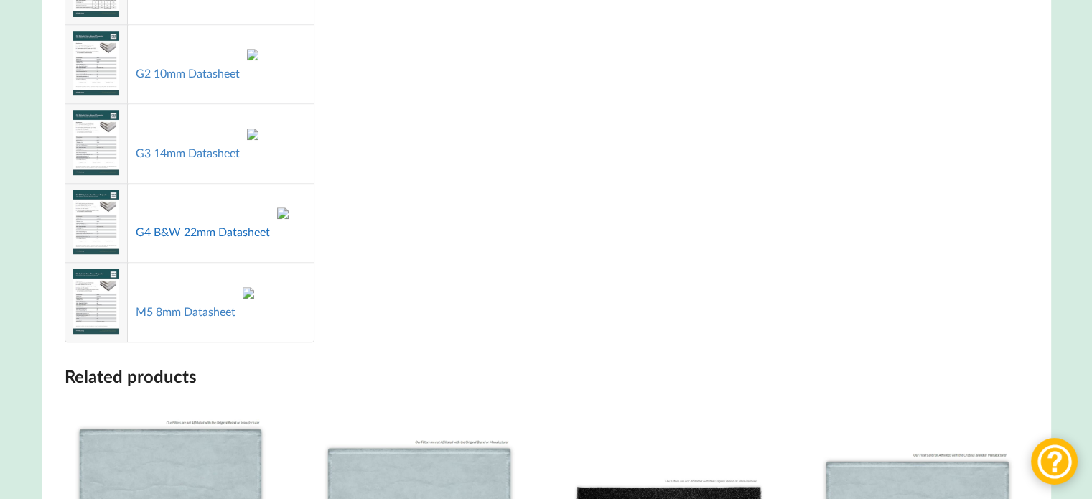
click at [218, 238] on link "G4 B&W 22mm Datasheet" at bounding box center [203, 232] width 134 height 14
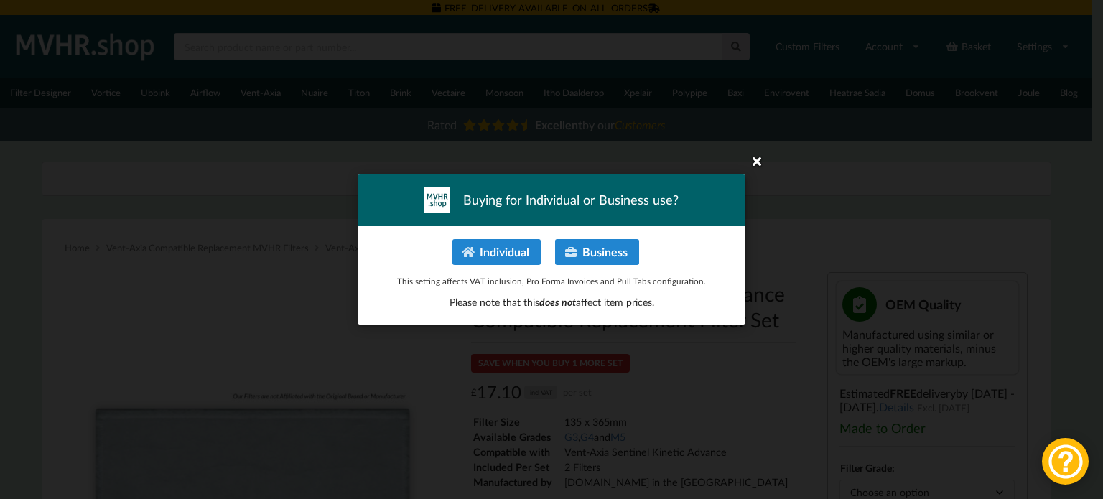
click at [758, 163] on icon at bounding box center [756, 160] width 23 height 23
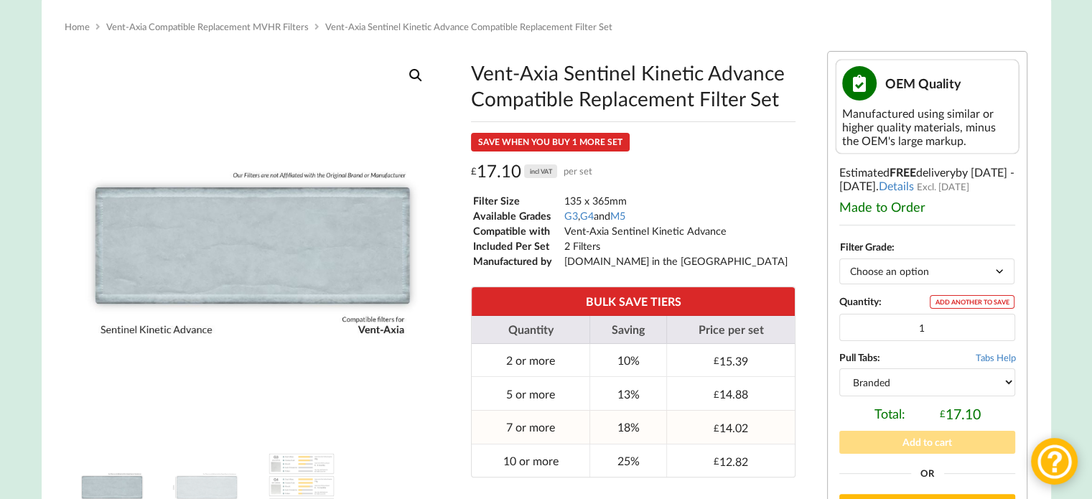
scroll to position [215, 0]
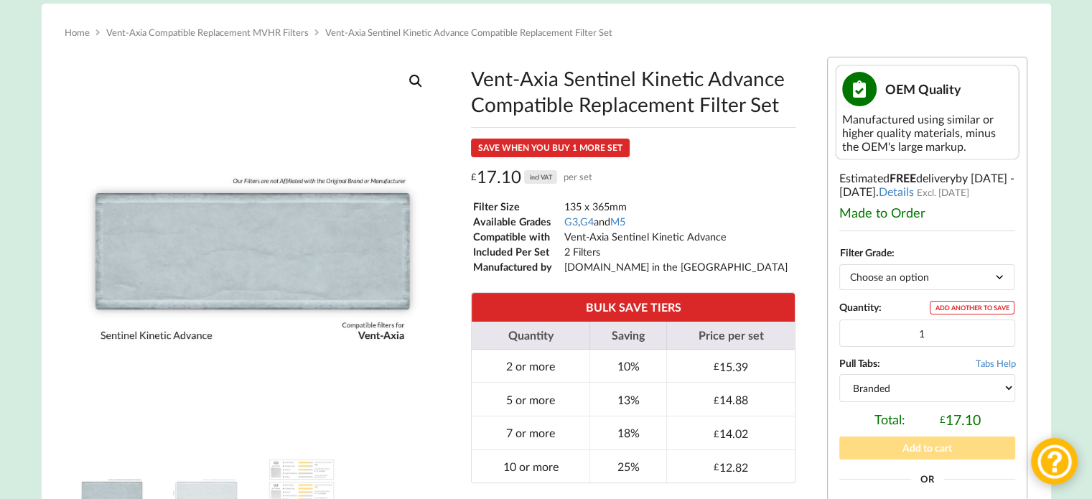
drag, startPoint x: 310, startPoint y: 5, endPoint x: 944, endPoint y: 283, distance: 691.7
click at [944, 283] on select "Choose an option G3 G4 M5" at bounding box center [927, 276] width 175 height 25
click at [840, 269] on select "Choose an option G3 G4 M5" at bounding box center [927, 276] width 175 height 25
select select "G4"
click at [879, 389] on select "Branded Black" at bounding box center [928, 387] width 176 height 27
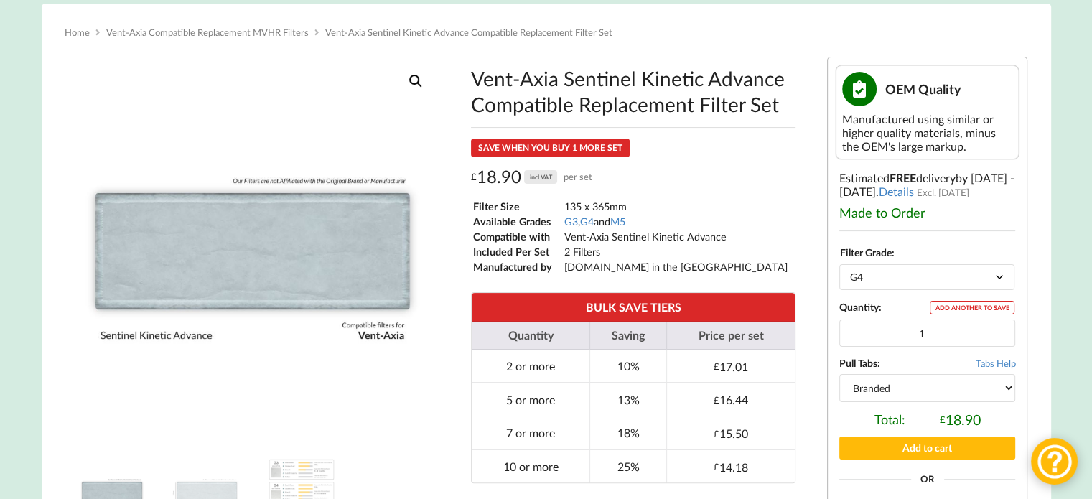
select select "black"
click at [840, 378] on select "Branded Black" at bounding box center [928, 387] width 176 height 27
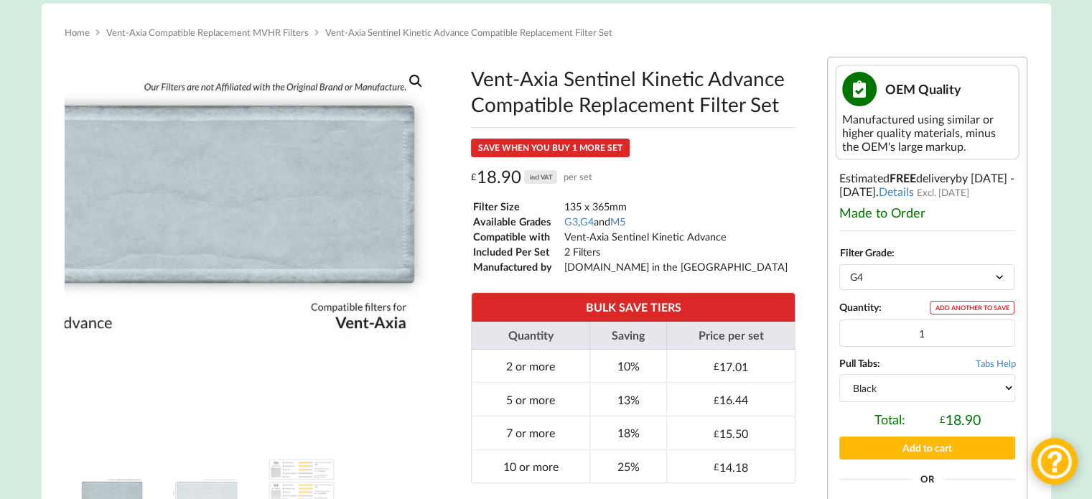
click at [400, 407] on img at bounding box center [174, 184] width 575 height 575
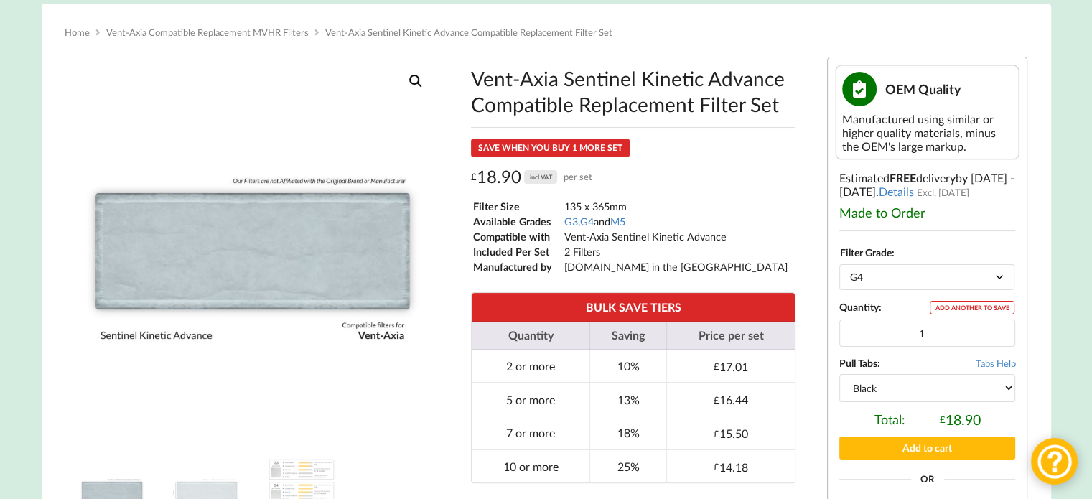
click at [901, 284] on select "Choose an option G3 G4 M5" at bounding box center [927, 276] width 175 height 25
click at [840, 269] on select "Choose an option G3 G4 M5" at bounding box center [927, 276] width 175 height 25
click at [885, 284] on select "Choose an option G3 G4 M5" at bounding box center [927, 276] width 175 height 25
click at [840, 269] on select "Choose an option G3 G4 M5" at bounding box center [927, 276] width 175 height 25
select select "G4"
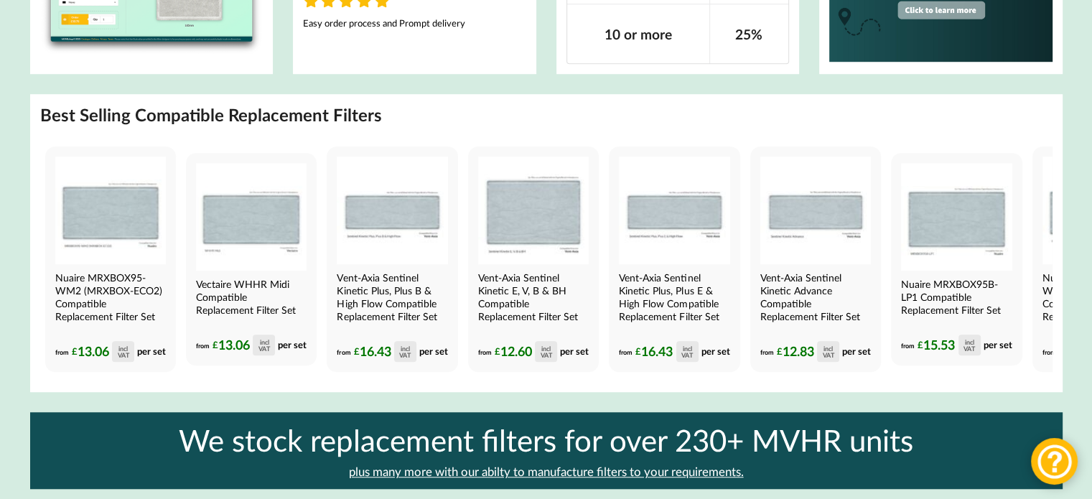
scroll to position [1092, 0]
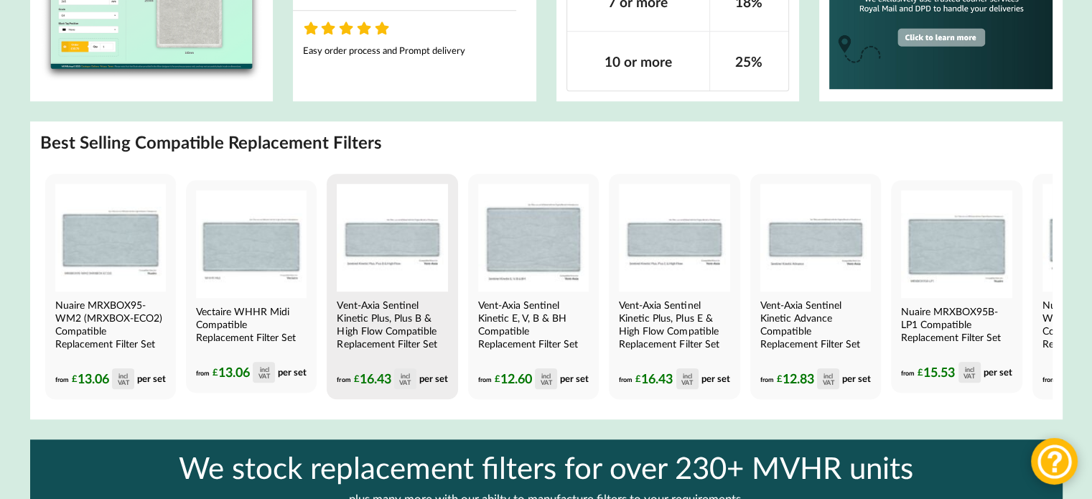
click at [391, 242] on img at bounding box center [392, 238] width 111 height 108
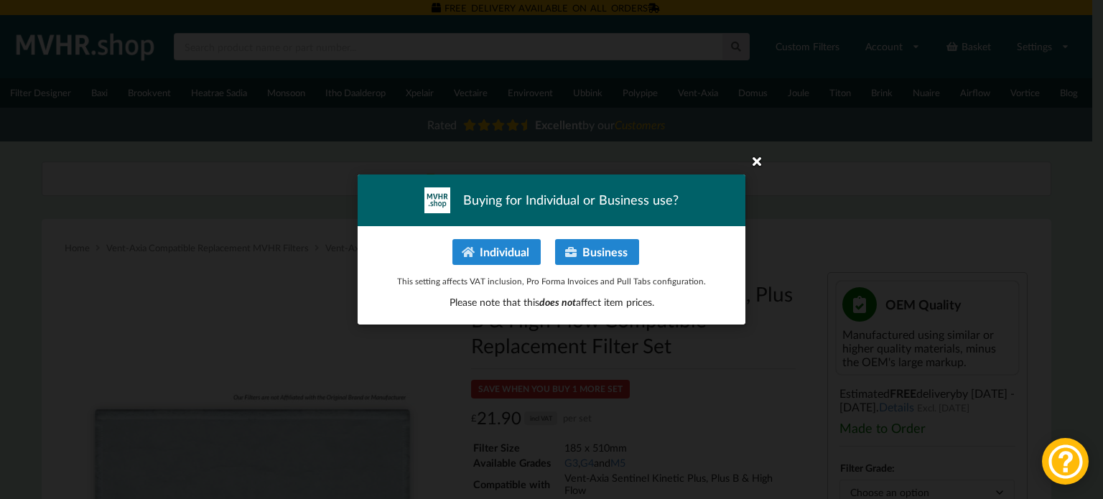
click at [756, 158] on icon at bounding box center [756, 160] width 23 height 23
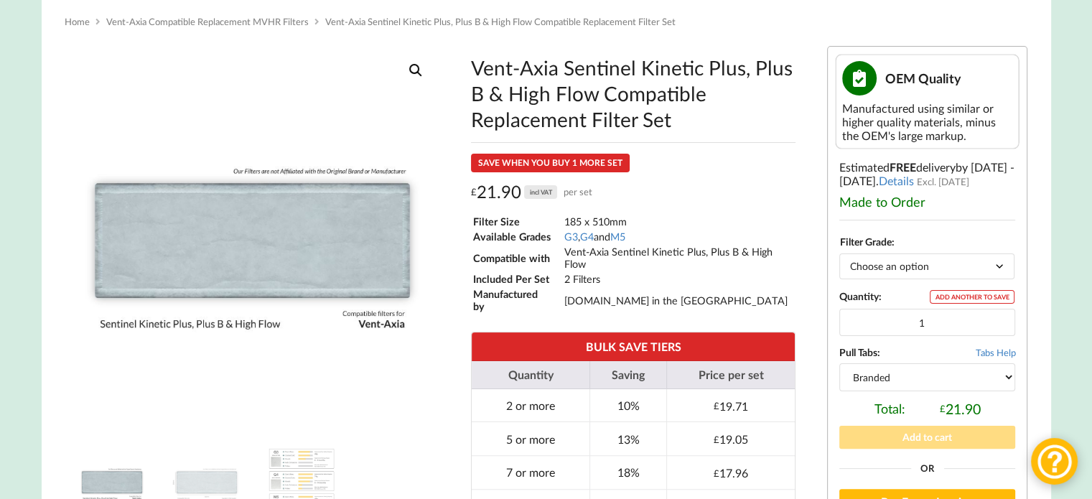
scroll to position [287, 0]
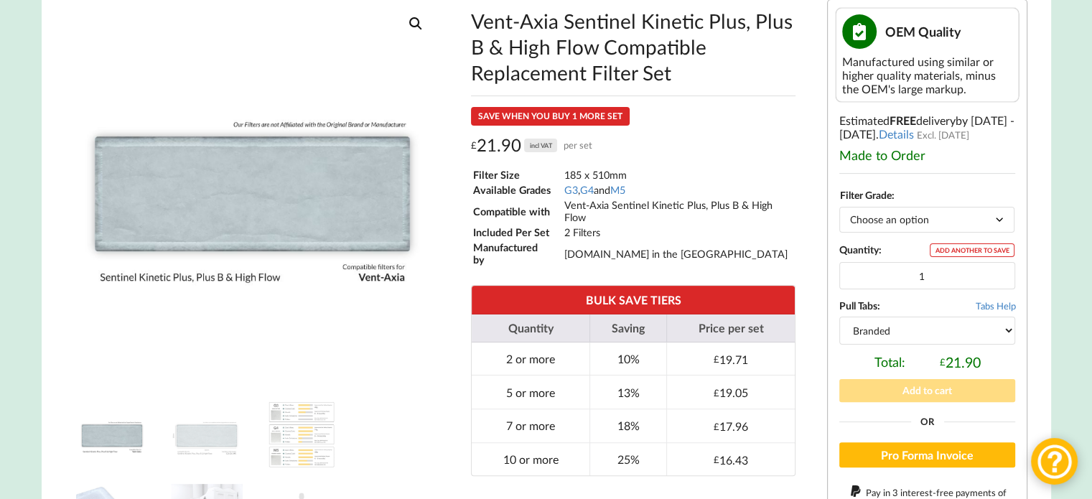
click at [888, 221] on select "Choose an option G3 G4 M5" at bounding box center [927, 219] width 175 height 25
click at [840, 212] on select "Choose an option G3 G4 M5" at bounding box center [927, 219] width 175 height 25
select select "G4"
click at [738, 223] on td "Vent-Axia Sentinel Kinetic Plus, Plus B & High Flow" at bounding box center [679, 211] width 231 height 26
click at [911, 344] on select "Branded Black" at bounding box center [928, 330] width 176 height 27
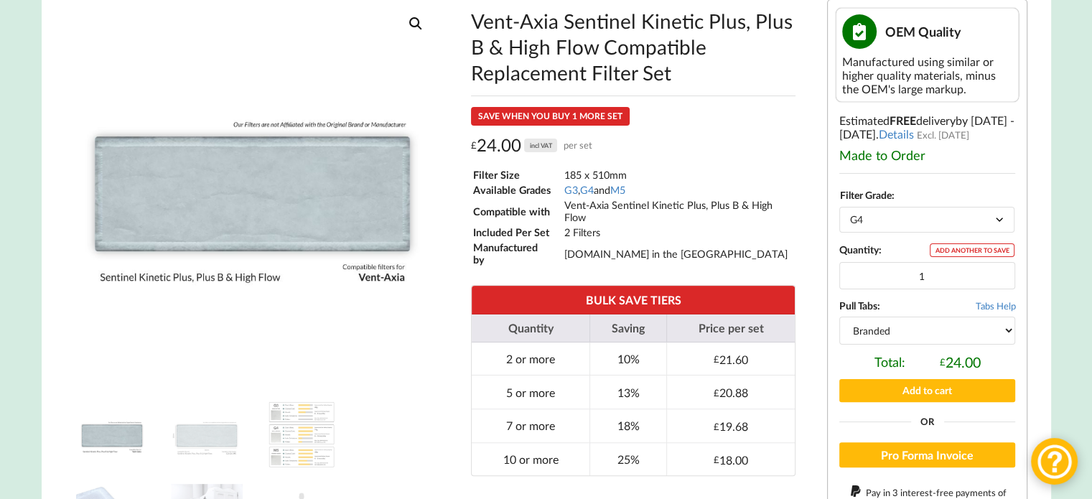
select select "black"
click at [840, 320] on select "Branded Black" at bounding box center [928, 330] width 176 height 27
click at [717, 247] on td "MVHR.shop in the UK" at bounding box center [679, 254] width 231 height 26
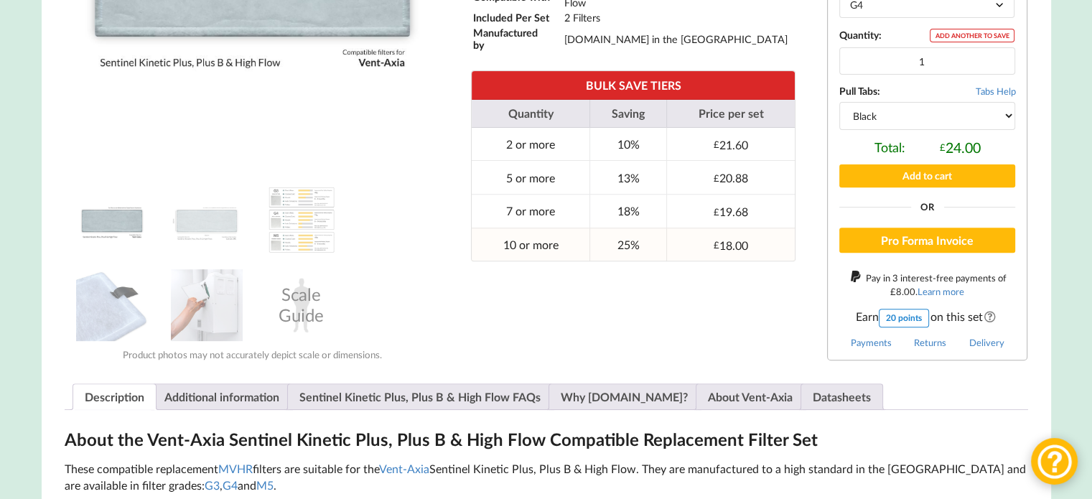
scroll to position [503, 0]
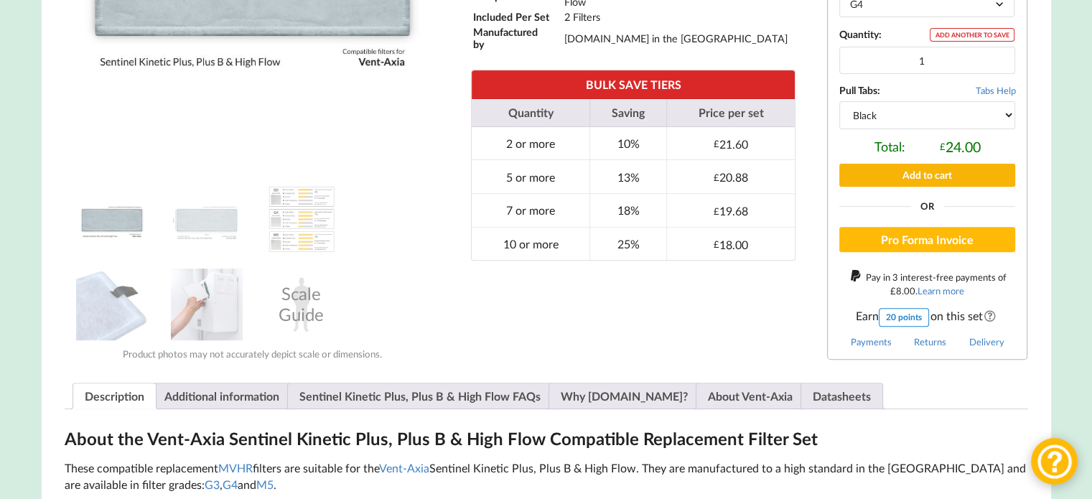
click at [929, 175] on button "Add to cart" at bounding box center [928, 175] width 176 height 22
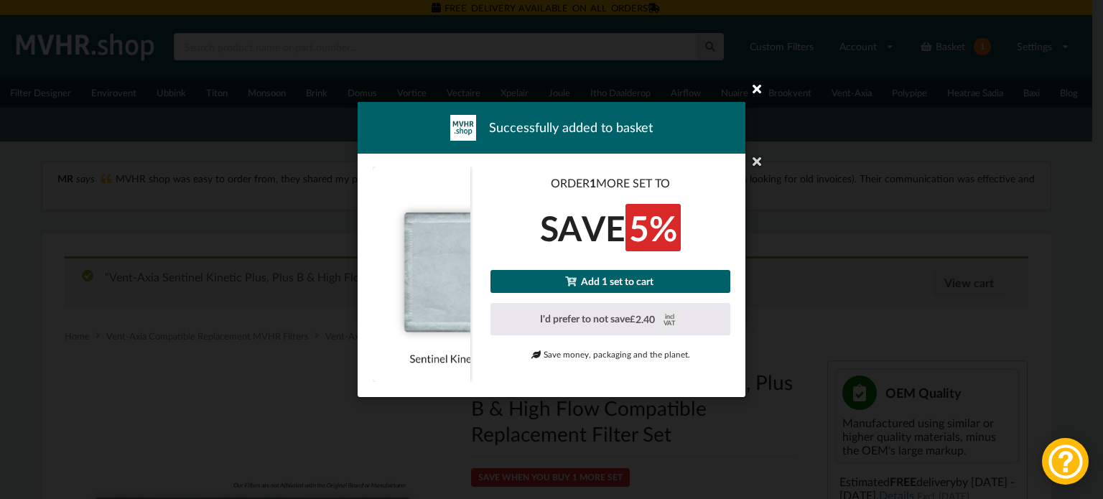
click at [758, 93] on icon at bounding box center [756, 88] width 23 height 23
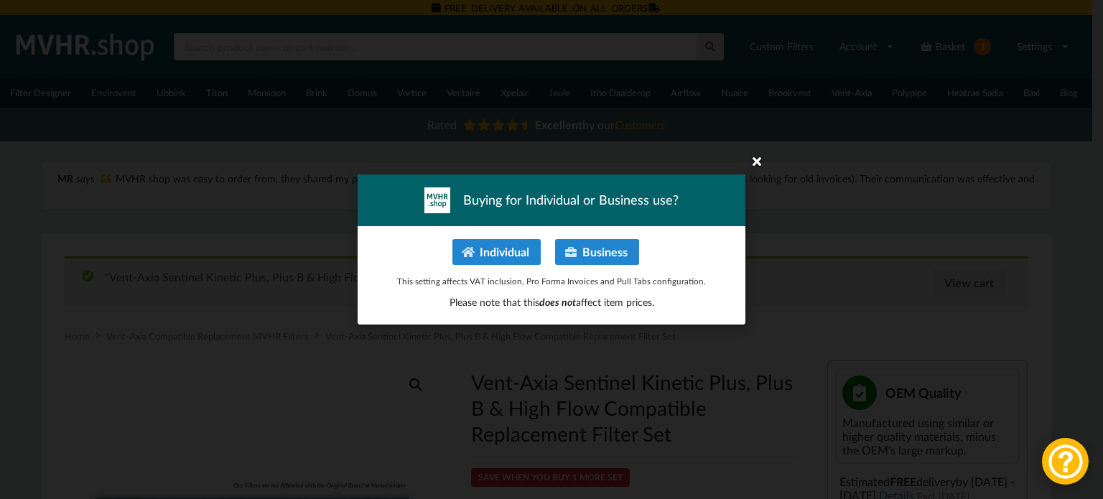
click at [758, 163] on icon at bounding box center [756, 160] width 23 height 23
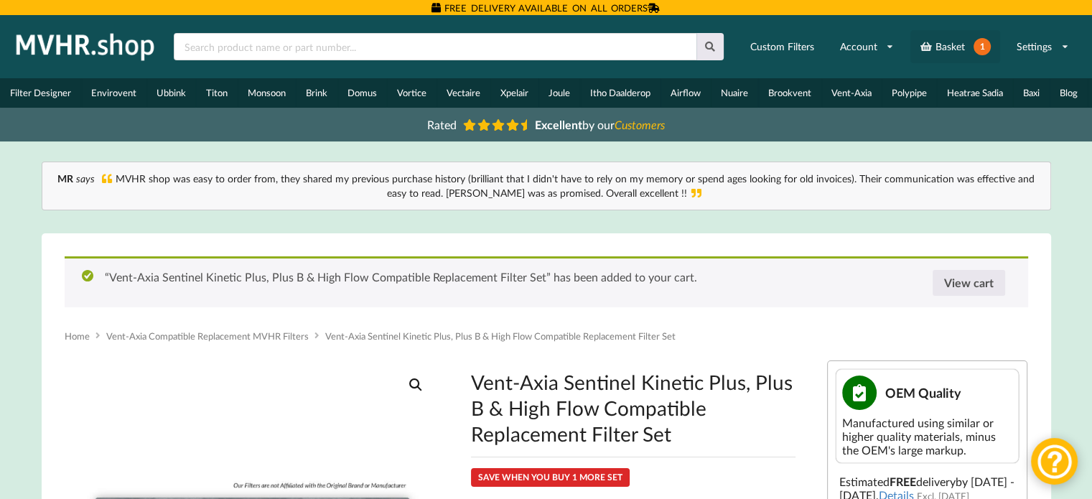
click at [970, 50] on link "Basket 1" at bounding box center [956, 46] width 90 height 33
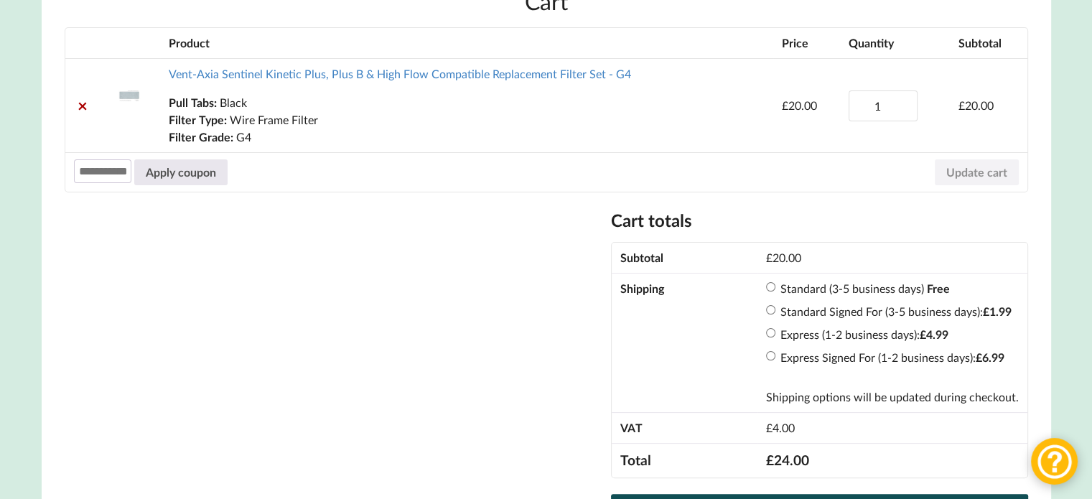
scroll to position [359, 0]
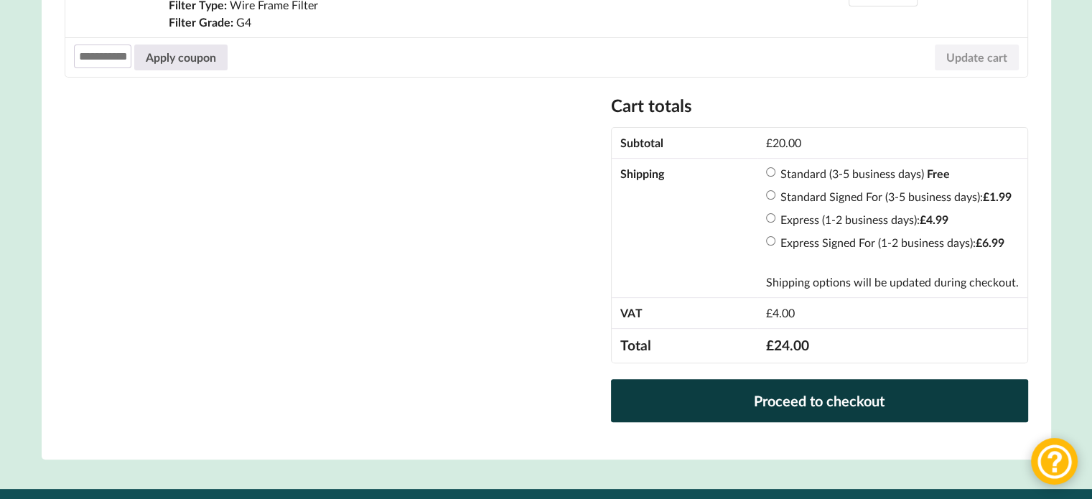
click at [770, 399] on link "Proceed to checkout" at bounding box center [819, 400] width 417 height 43
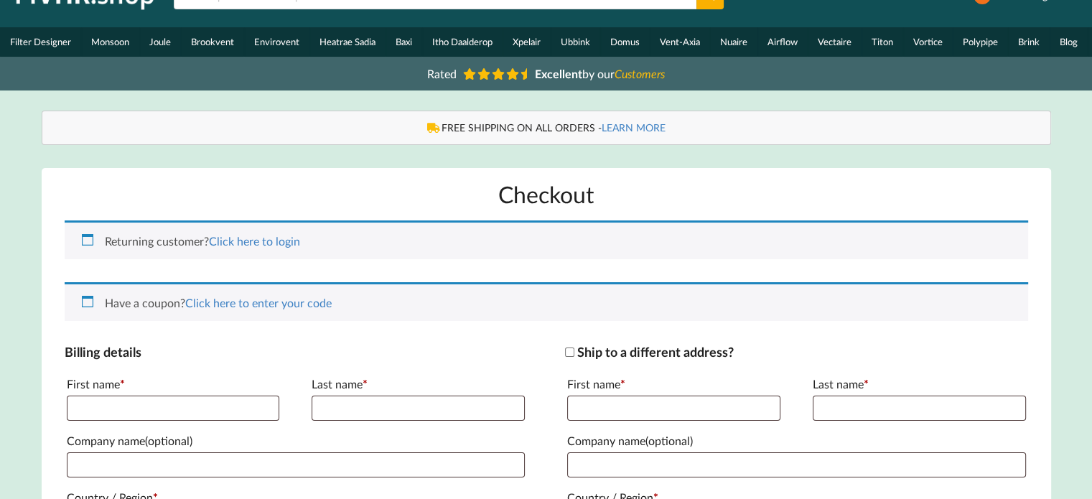
scroll to position [287, 0]
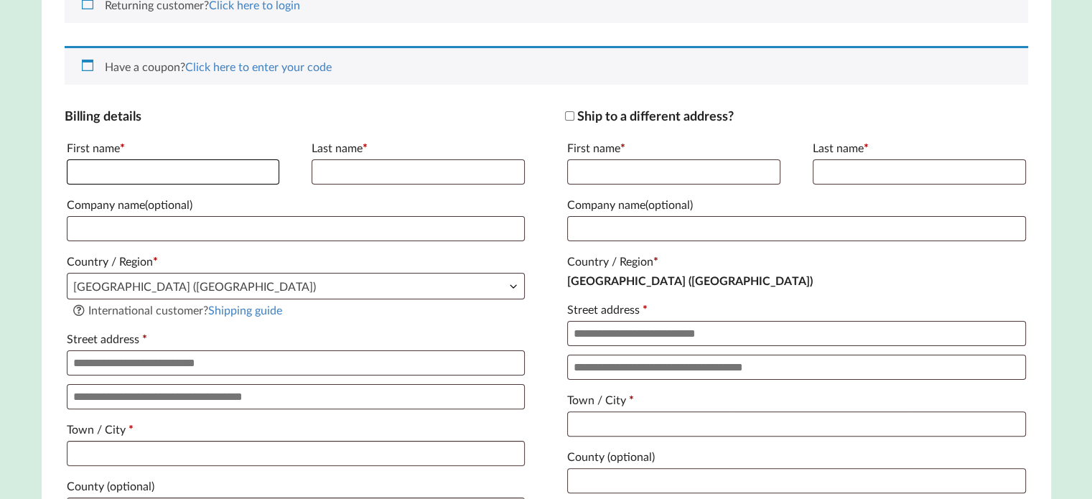
click at [164, 175] on input "First name *" at bounding box center [173, 171] width 213 height 25
type input "****"
type input "*********"
type input "**********"
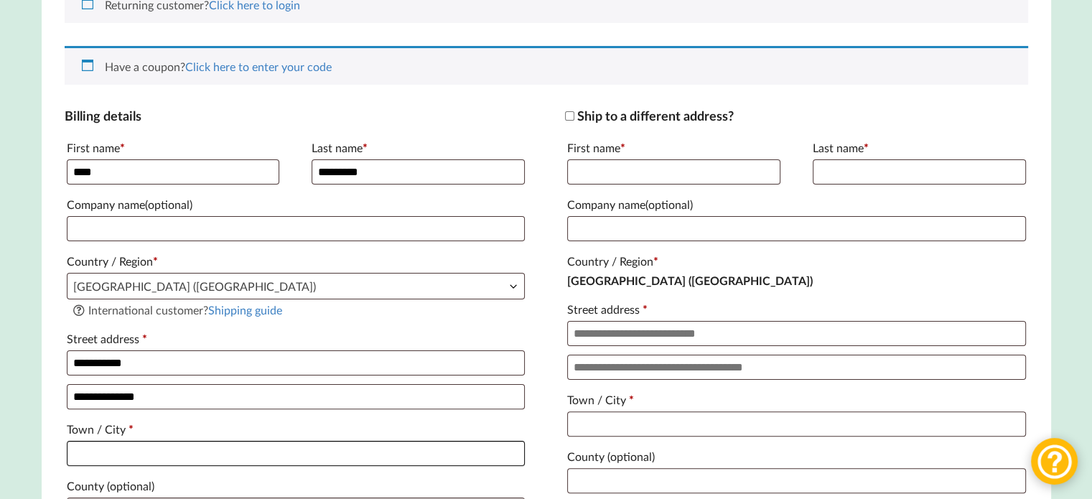
type input "**********"
type input "******"
type input "*******"
type input "**********"
type input "[EMAIL_ADDRESS][DOMAIN_NAME]"
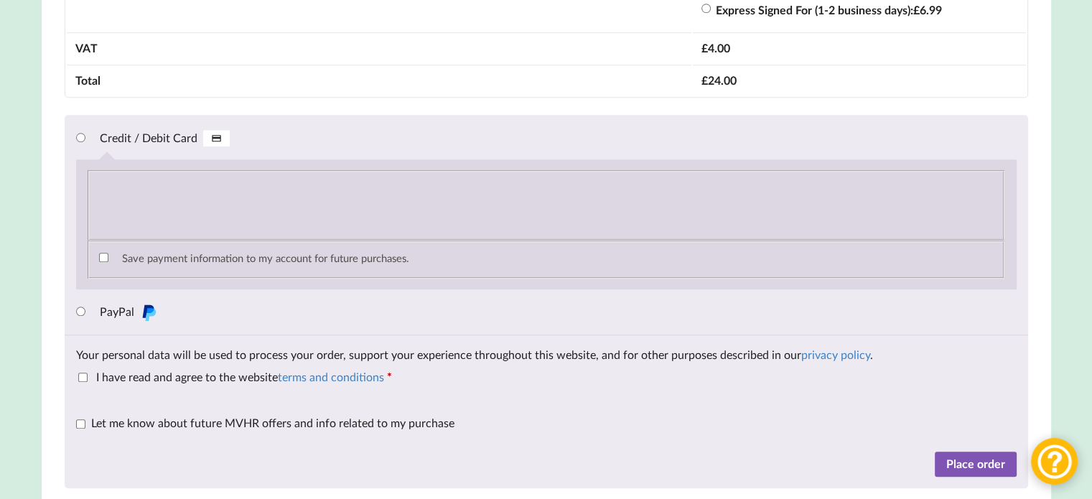
scroll to position [1293, 0]
click at [259, 313] on li "PayPal Pay via PayPal." at bounding box center [546, 310] width 941 height 23
click at [167, 383] on span "I have read and agree to the website terms and conditions" at bounding box center [240, 376] width 288 height 14
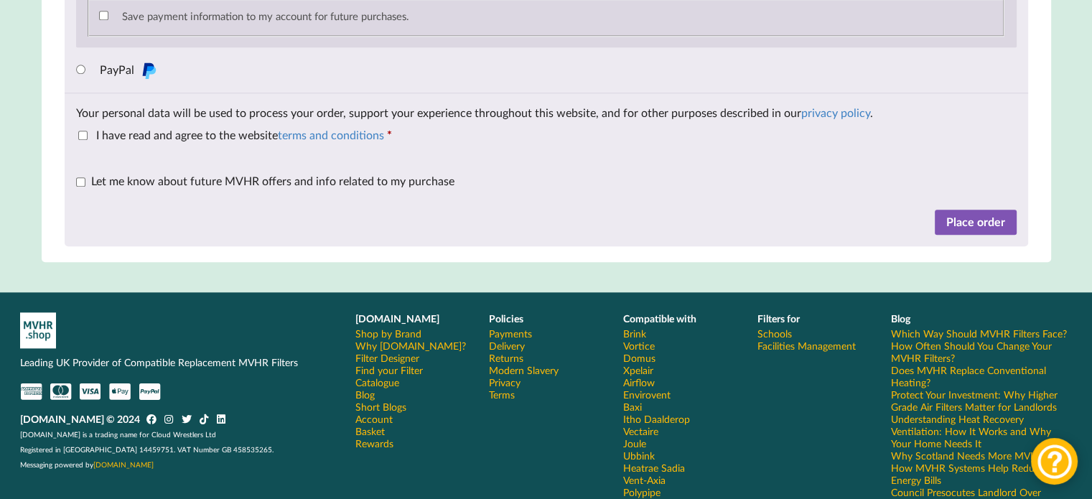
scroll to position [1580, 0]
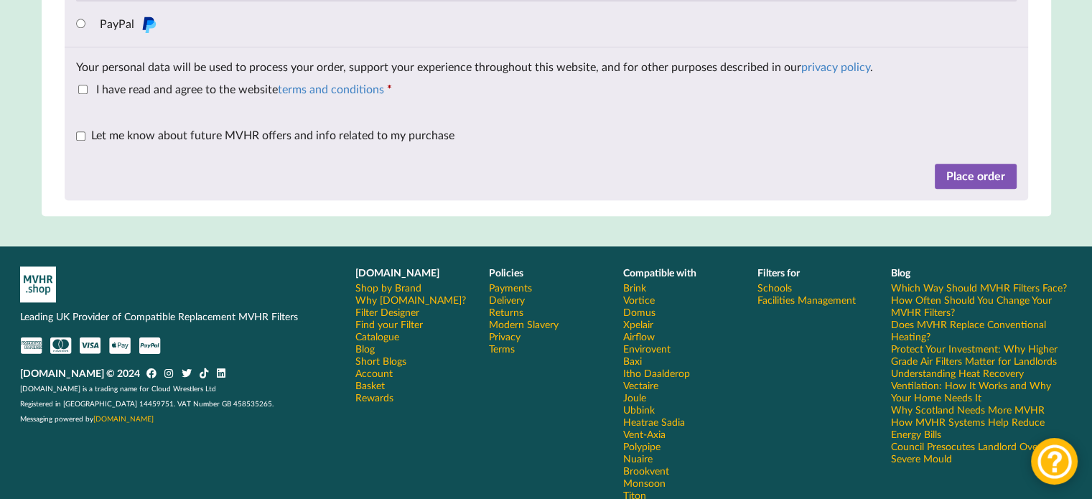
click at [78, 141] on label "Let me know about future MVHR offers and info related to my purchase (optional)" at bounding box center [265, 135] width 378 height 14
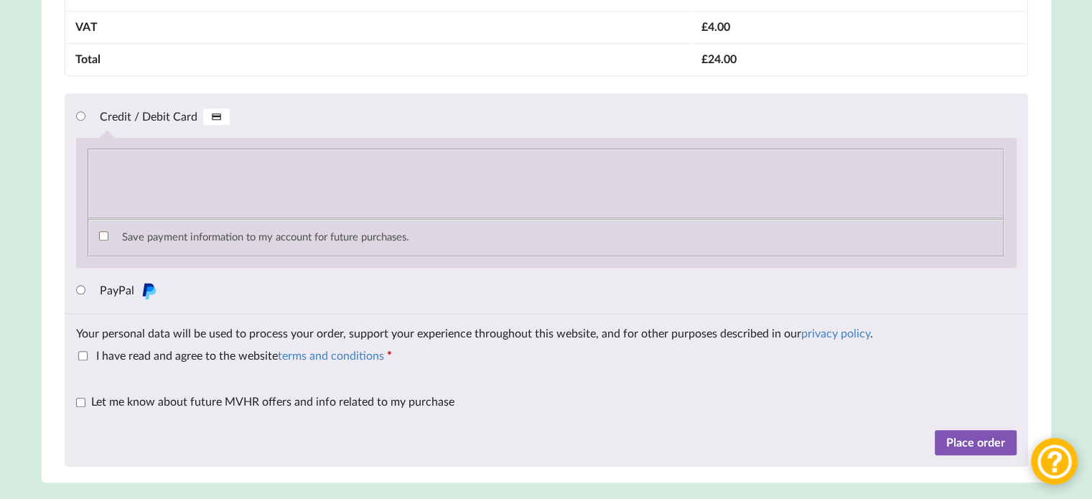
scroll to position [1365, 0]
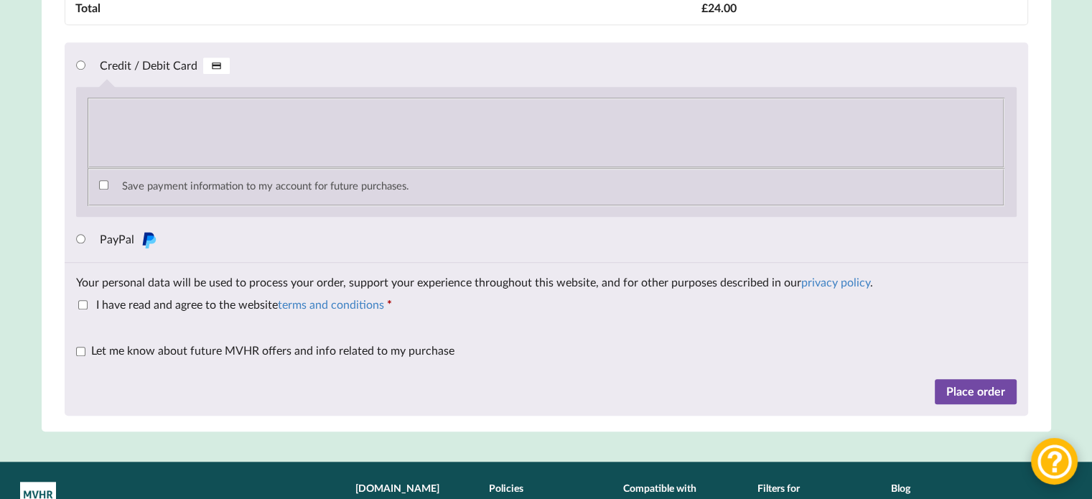
click at [1000, 401] on button "Place order" at bounding box center [976, 392] width 82 height 26
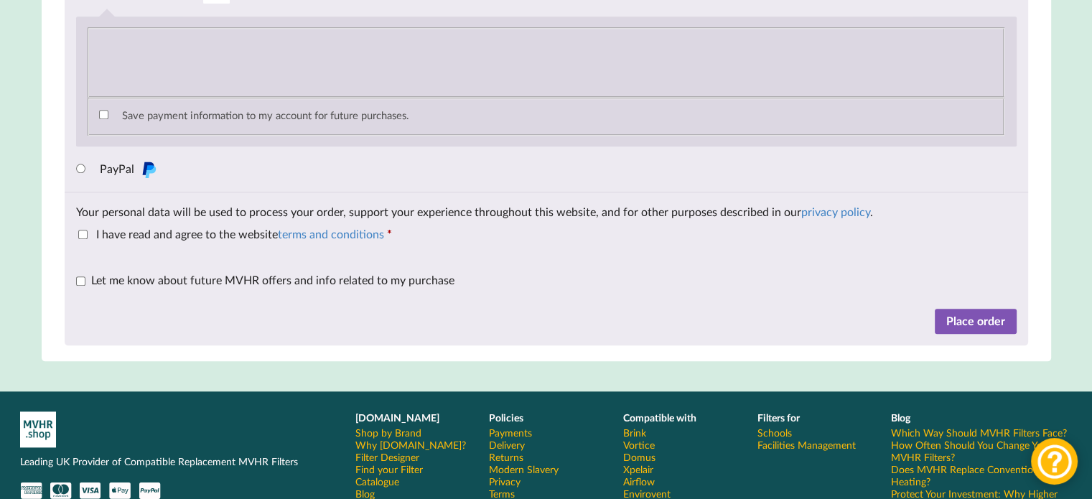
scroll to position [1621, 0]
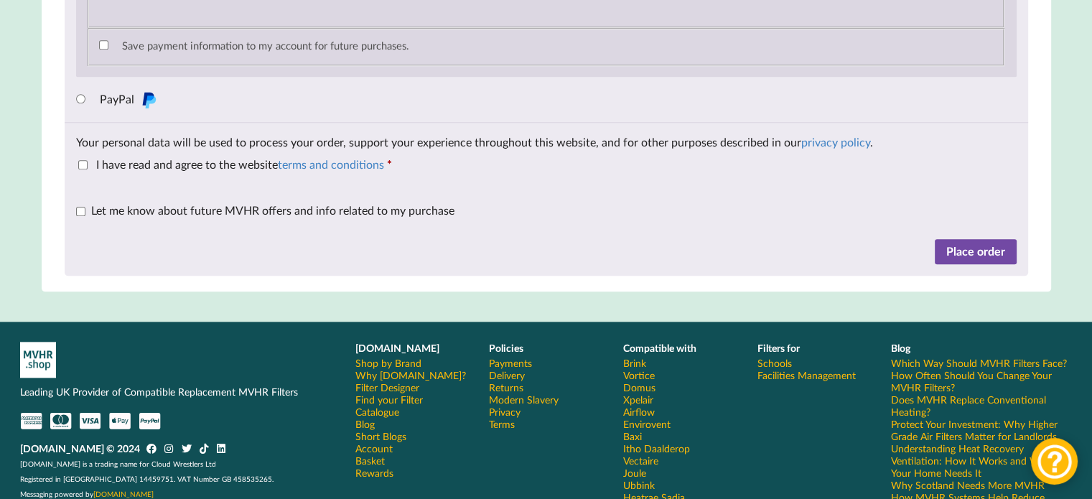
click at [952, 261] on button "Place order" at bounding box center [976, 252] width 82 height 26
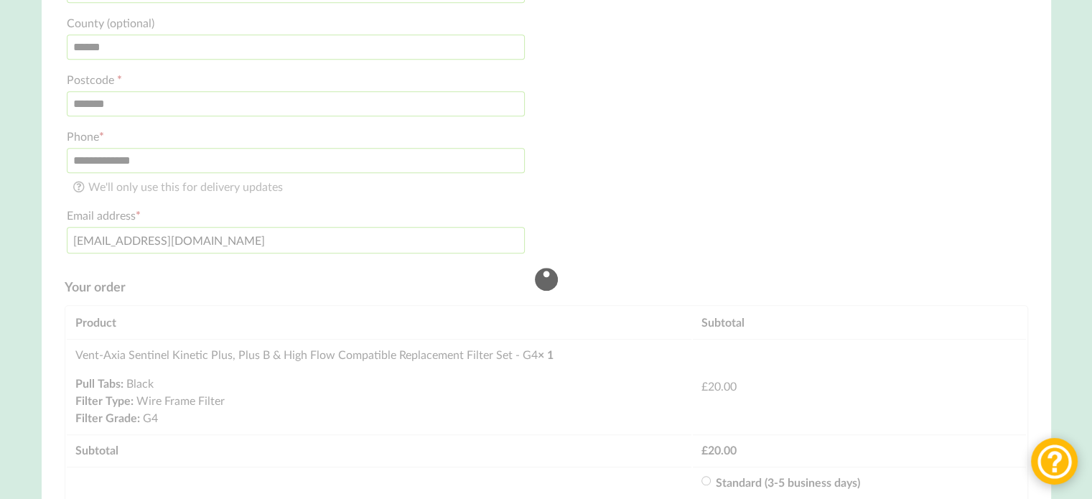
scroll to position [1149, 0]
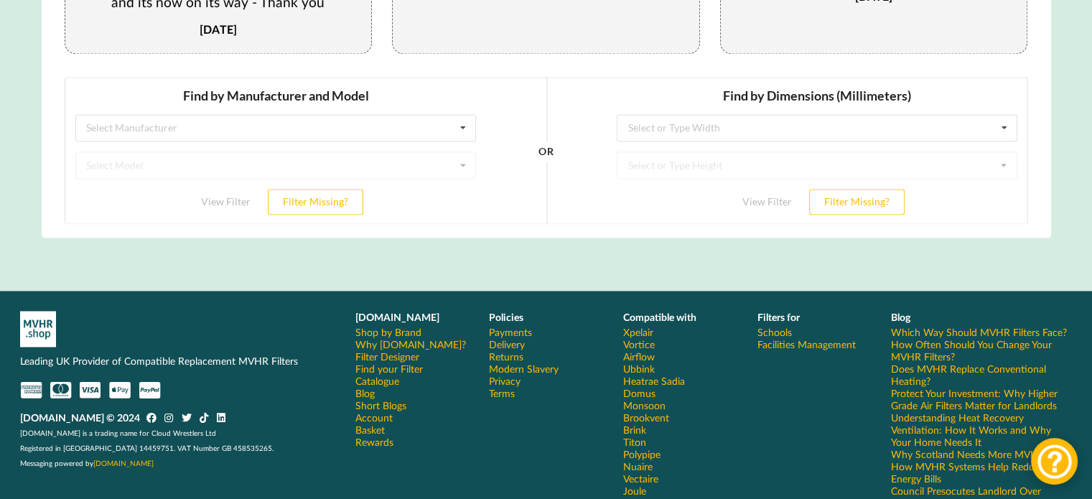
scroll to position [2226, 0]
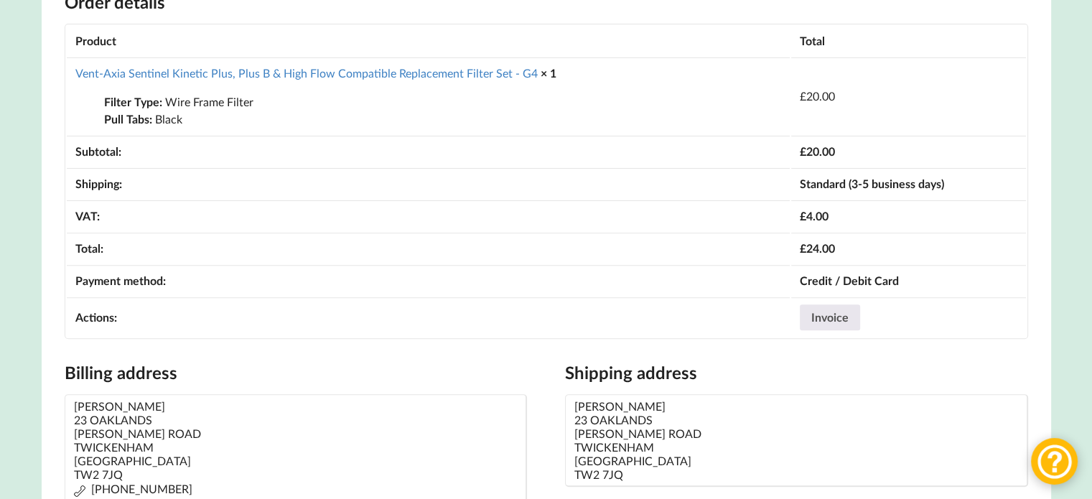
scroll to position [431, 0]
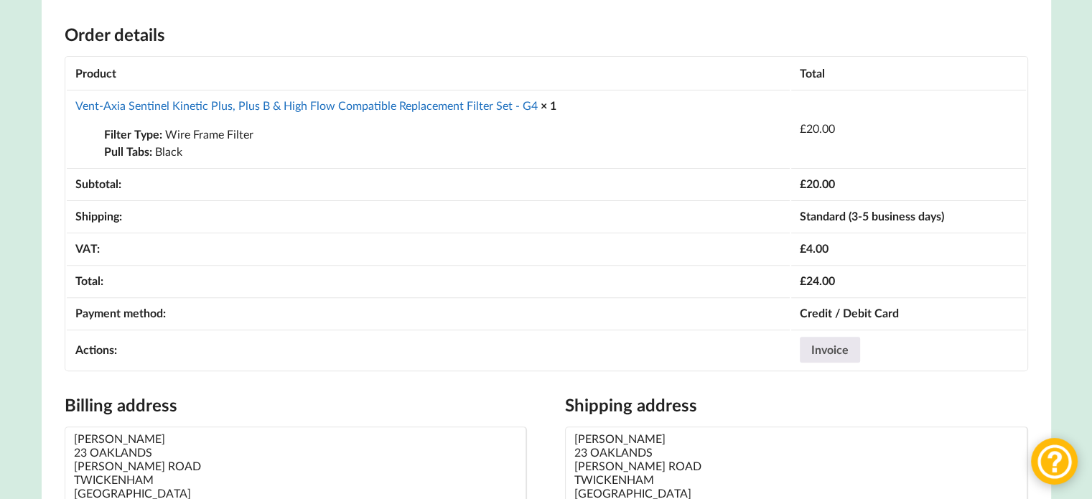
click at [386, 110] on link "Vent-Axia Sentinel Kinetic Plus, Plus B & High Flow Compatible Replacement Filt…" at bounding box center [306, 105] width 462 height 14
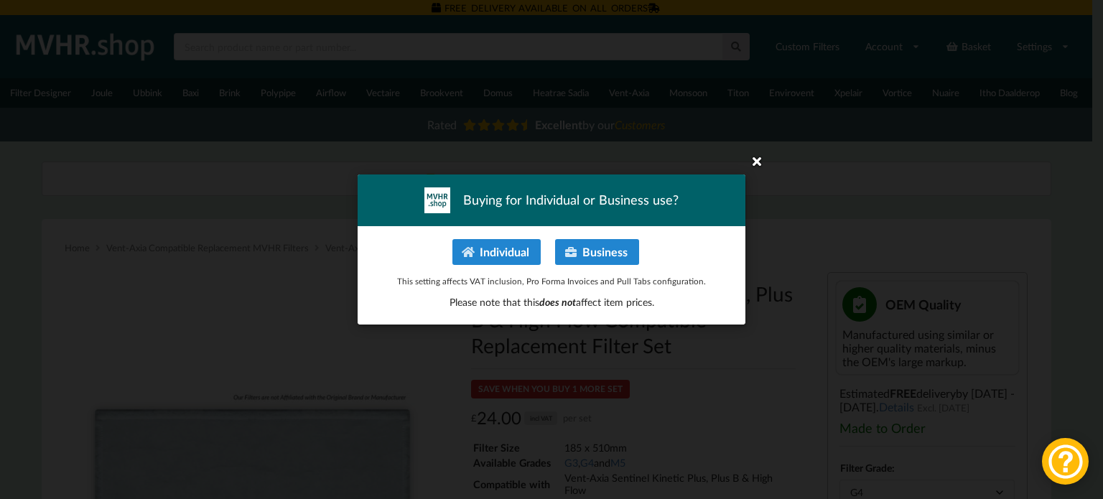
click at [753, 157] on icon at bounding box center [756, 160] width 23 height 23
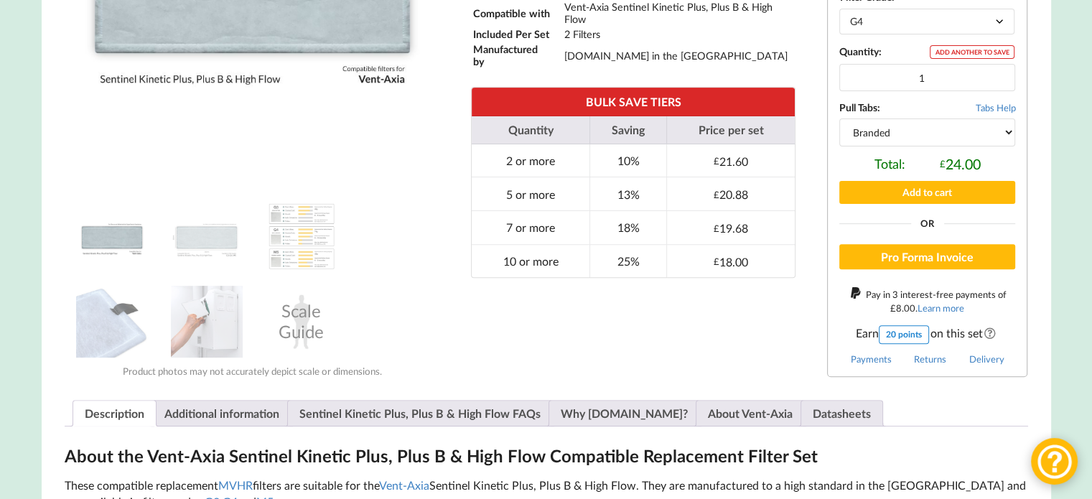
scroll to position [503, 0]
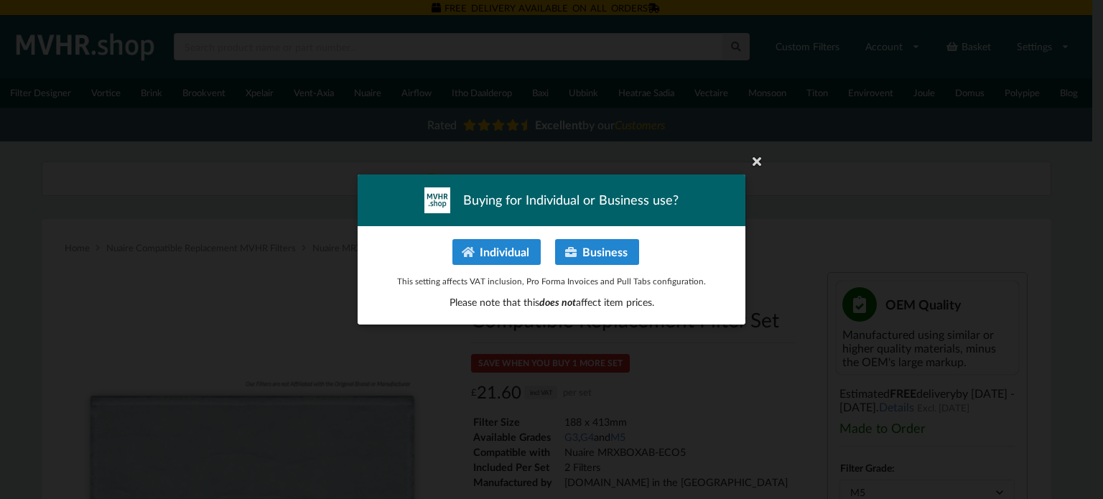
select select "M5"
select select "black"
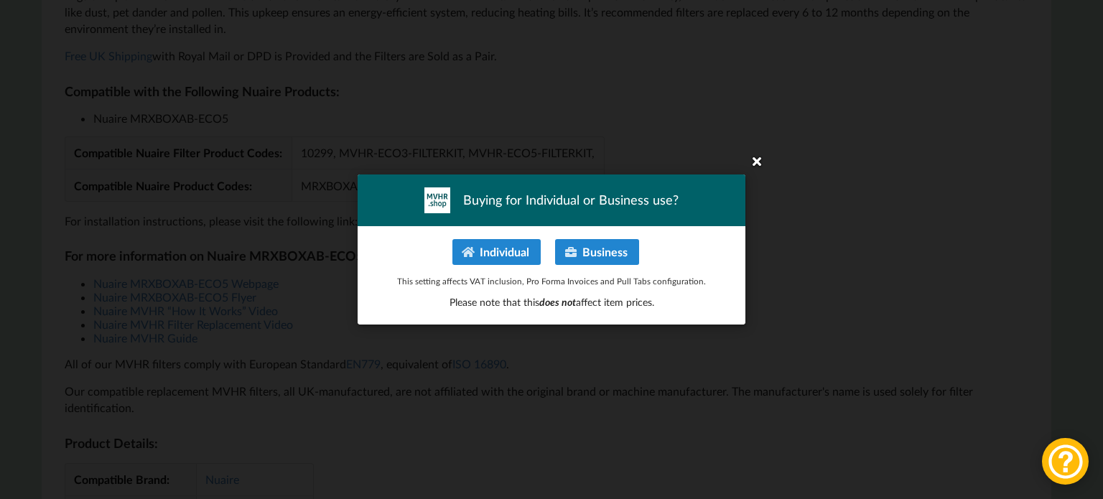
click at [764, 157] on icon at bounding box center [756, 160] width 23 height 23
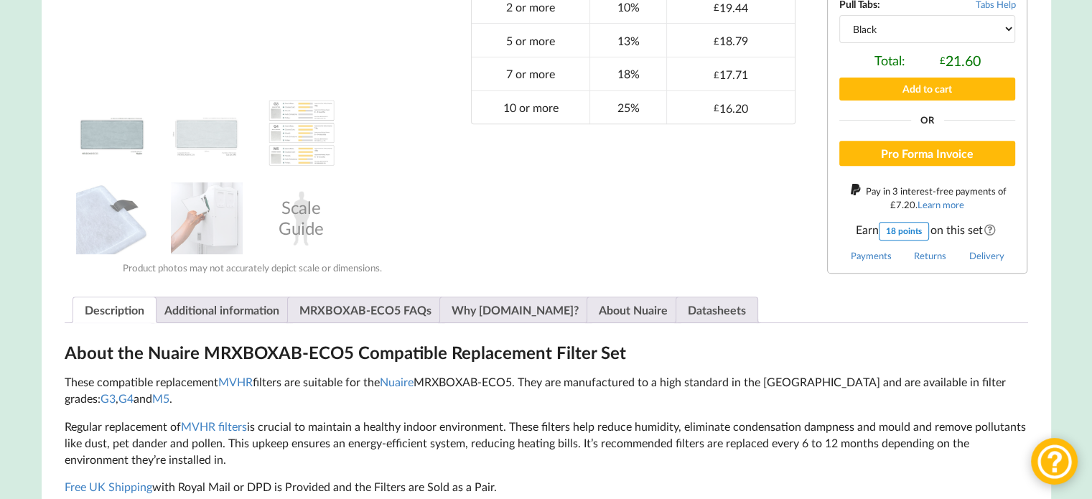
scroll to position [646, 0]
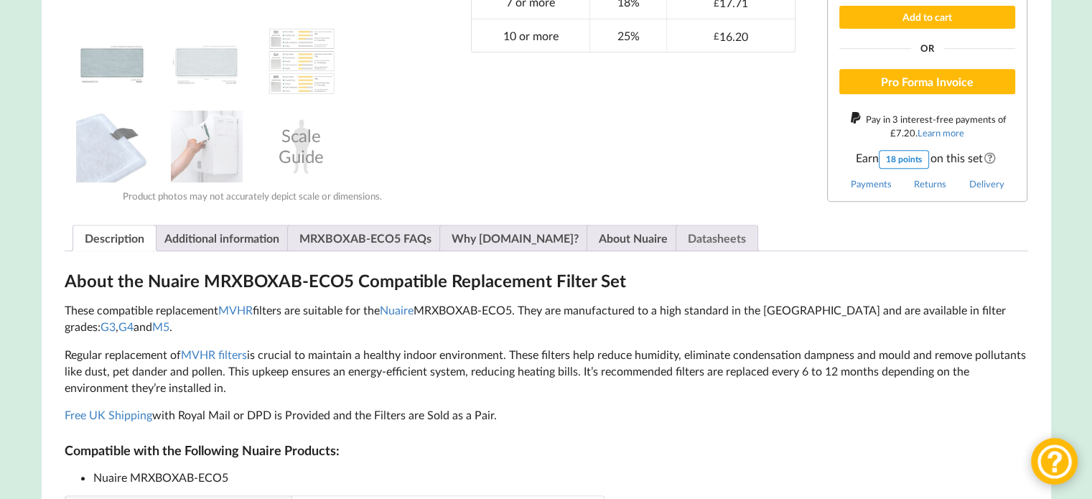
click at [688, 234] on link "Datasheets" at bounding box center [717, 238] width 58 height 25
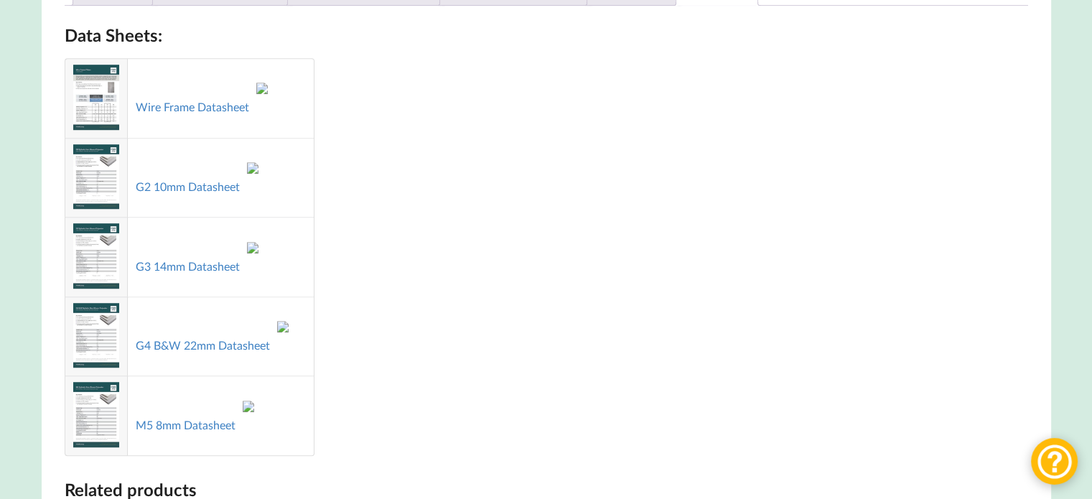
scroll to position [934, 0]
